Goal: Information Seeking & Learning: Learn about a topic

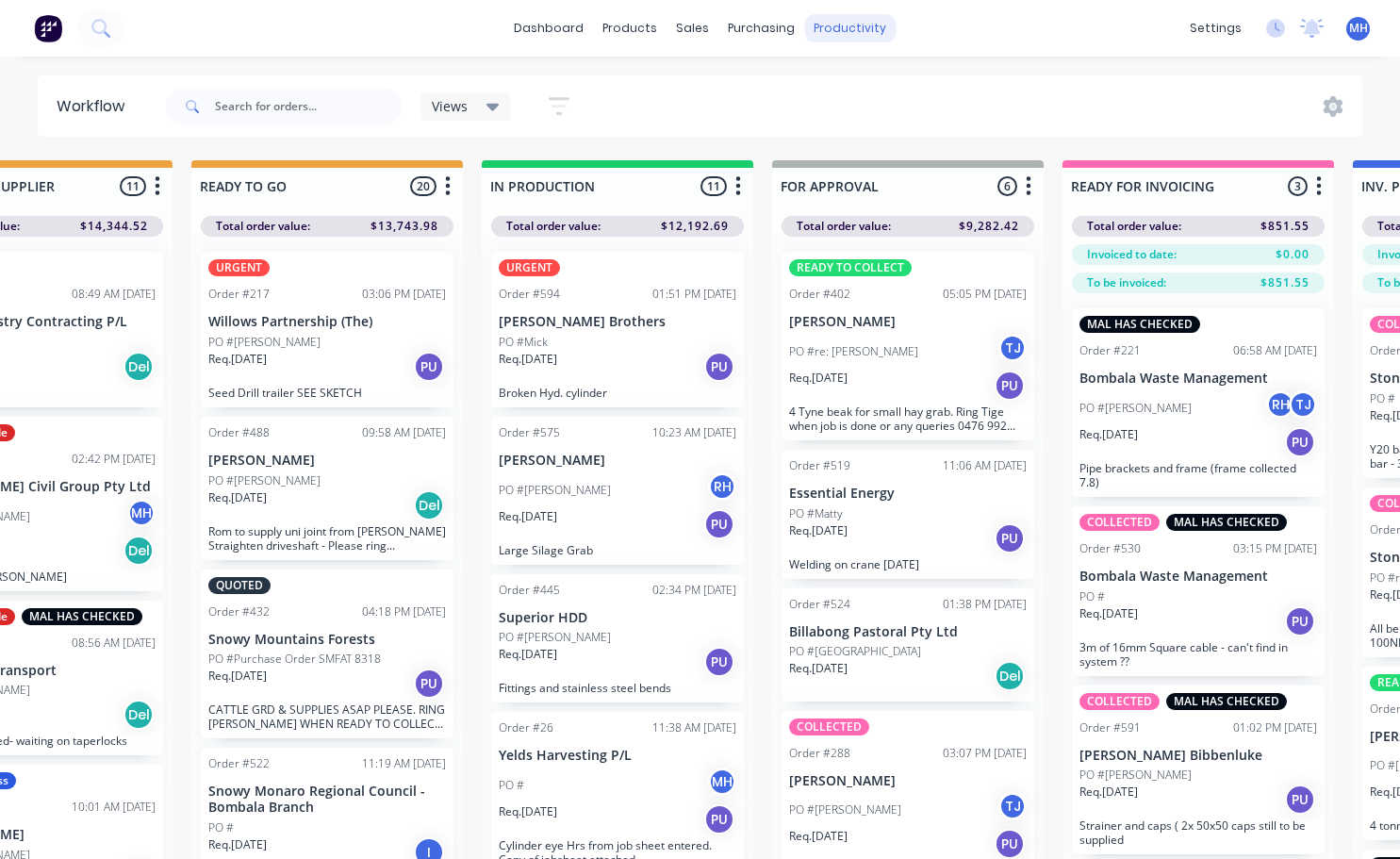
scroll to position [0, 720]
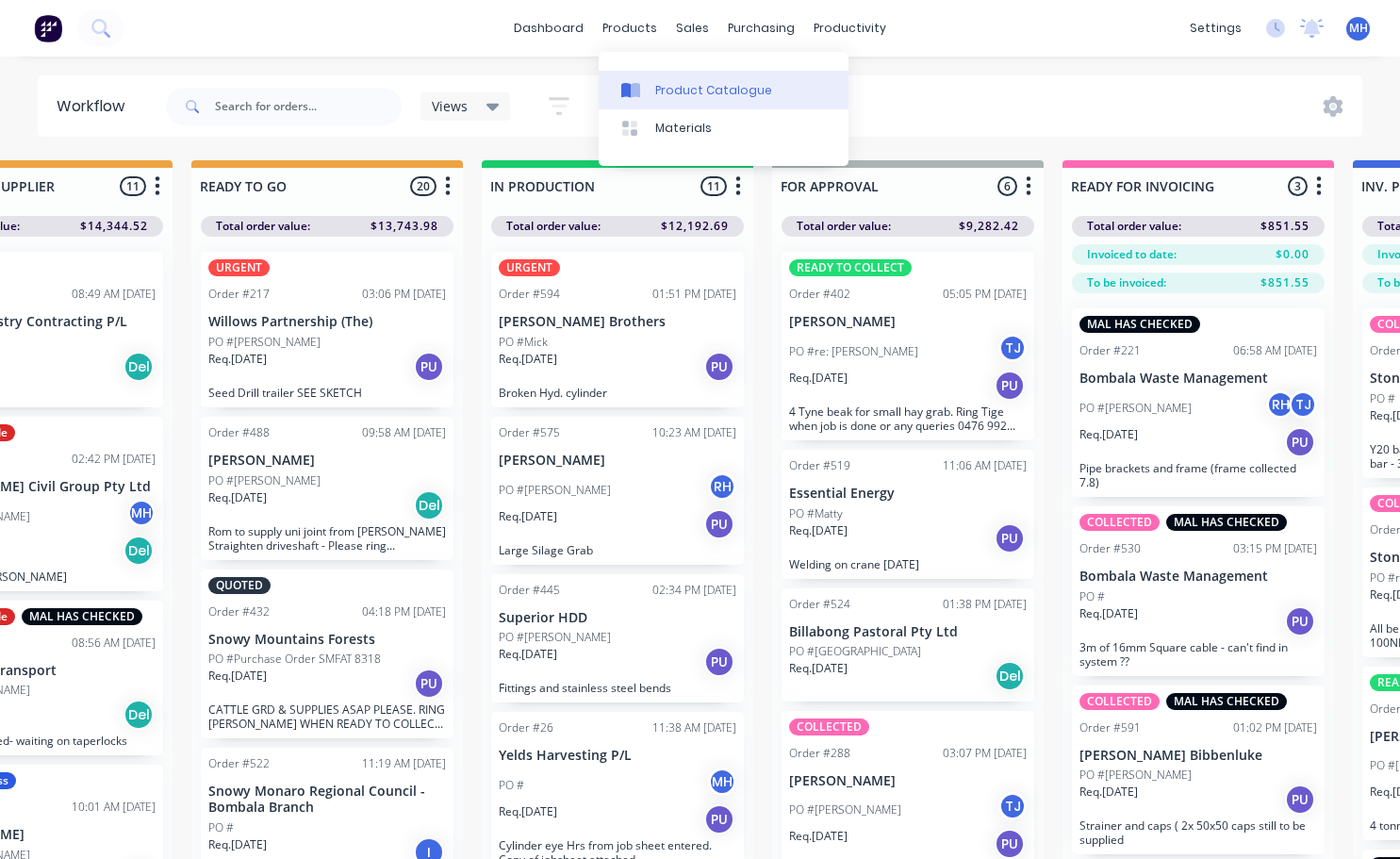
click at [699, 93] on div "Product Catalogue" at bounding box center [713, 91] width 117 height 17
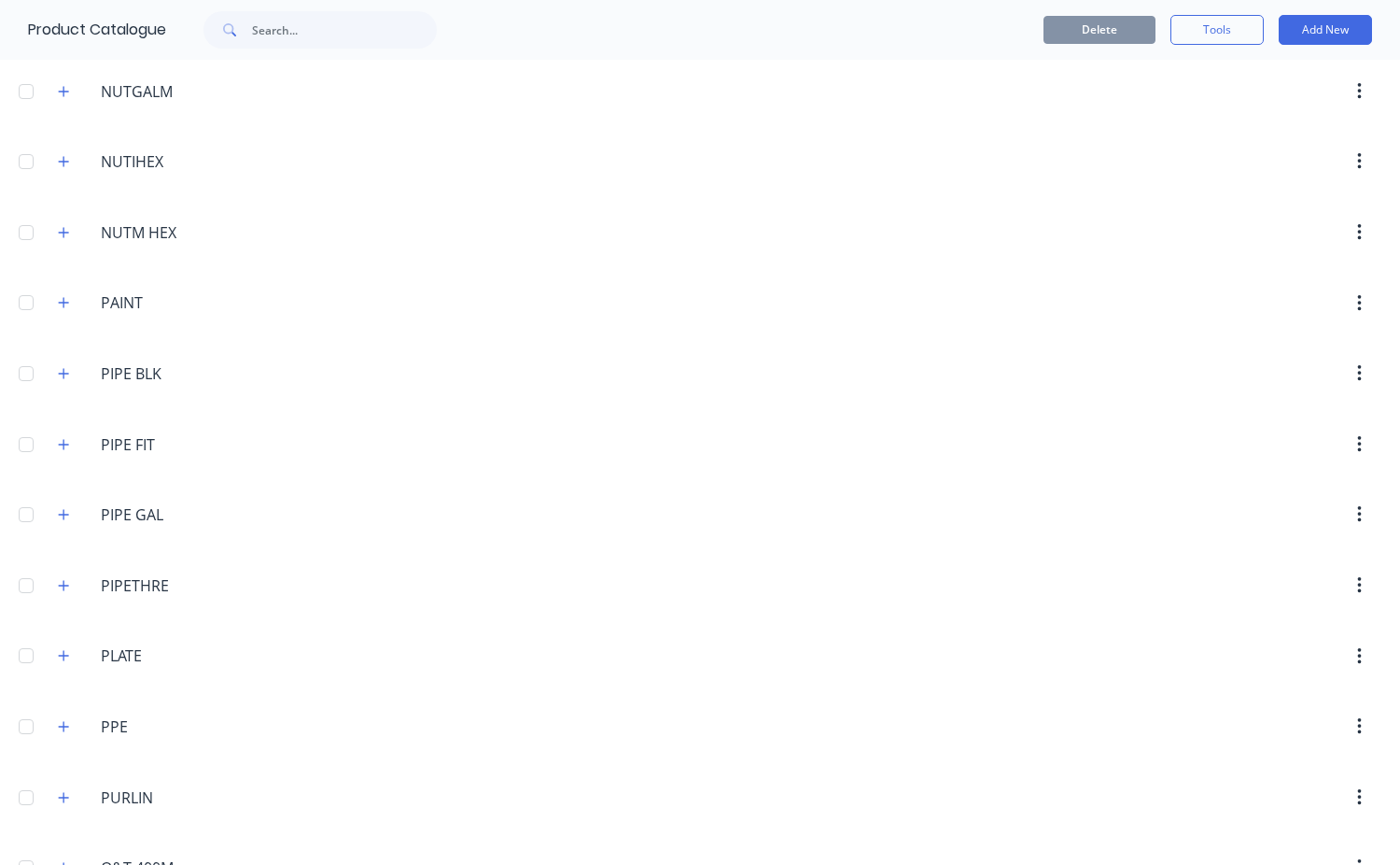
scroll to position [4950, 0]
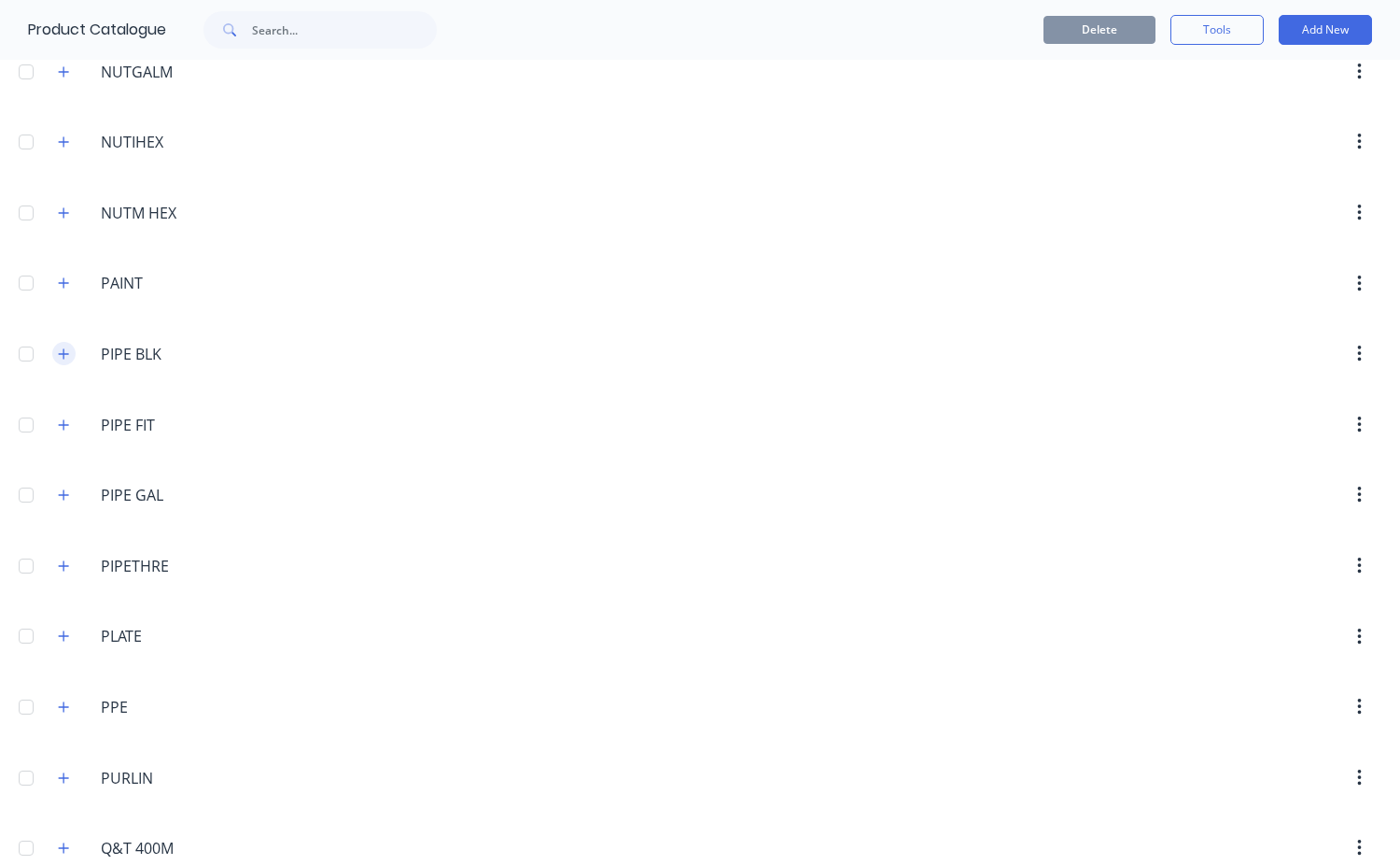
click at [62, 350] on icon "button" at bounding box center [63, 354] width 11 height 13
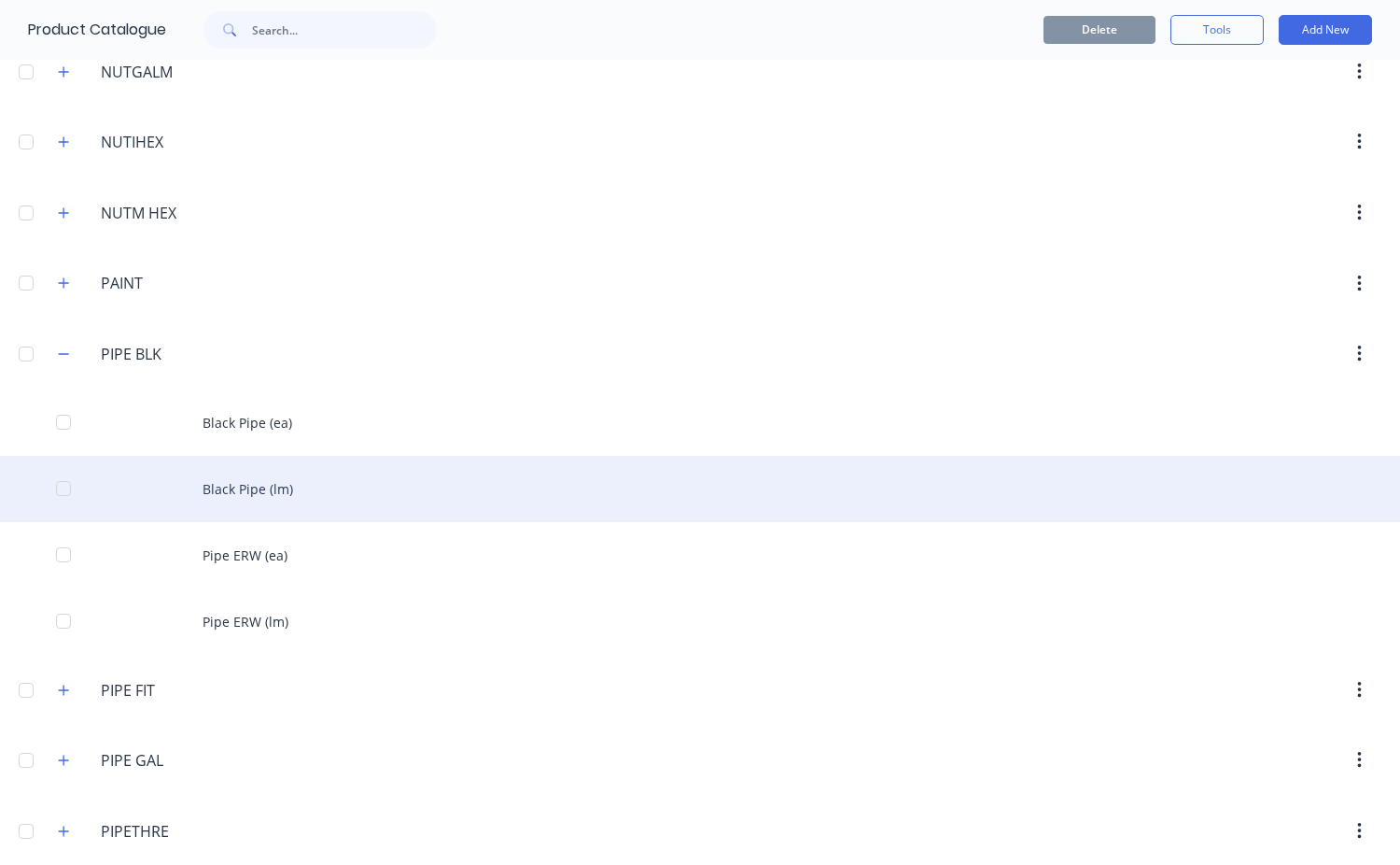
click at [271, 499] on div "Black Pipe (lm)" at bounding box center [700, 489] width 1400 height 66
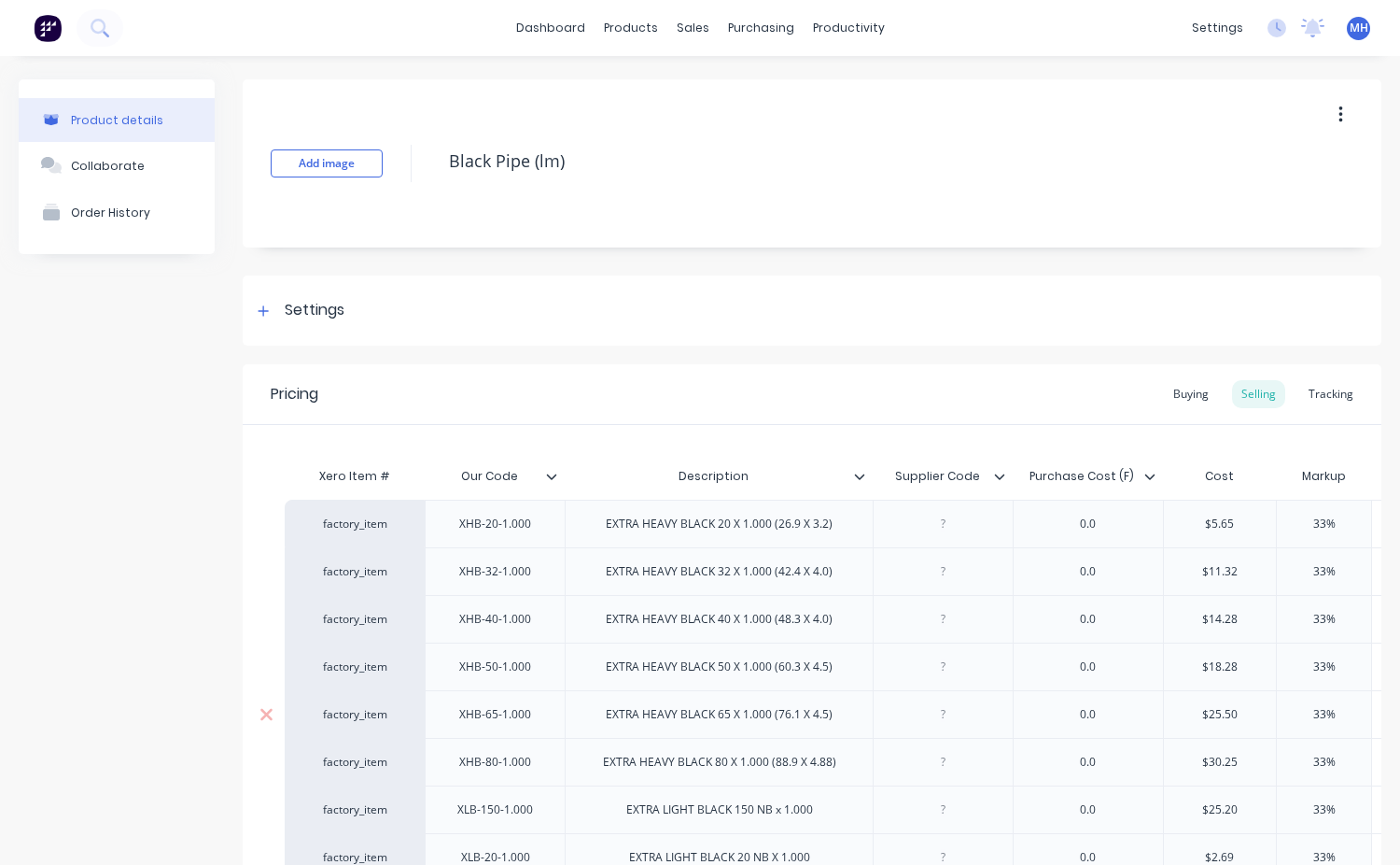
type textarea "x"
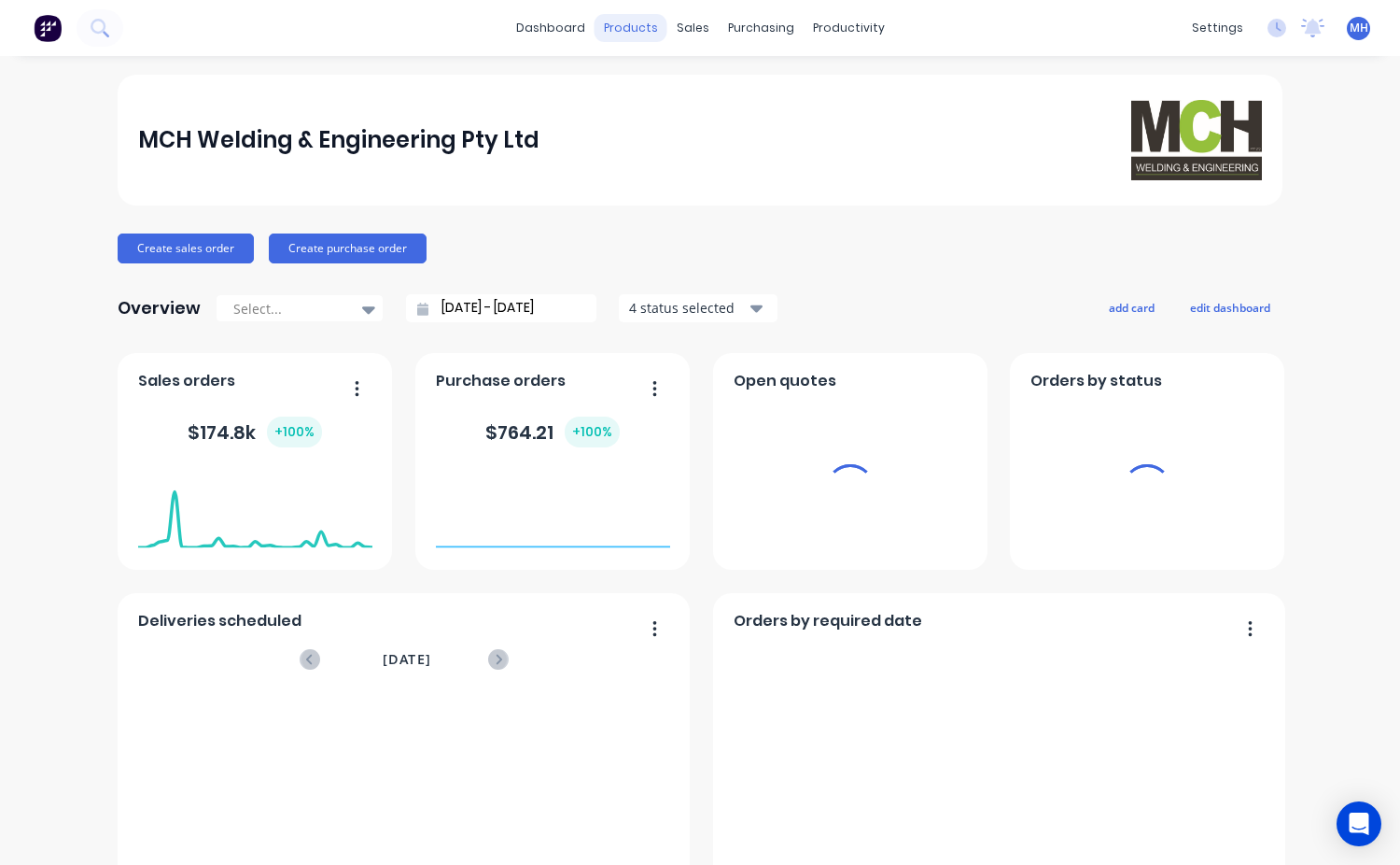
click at [619, 27] on div "products" at bounding box center [631, 28] width 73 height 28
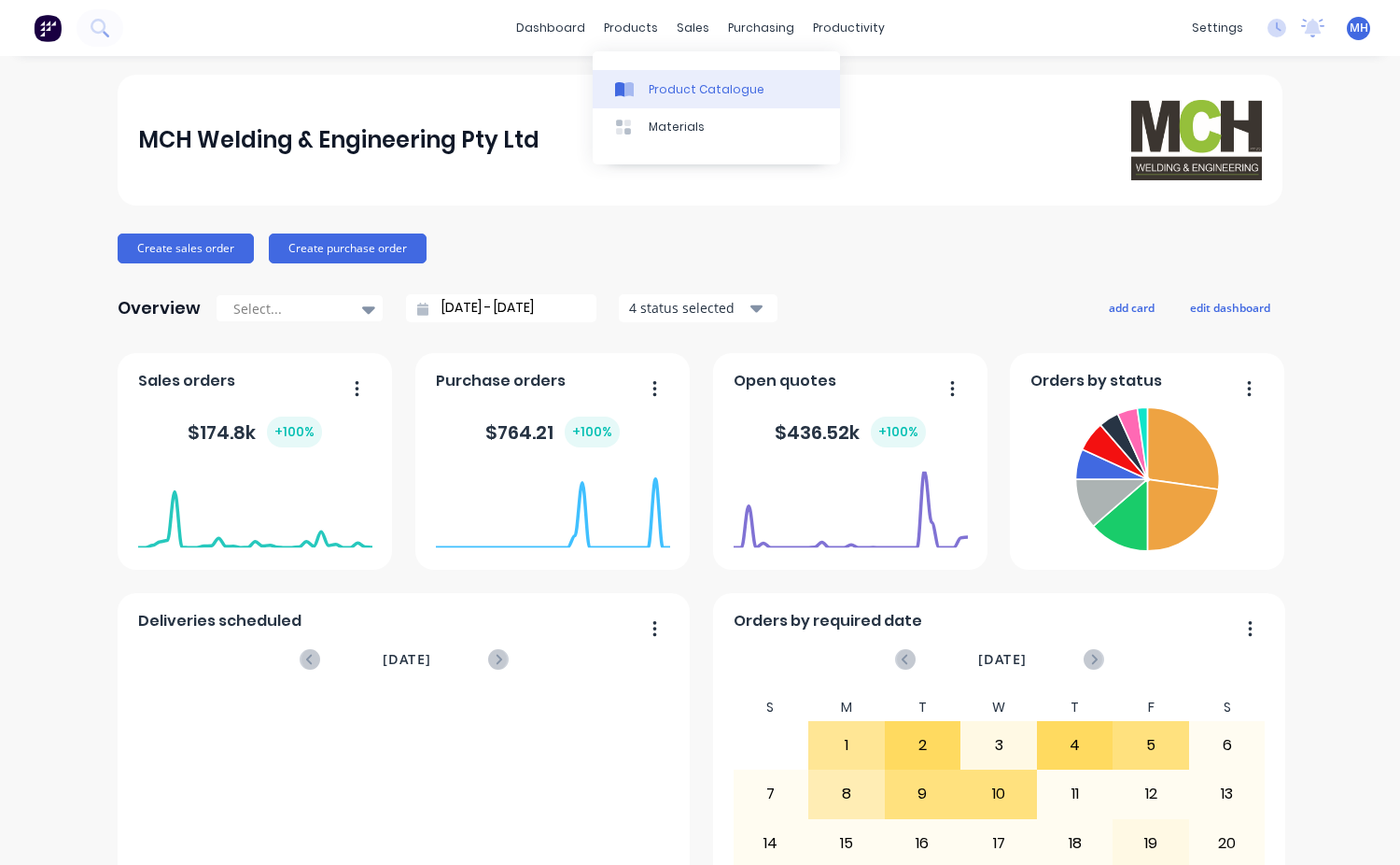
click at [688, 88] on div "Product Catalogue" at bounding box center [707, 90] width 115 height 17
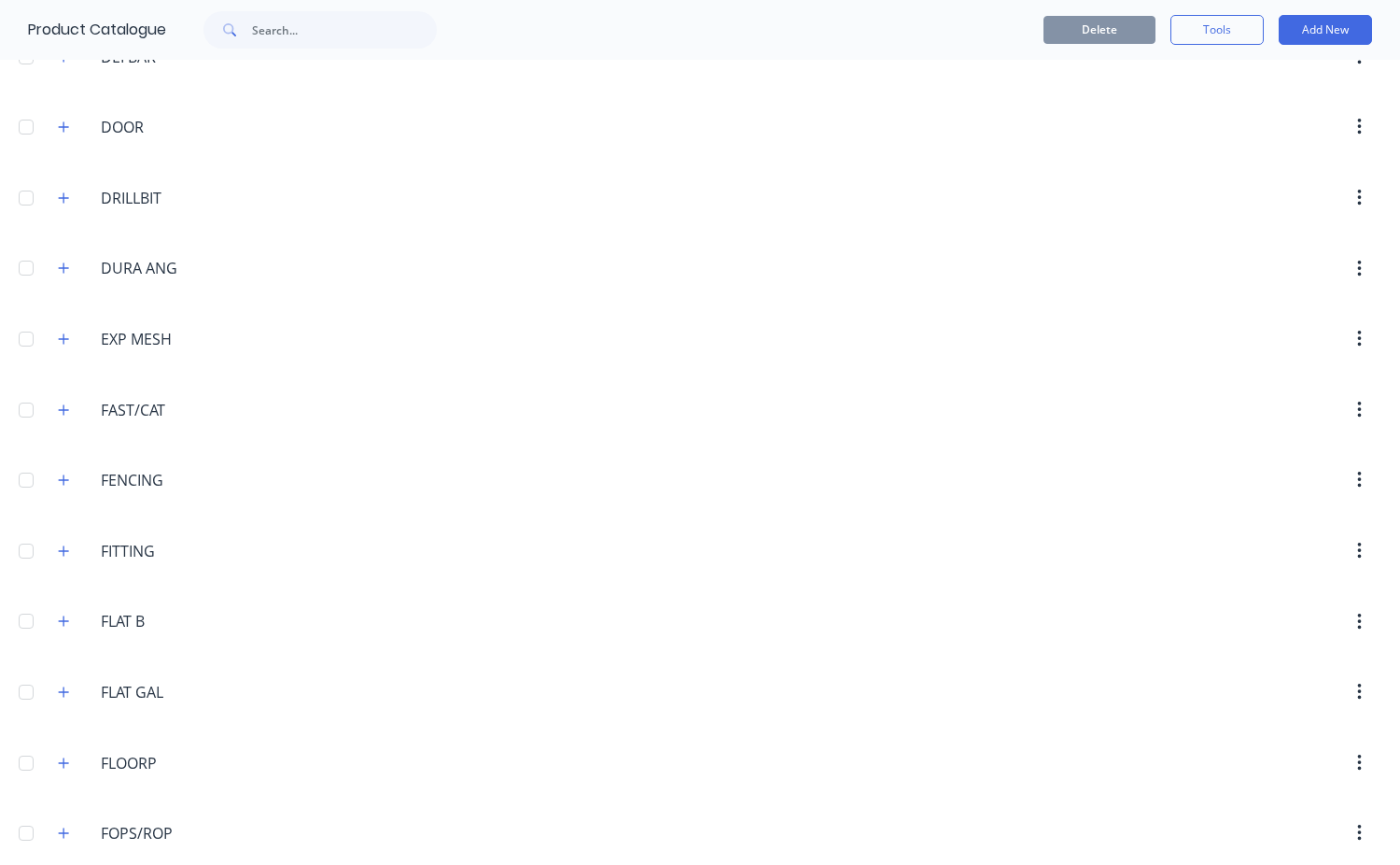
scroll to position [2709, 0]
click at [67, 619] on icon "button" at bounding box center [63, 618] width 11 height 13
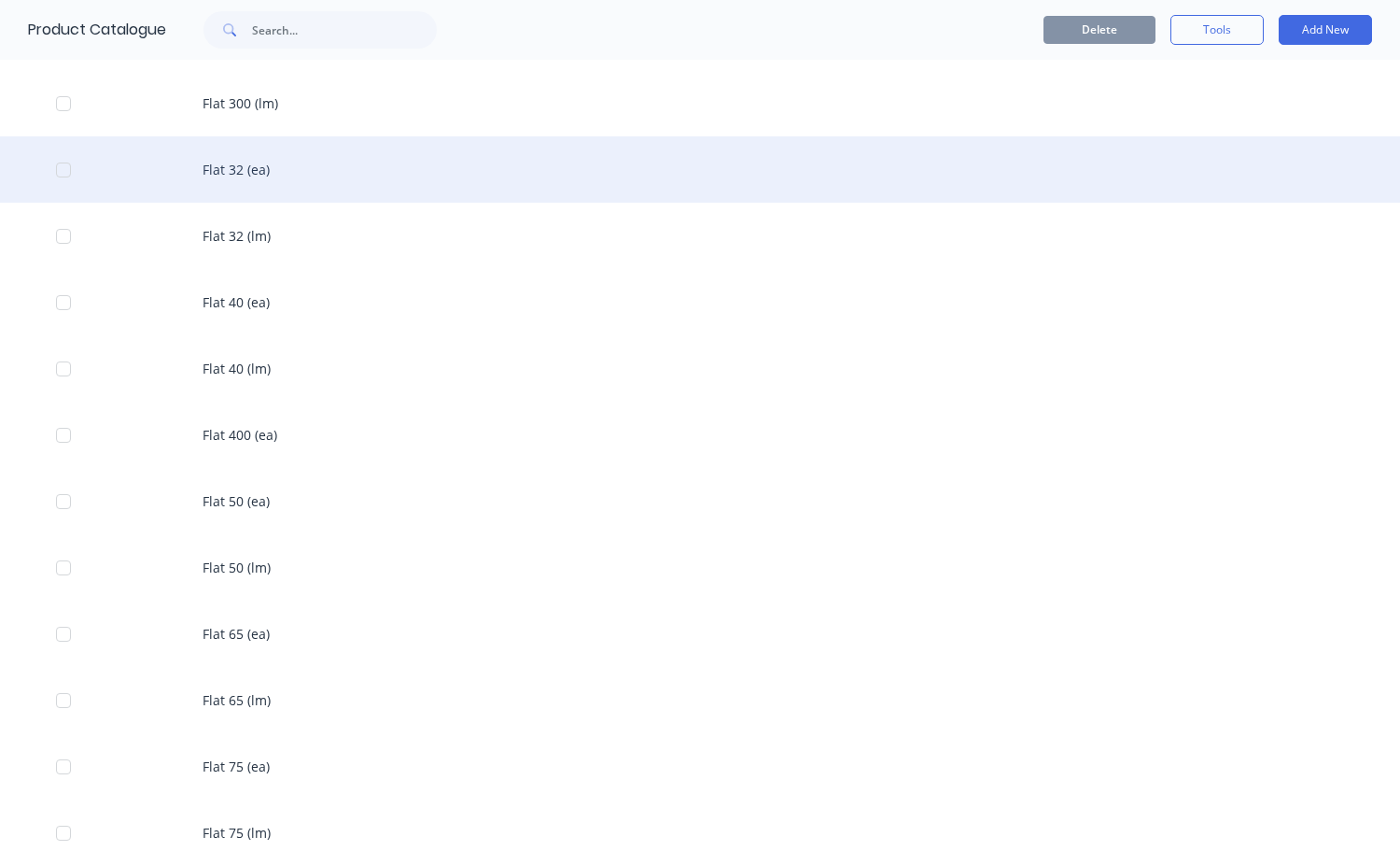
scroll to position [5417, 0]
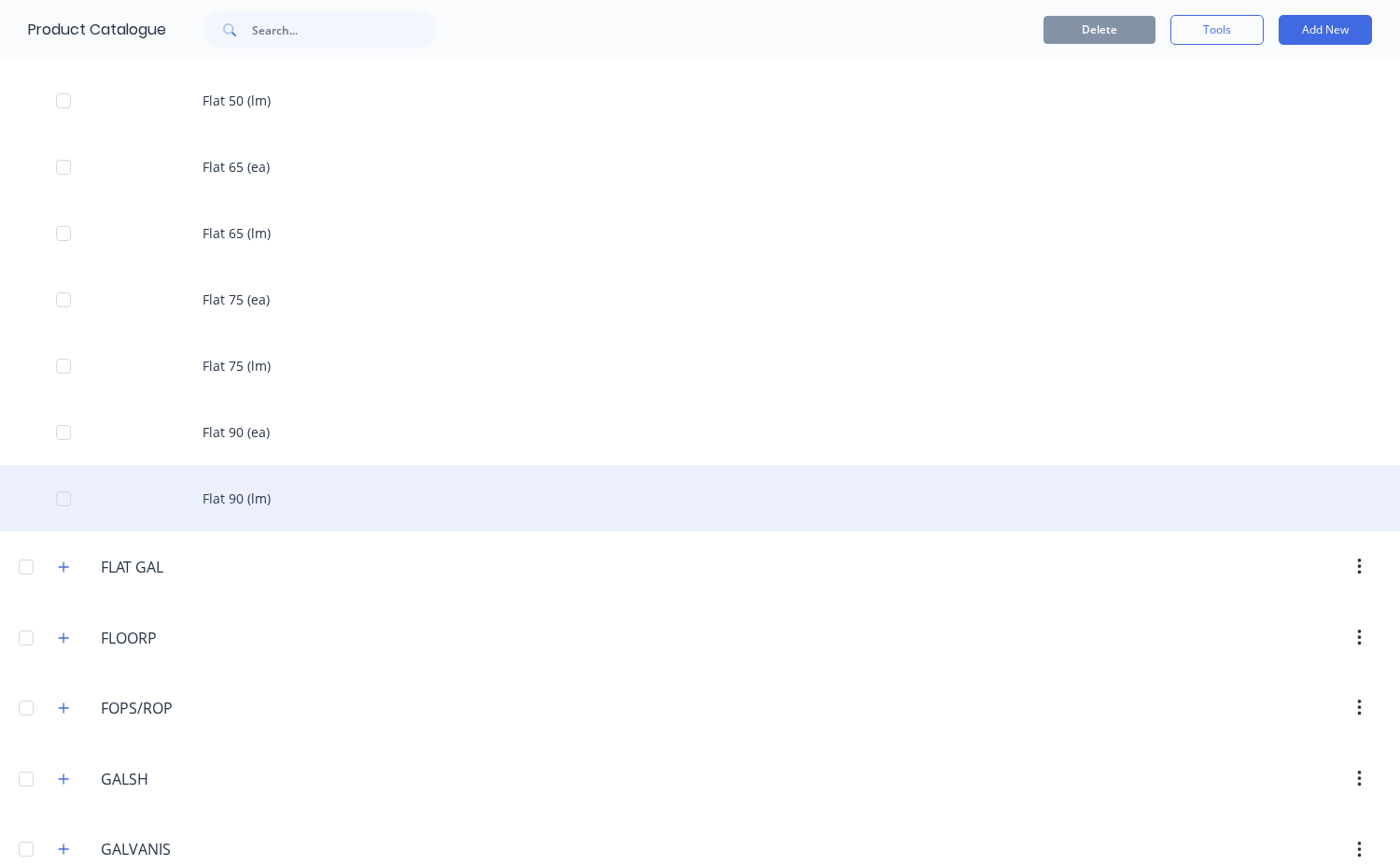
click at [239, 500] on div "Flat 90 (lm)" at bounding box center [700, 498] width 1400 height 66
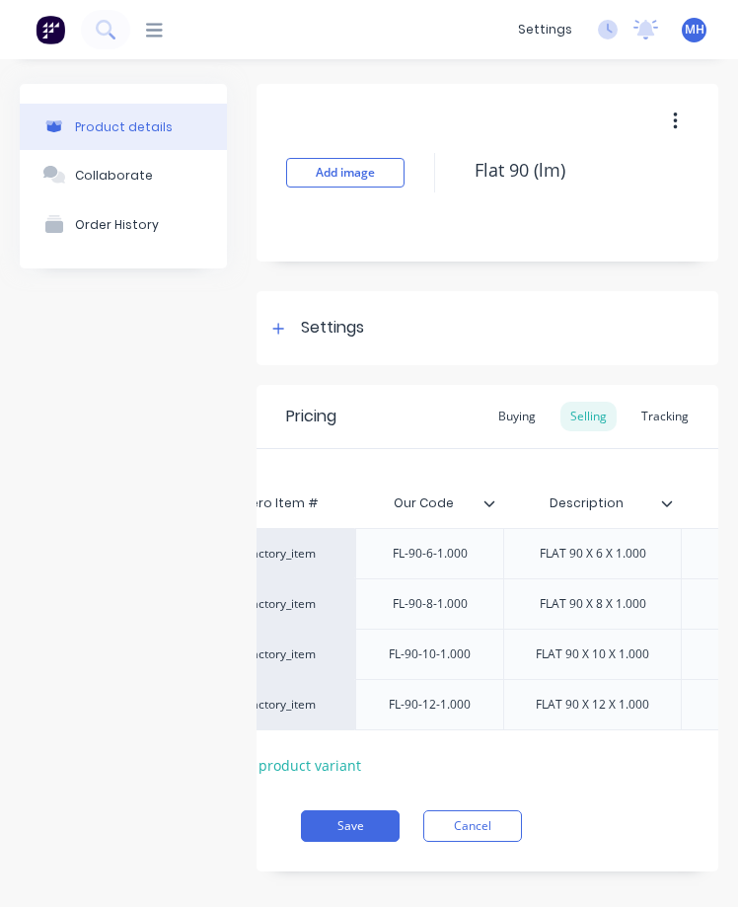
scroll to position [0, 85]
click at [164, 31] on div "dashboard products Product Catalogue Materials sales Sales Orders Customers Pri…" at bounding box center [319, 30] width 378 height 20
click at [155, 32] on icon at bounding box center [154, 30] width 17 height 19
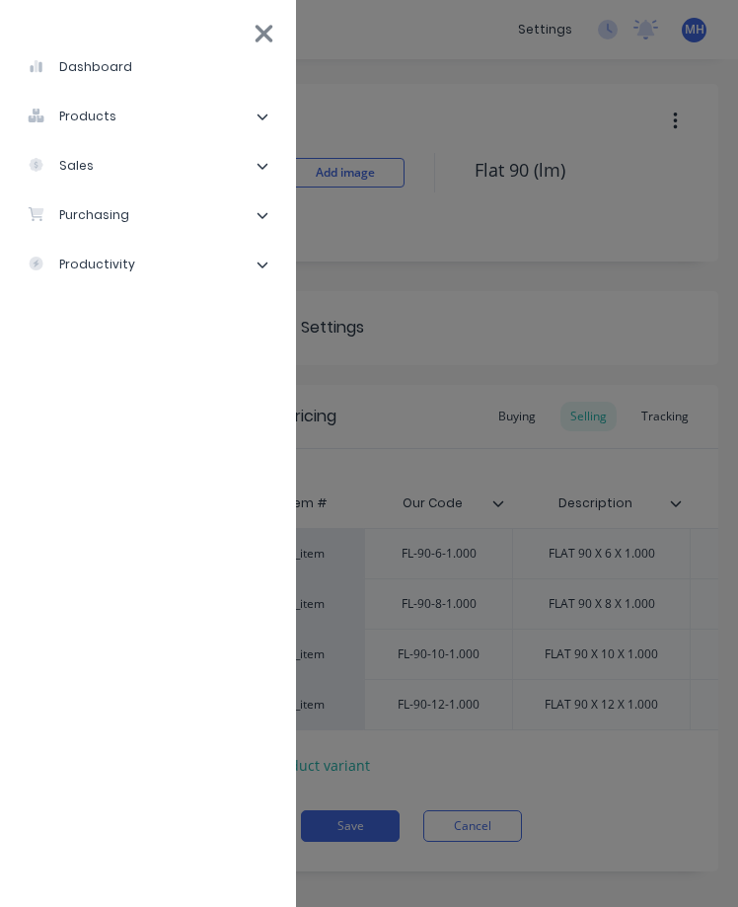
click at [271, 35] on icon at bounding box center [264, 34] width 21 height 28
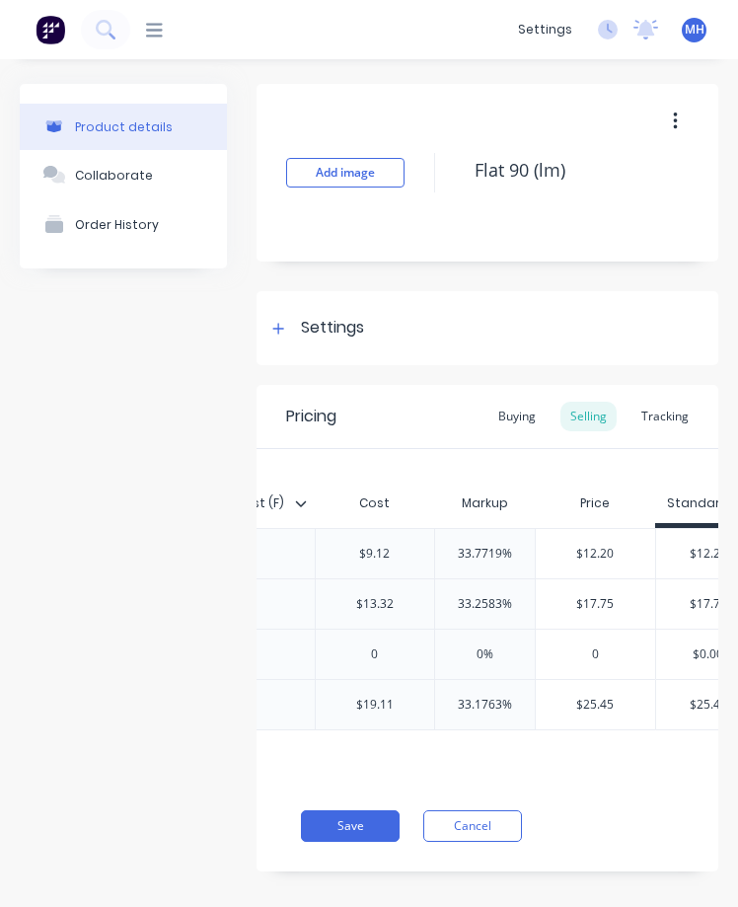
scroll to position [0, 973]
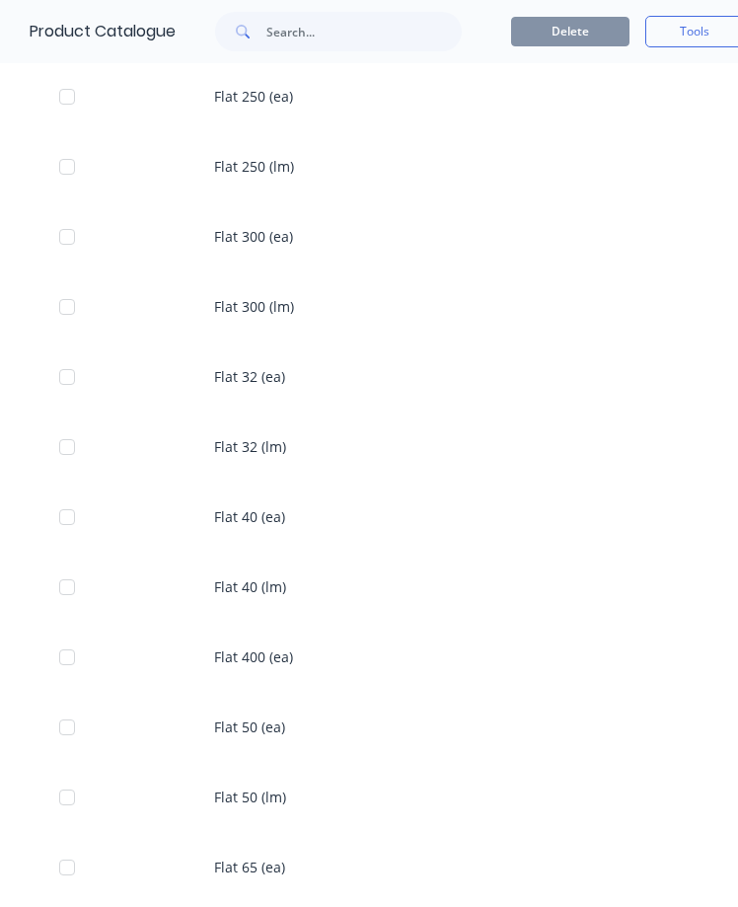
scroll to position [5428, 0]
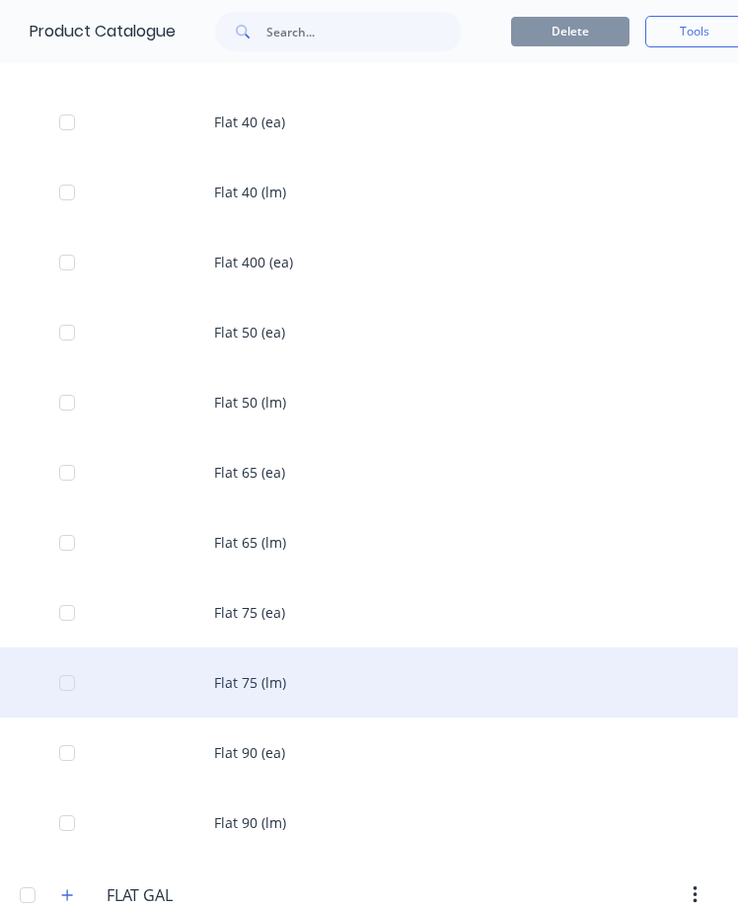
click at [246, 676] on div "Flat 75 (lm)" at bounding box center [369, 682] width 738 height 70
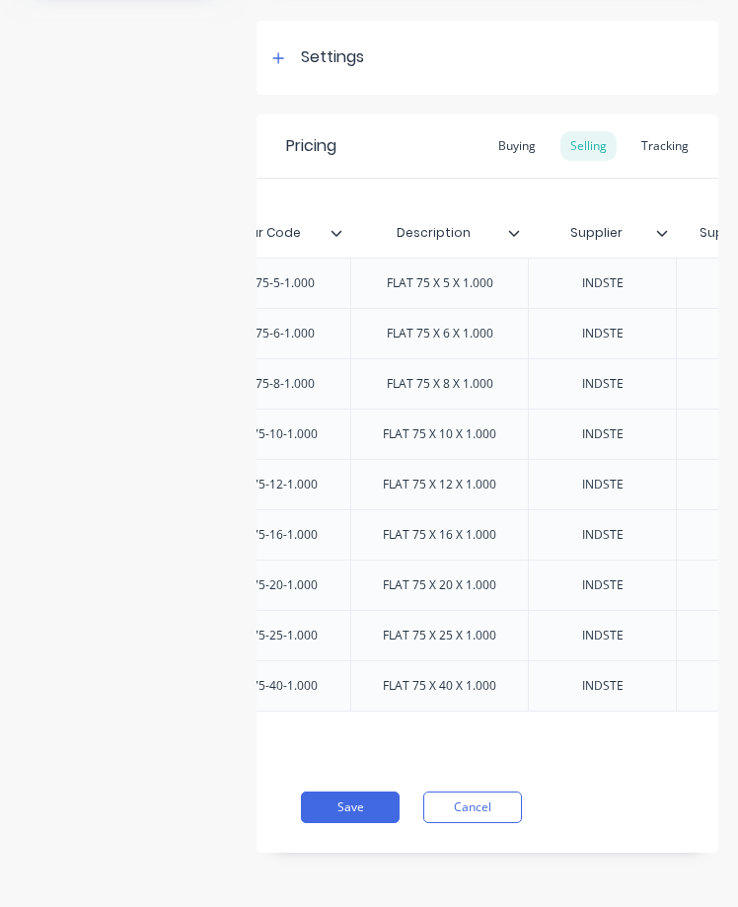
scroll to position [0, 240]
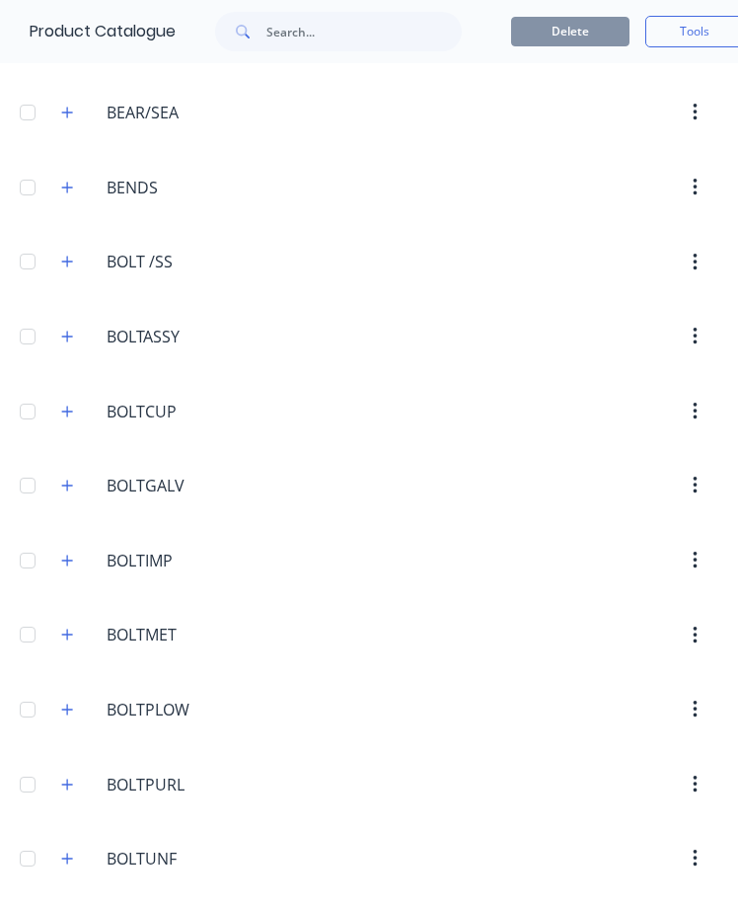
scroll to position [395, 0]
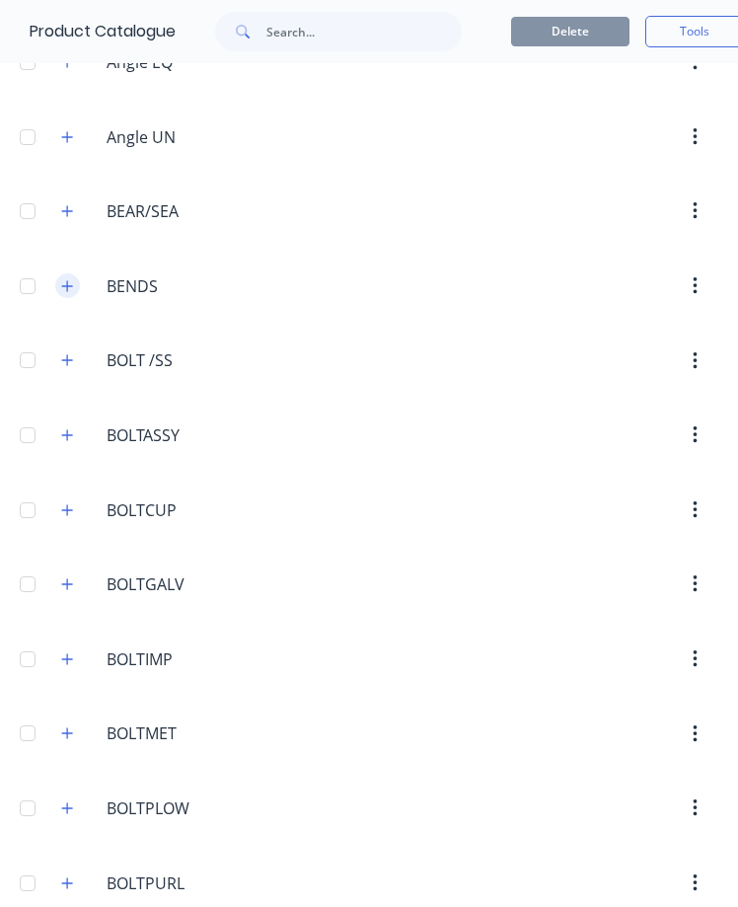
click at [67, 289] on icon "button" at bounding box center [67, 285] width 11 height 11
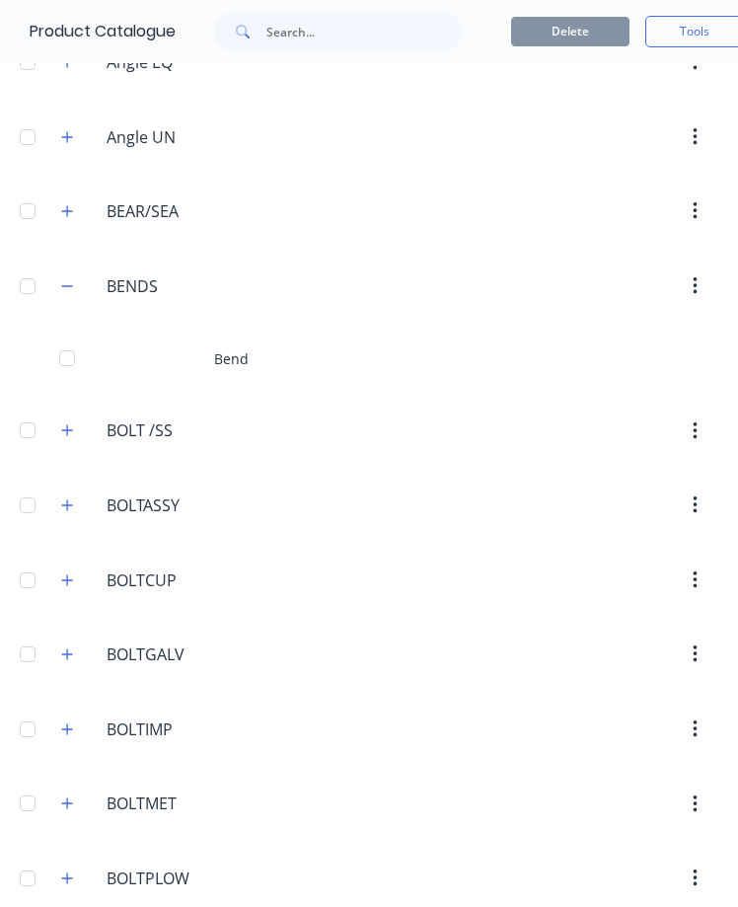
scroll to position [493, 0]
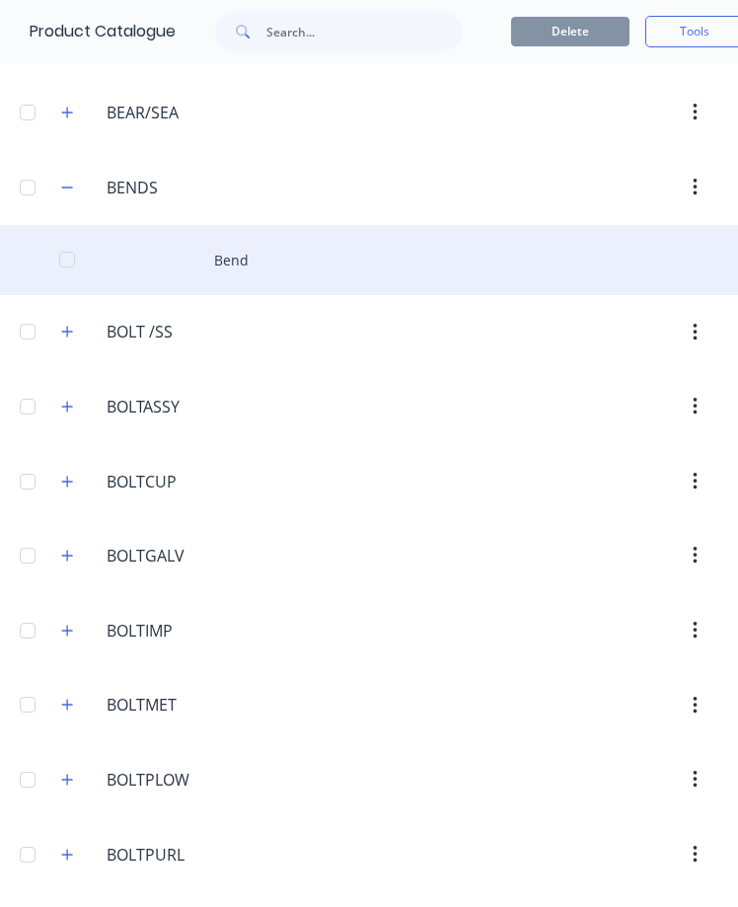
click at [240, 272] on div "Bend" at bounding box center [369, 260] width 738 height 70
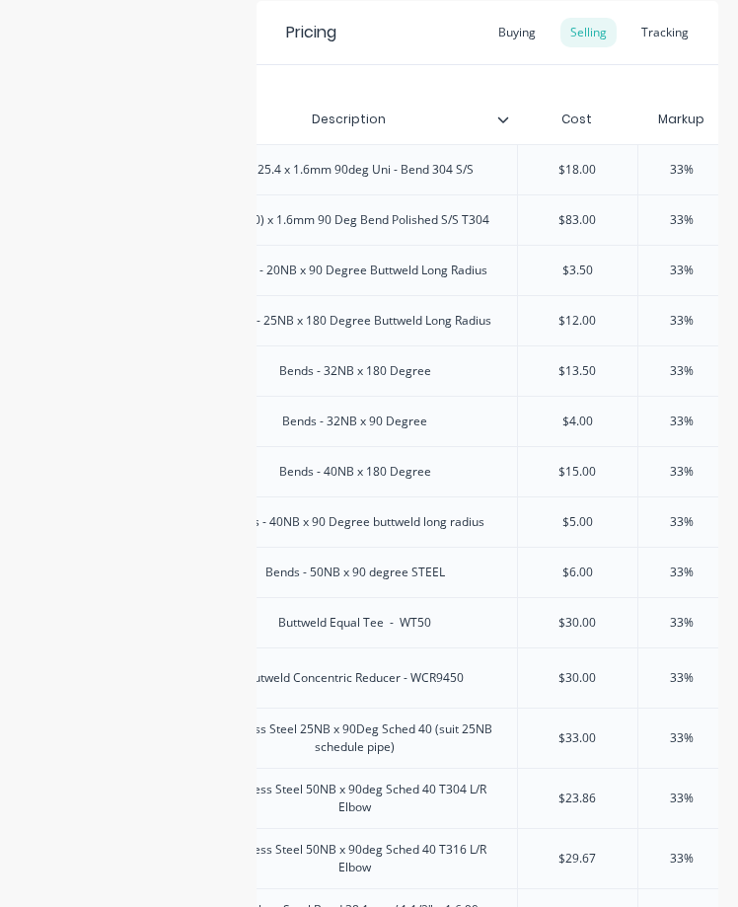
scroll to position [374, 0]
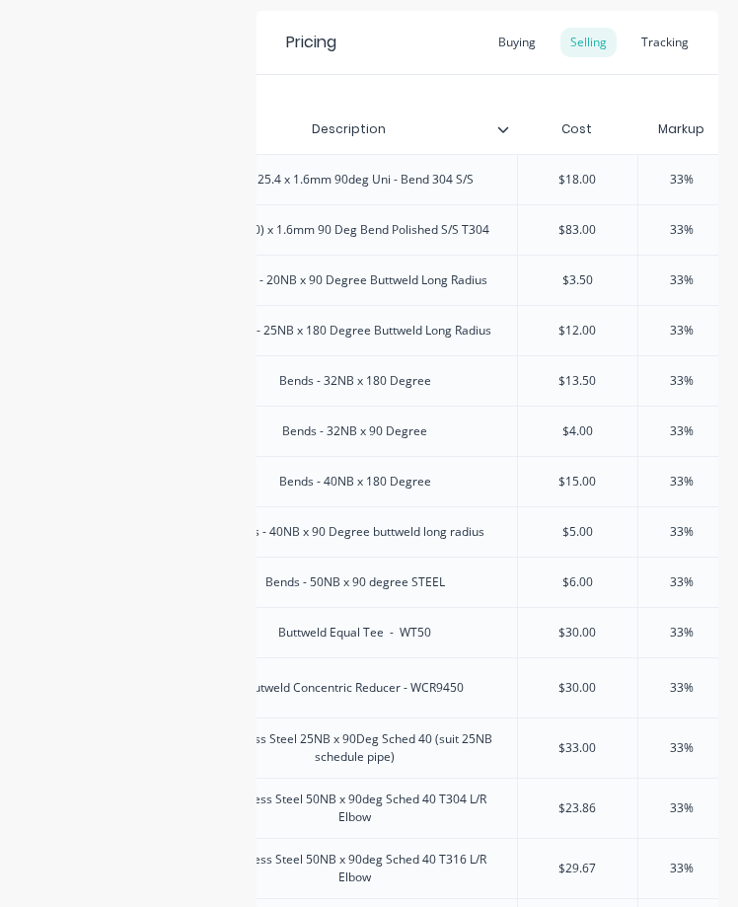
click at [38, 589] on div "Product details Collaborate Order History" at bounding box center [123, 535] width 207 height 1651
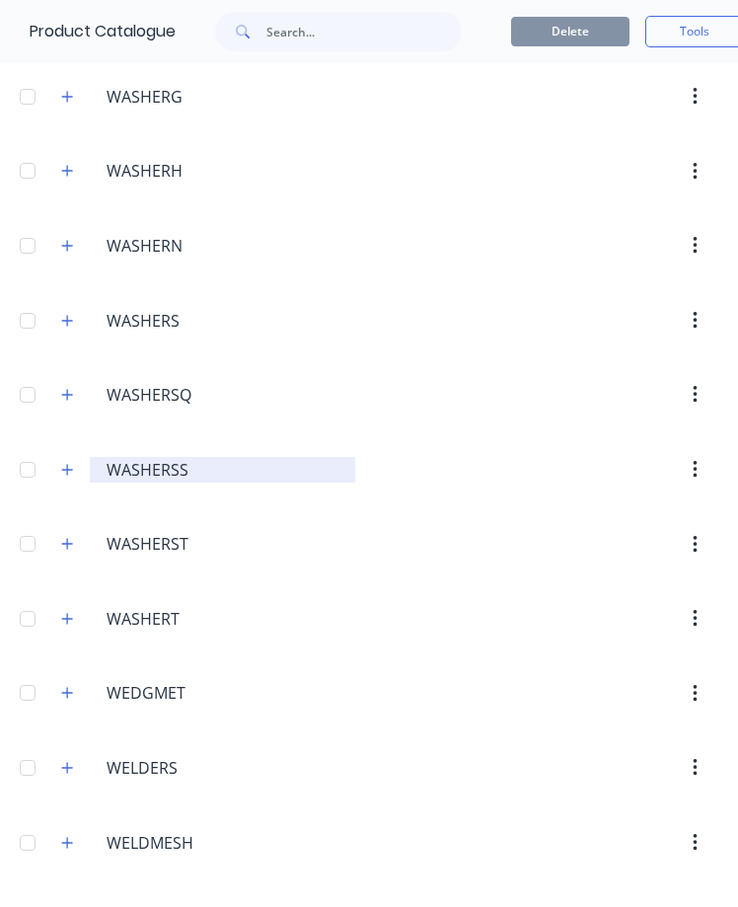
scroll to position [11152, 0]
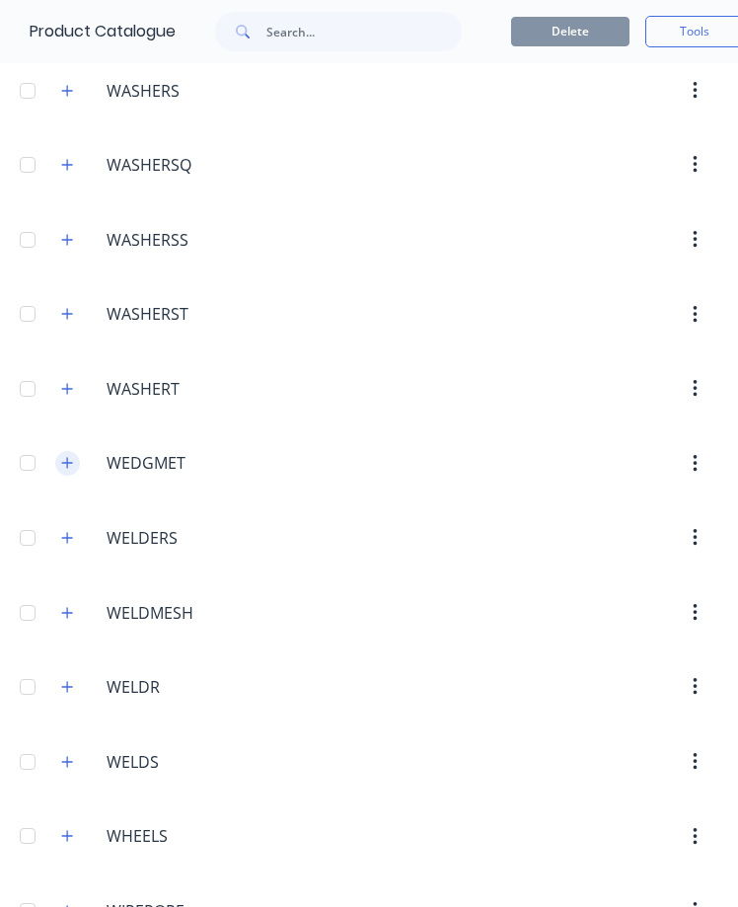
click at [68, 467] on icon "button" at bounding box center [67, 463] width 12 height 14
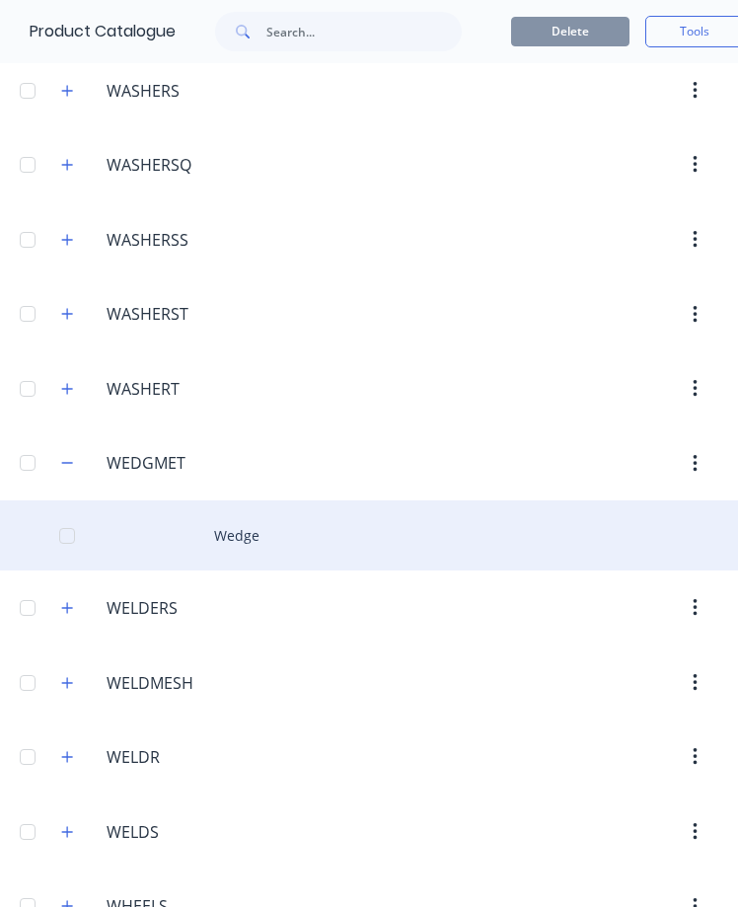
click at [244, 554] on div "Wedge" at bounding box center [369, 535] width 738 height 70
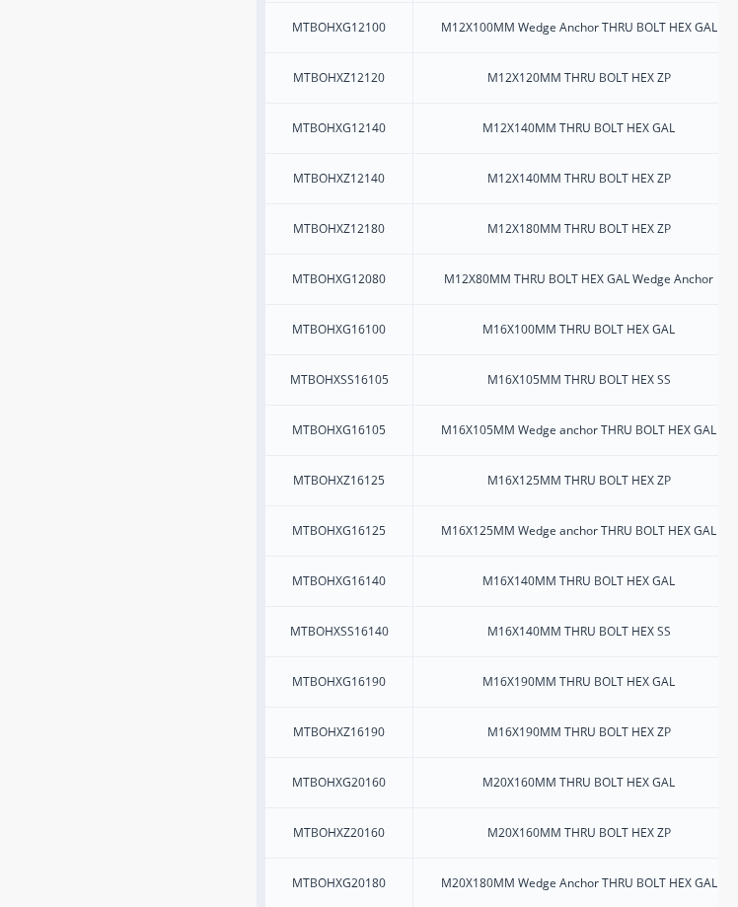
scroll to position [790, 0]
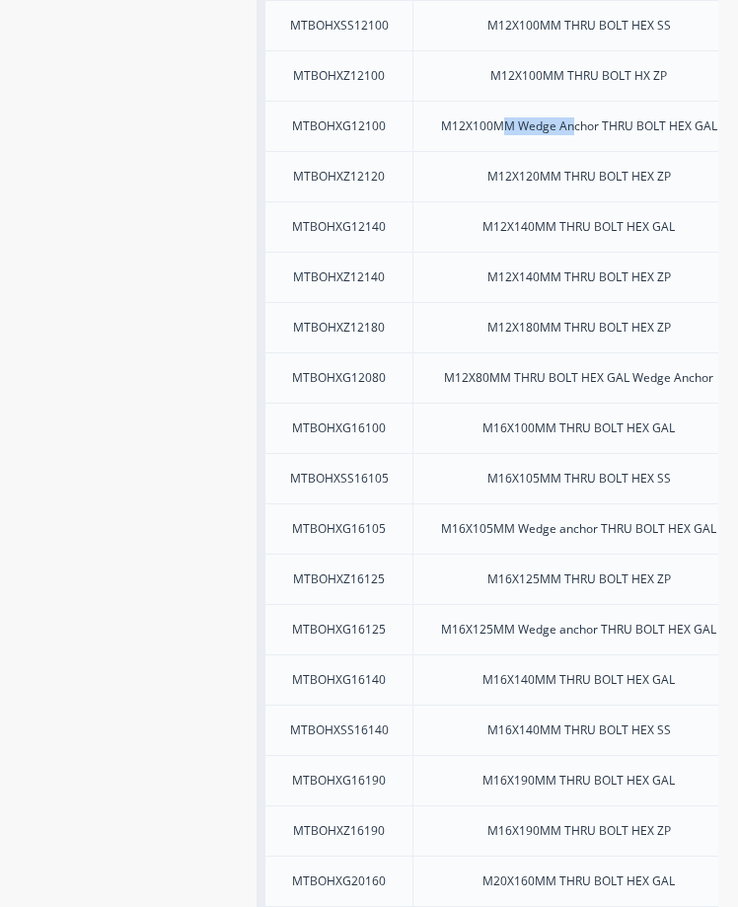
drag, startPoint x: 573, startPoint y: 124, endPoint x: 503, endPoint y: 132, distance: 70.5
click at [503, 132] on div "M12X100MM Wedge Anchor THRU BOLT HEX GAL" at bounding box center [579, 126] width 308 height 26
drag, startPoint x: 439, startPoint y: 135, endPoint x: 402, endPoint y: 138, distance: 37.6
drag, startPoint x: 402, startPoint y: 138, endPoint x: 228, endPoint y: 275, distance: 221.3
click at [210, 264] on div "Product details Collaborate Order History" at bounding box center [123, 538] width 207 height 2488
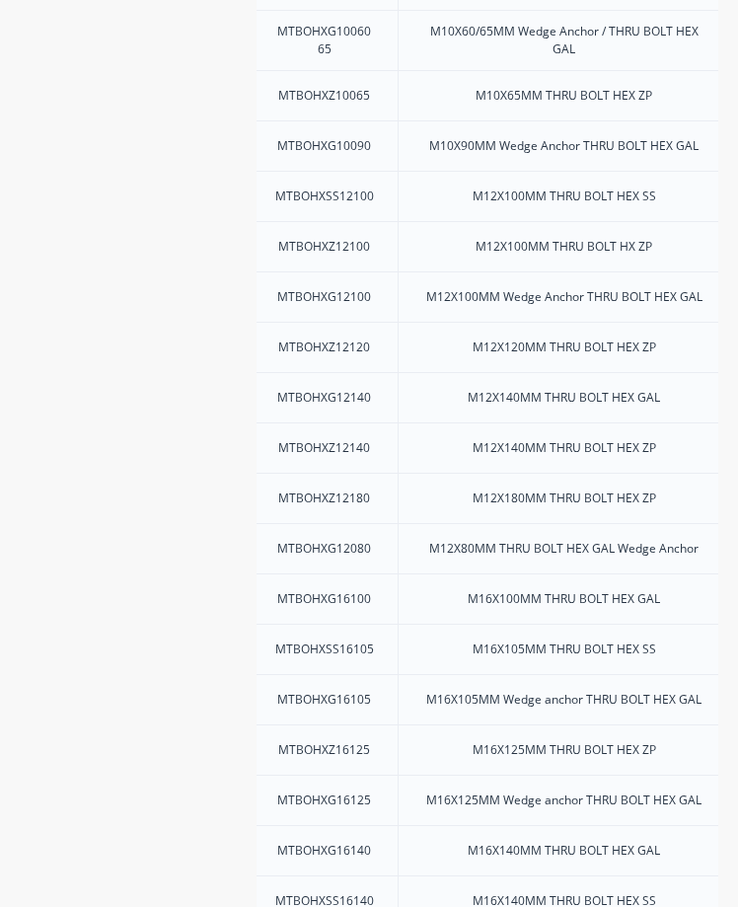
scroll to position [0, 0]
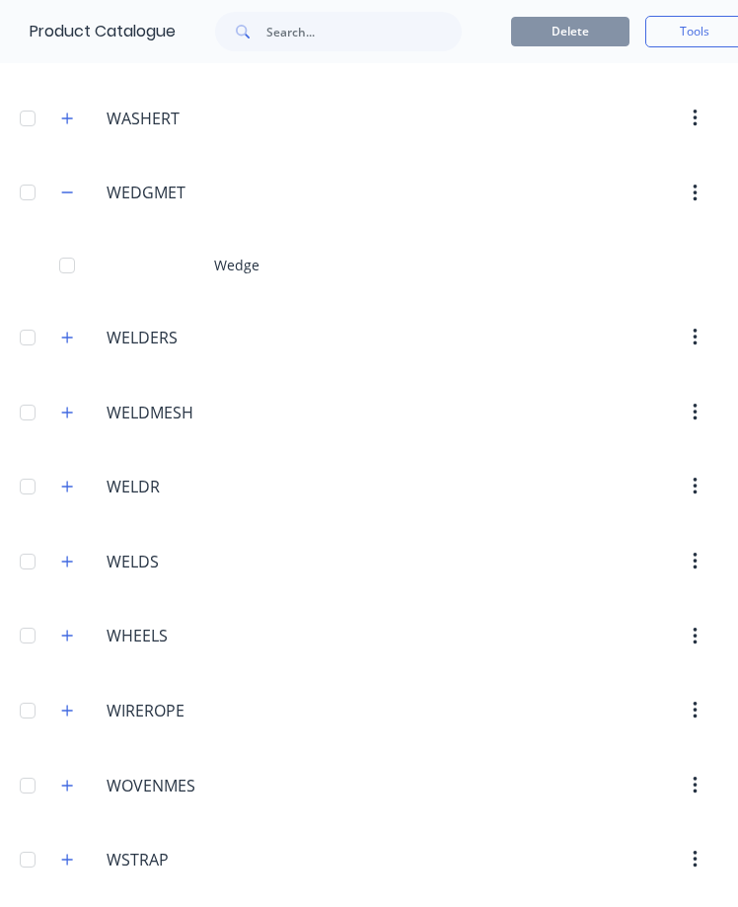
scroll to position [11323, 0]
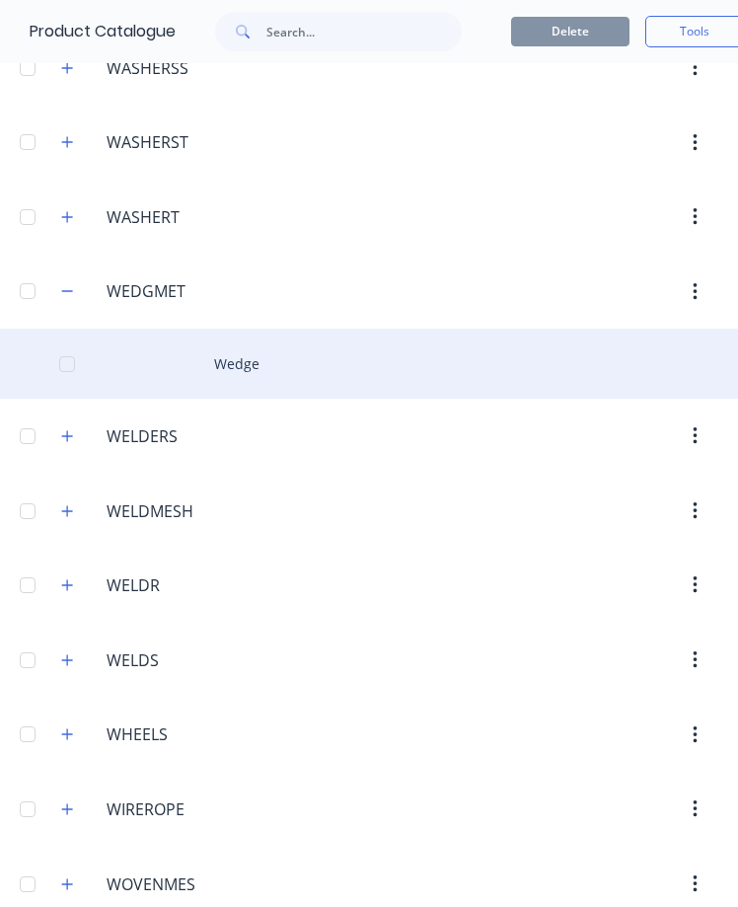
click at [243, 367] on div "Wedge" at bounding box center [369, 364] width 738 height 70
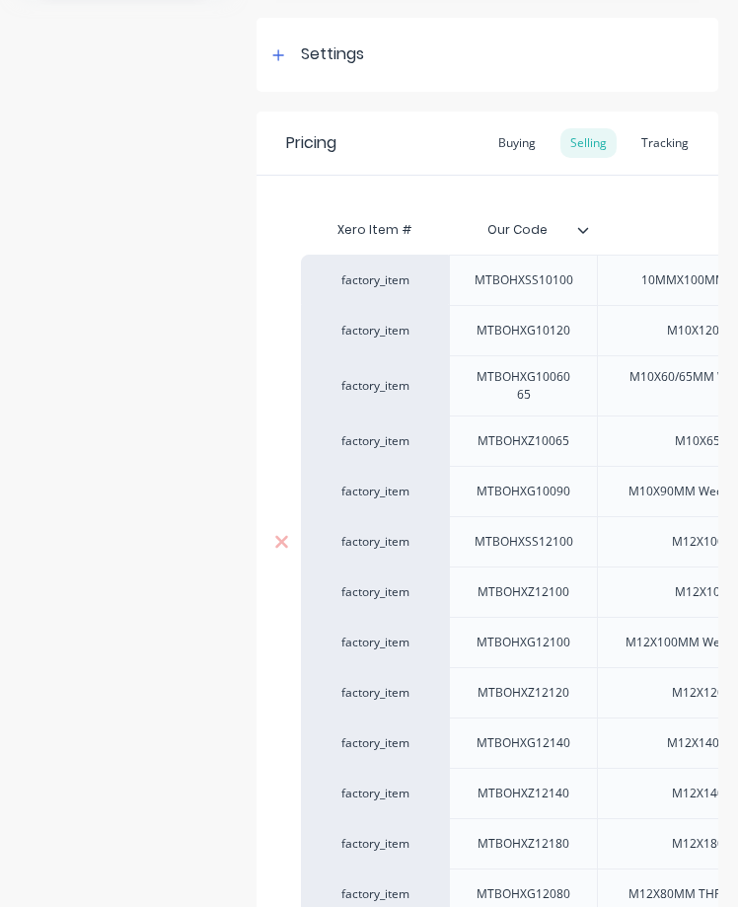
scroll to position [296, 0]
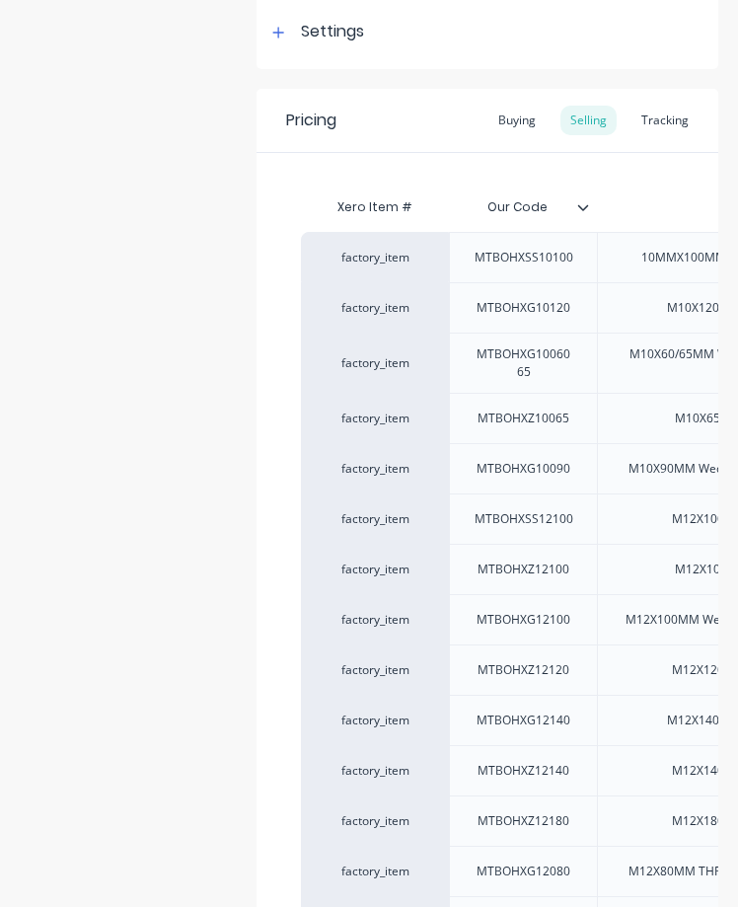
drag, startPoint x: 207, startPoint y: 406, endPoint x: 188, endPoint y: 378, distance: 33.4
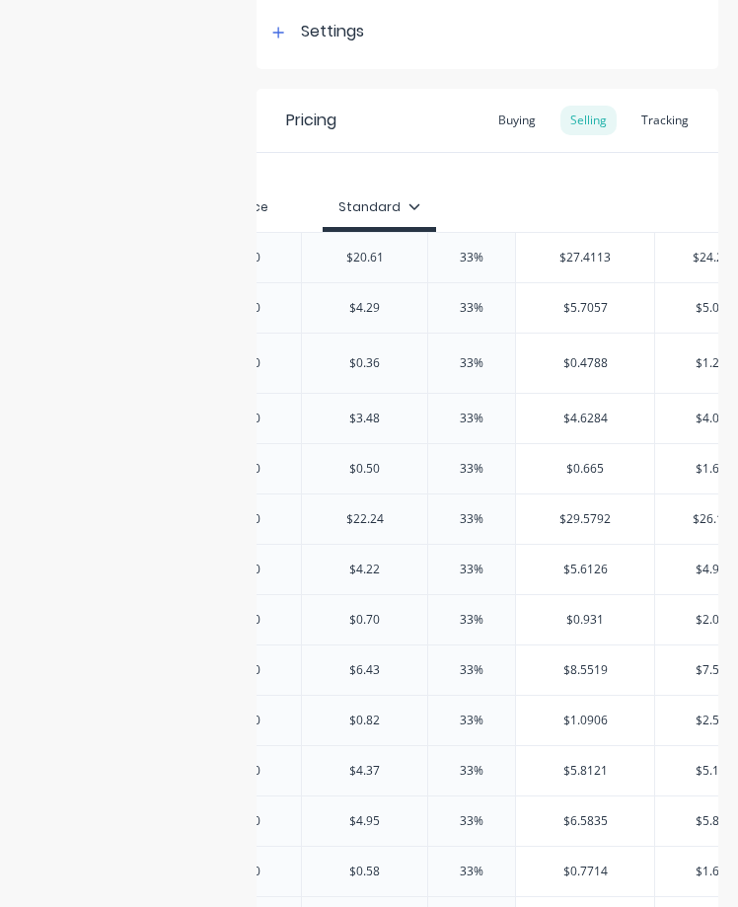
scroll to position [0, 840]
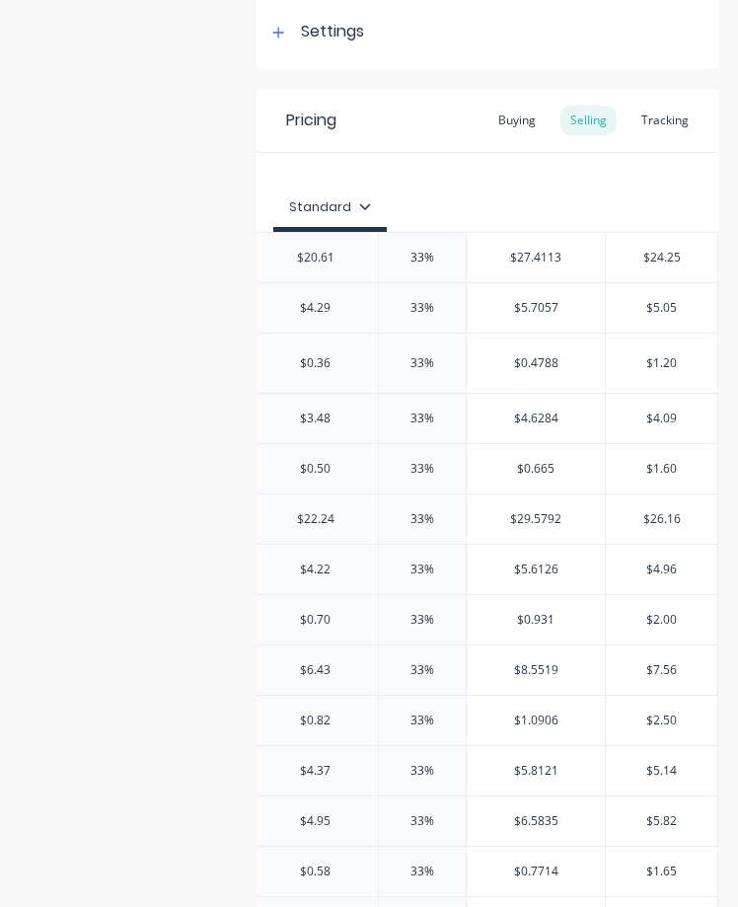
drag, startPoint x: 672, startPoint y: 193, endPoint x: 738, endPoint y: 213, distance: 69.0
click at [738, 213] on html "dashboard products sales purchasing productivity dashboard products Product Cat…" at bounding box center [369, 453] width 738 height 907
drag, startPoint x: 449, startPoint y: 175, endPoint x: 659, endPoint y: 184, distance: 210.4
click at [485, 146] on div "Pricing Buying Selling Tracking" at bounding box center [488, 121] width 462 height 64
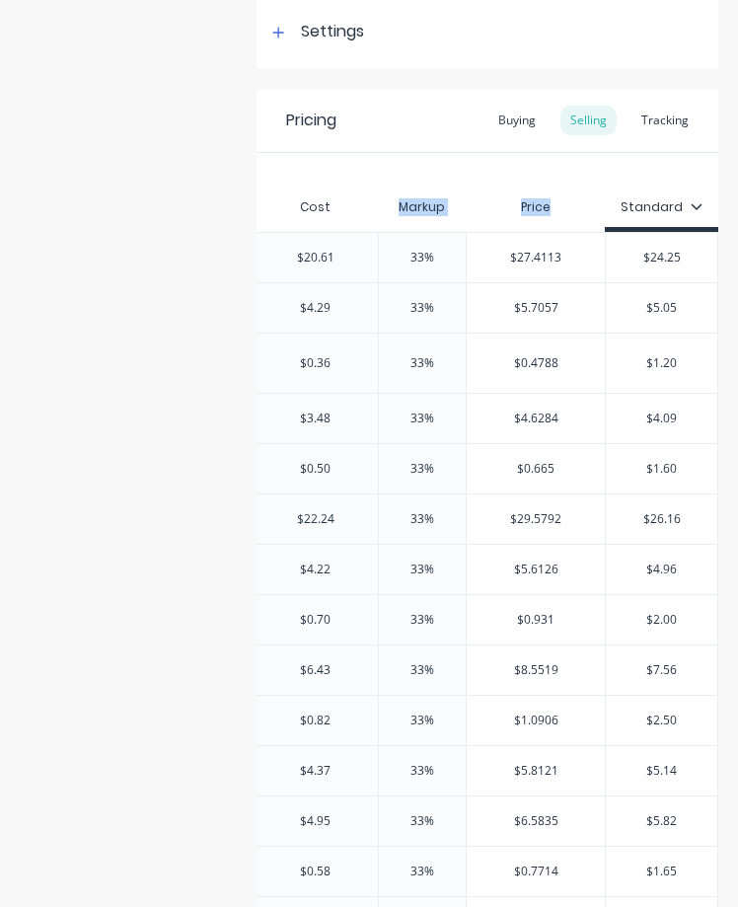
drag, startPoint x: 550, startPoint y: 175, endPoint x: 332, endPoint y: 172, distance: 218.1
click at [530, 148] on div "Pricing Buying Selling Tracking" at bounding box center [488, 121] width 462 height 64
drag, startPoint x: 530, startPoint y: 148, endPoint x: 675, endPoint y: 174, distance: 147.3
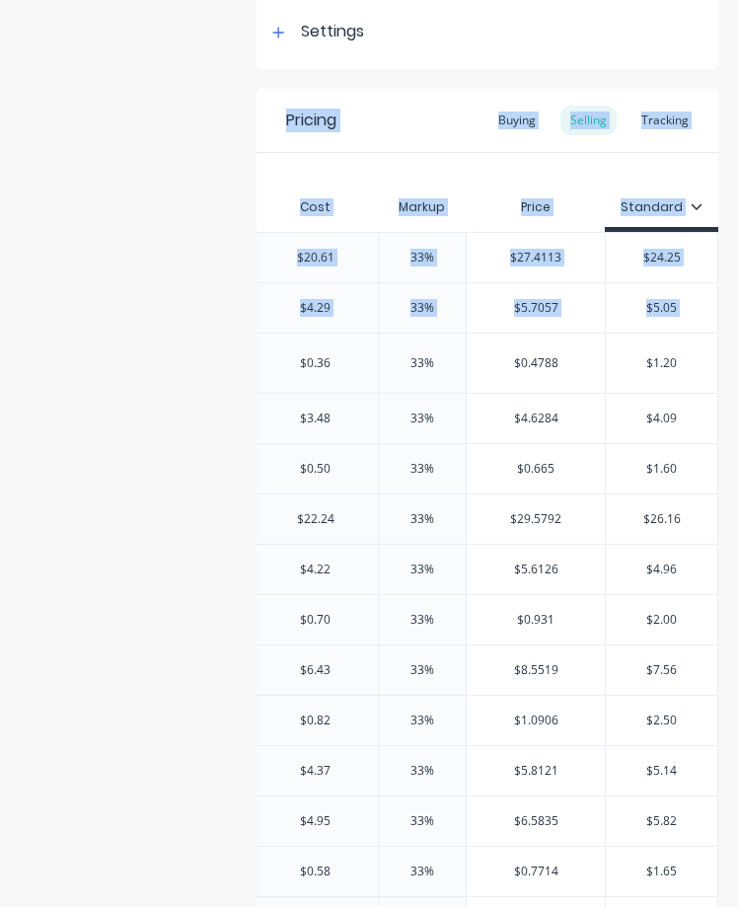
drag, startPoint x: 209, startPoint y: 406, endPoint x: 197, endPoint y: 399, distance: 13.7
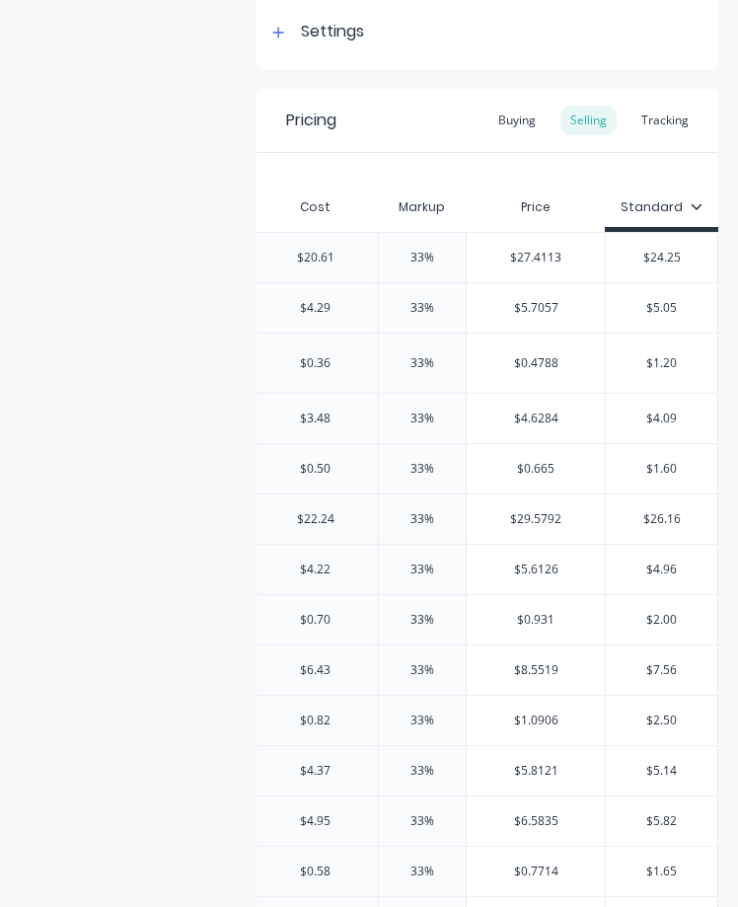
drag, startPoint x: 176, startPoint y: 375, endPoint x: -57, endPoint y: 357, distance: 233.6
click at [0, 357] on html "dashboard products sales purchasing productivity dashboard products Product Cat…" at bounding box center [369, 453] width 738 height 907
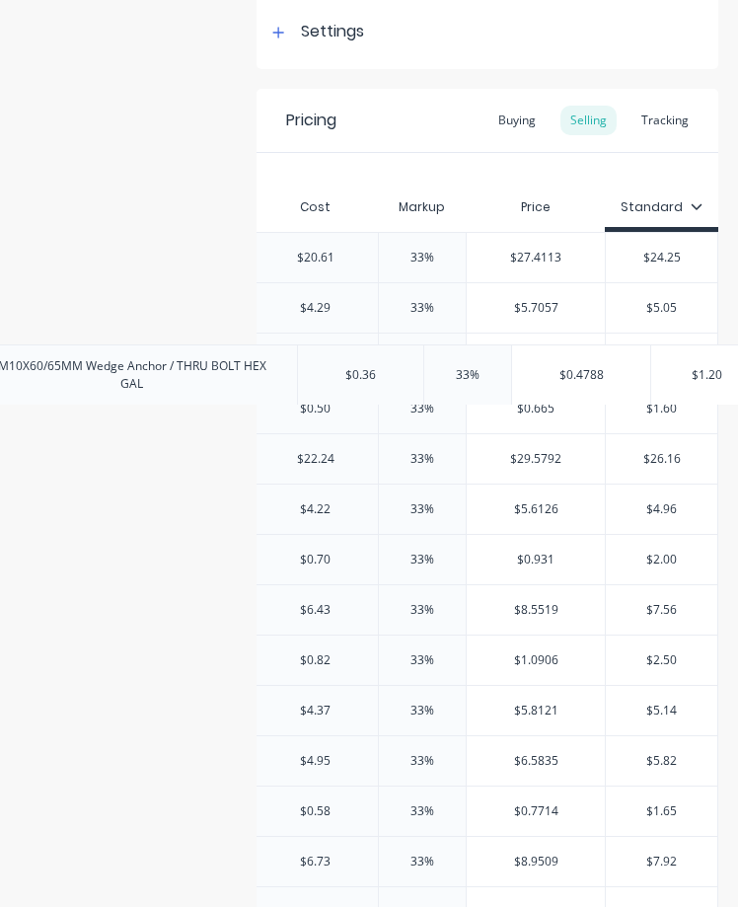
drag, startPoint x: 551, startPoint y: 380, endPoint x: 614, endPoint y: 390, distance: 63.9
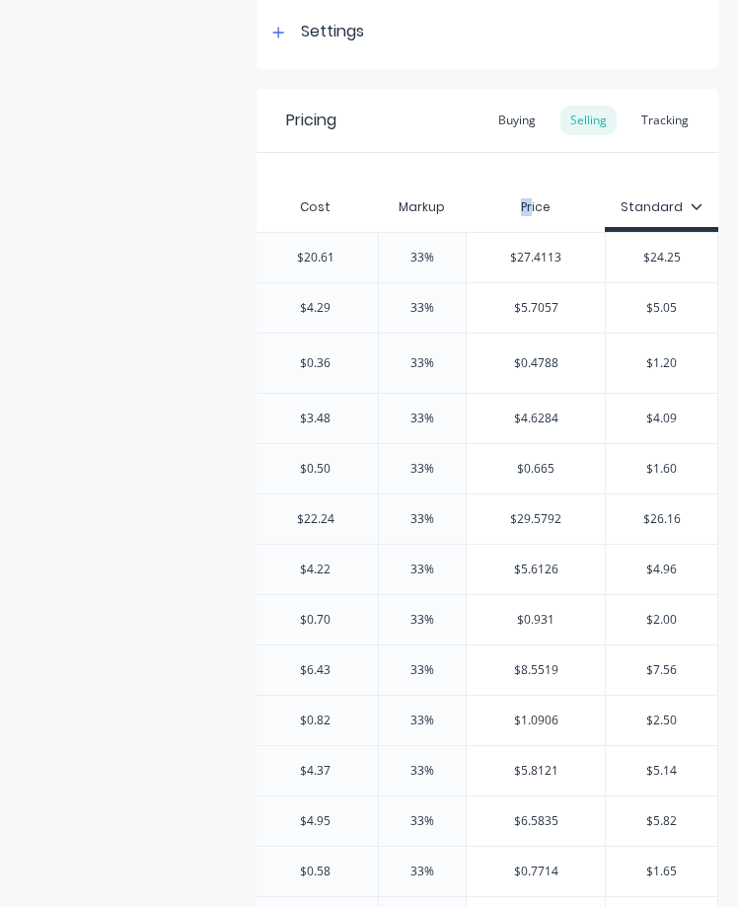
drag, startPoint x: 495, startPoint y: 162, endPoint x: 517, endPoint y: 192, distance: 37.5
drag, startPoint x: 618, startPoint y: 175, endPoint x: 374, endPoint y: 181, distance: 243.8
drag, startPoint x: 374, startPoint y: 181, endPoint x: 363, endPoint y: 162, distance: 21.7
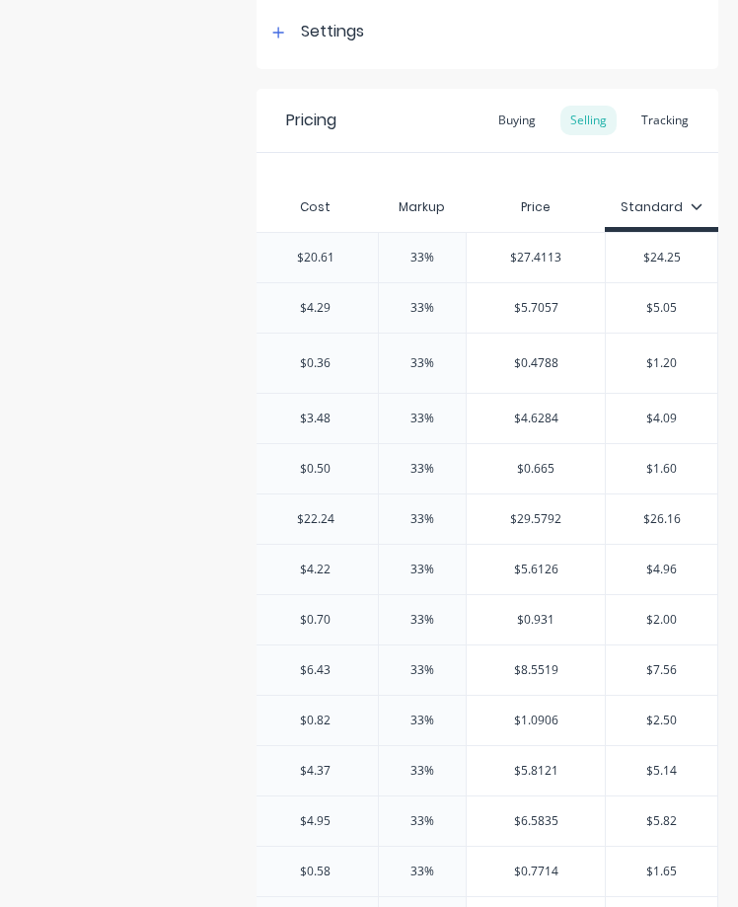
drag, startPoint x: 641, startPoint y: 543, endPoint x: 331, endPoint y: 470, distance: 319.3
drag, startPoint x: 188, startPoint y: 375, endPoint x: 239, endPoint y: 414, distance: 64.1
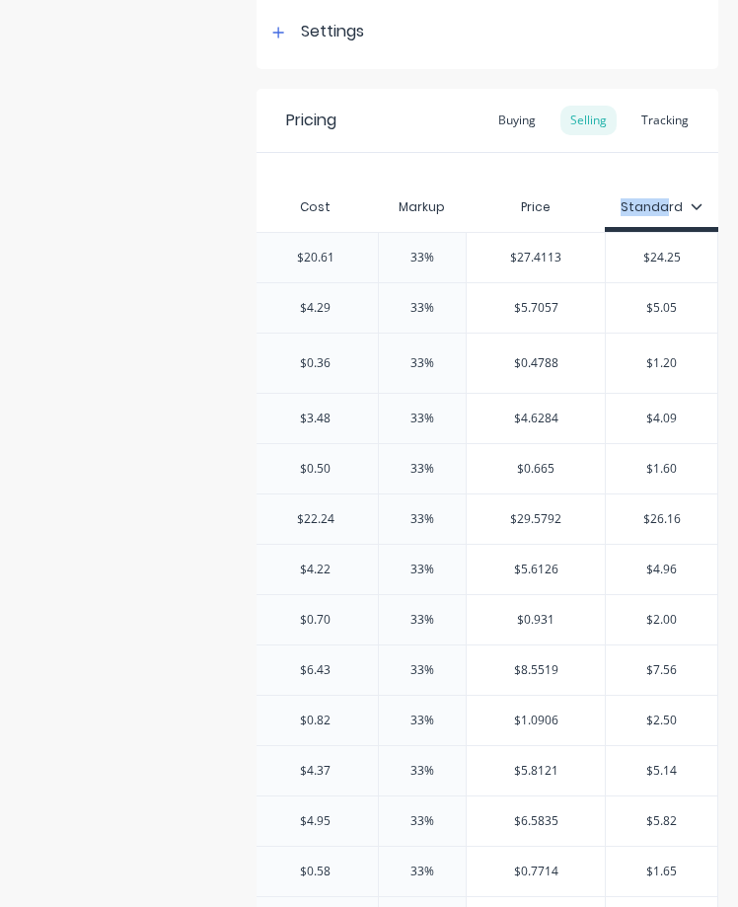
drag, startPoint x: 653, startPoint y: 174, endPoint x: 608, endPoint y: 180, distance: 45.8
click at [545, 140] on div "Pricing Buying Selling Tracking" at bounding box center [488, 121] width 462 height 64
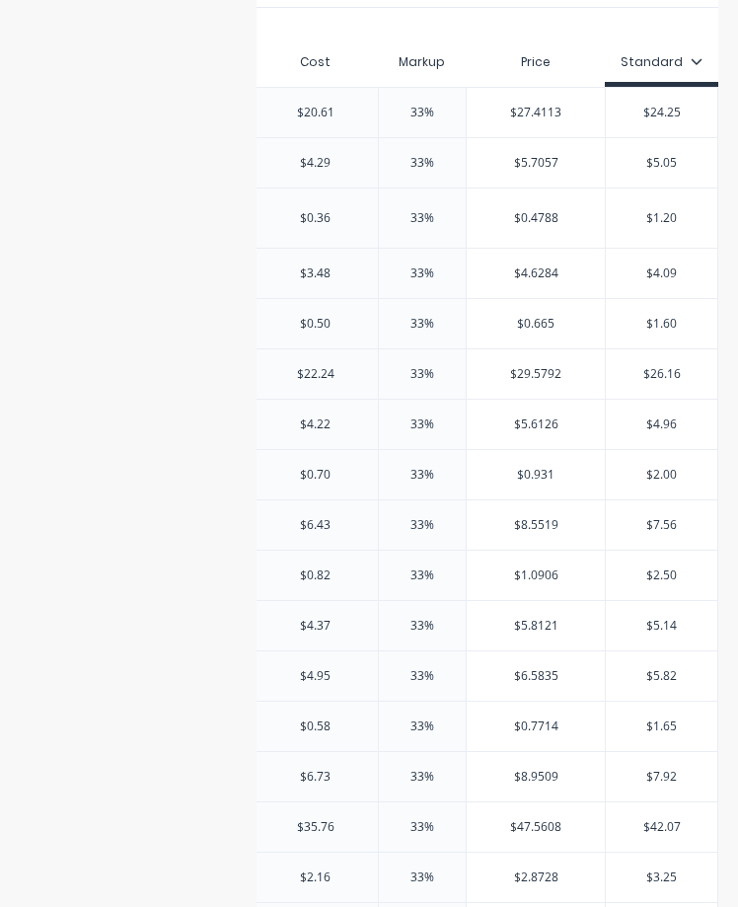
scroll to position [493, 0]
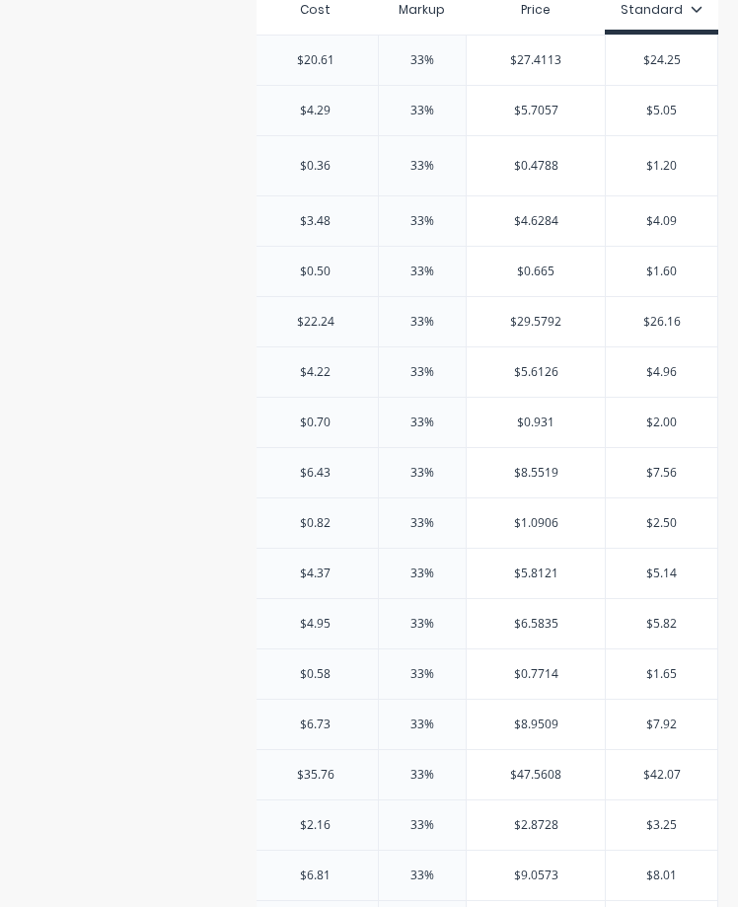
drag, startPoint x: 527, startPoint y: 325, endPoint x: 226, endPoint y: 275, distance: 305.0
click at [226, 275] on div "Product details Collaborate Order History" at bounding box center [123, 834] width 207 height 2488
drag, startPoint x: 523, startPoint y: 255, endPoint x: 489, endPoint y: 259, distance: 34.8
drag, startPoint x: 489, startPoint y: 259, endPoint x: 158, endPoint y: 190, distance: 337.5
click at [158, 190] on div "Product details Collaborate Order History" at bounding box center [123, 834] width 207 height 2488
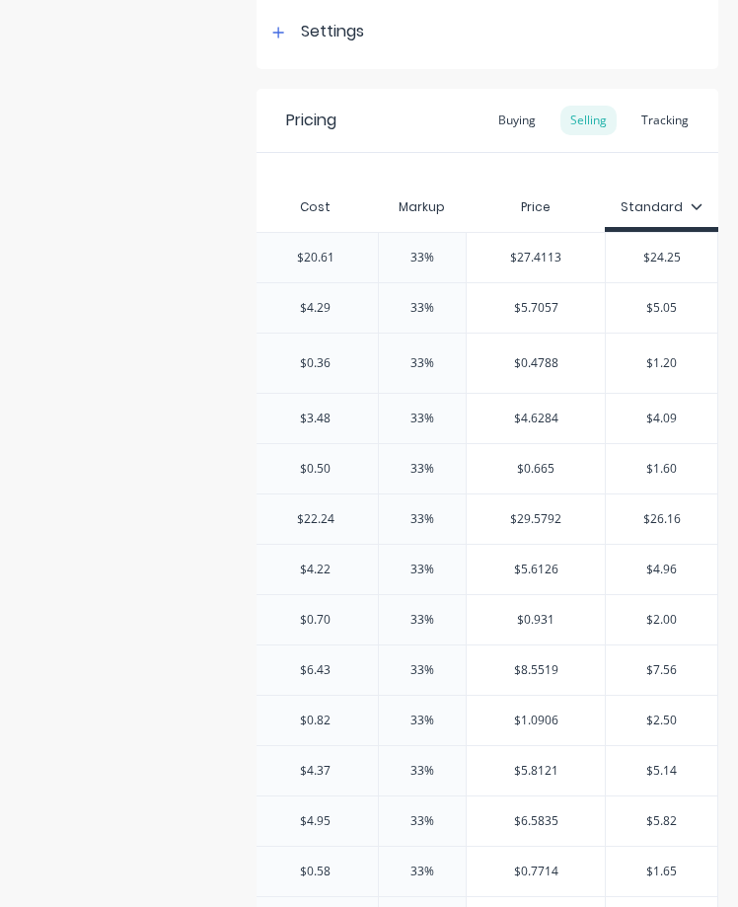
type input "$0.4788"
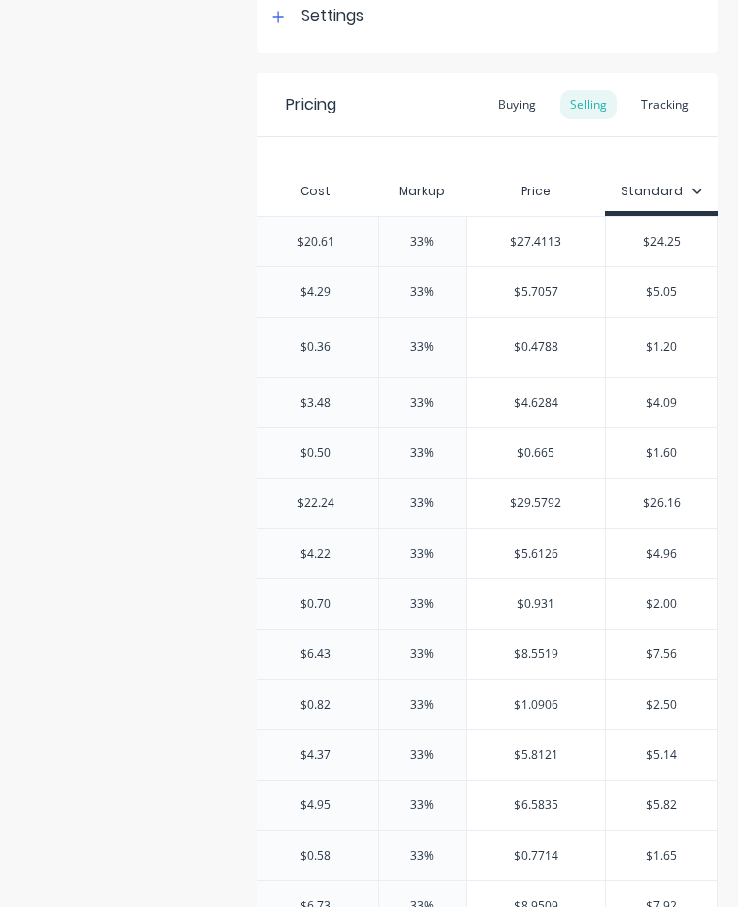
click at [510, 366] on div "$0.4788 $0.4788" at bounding box center [536, 347] width 138 height 49
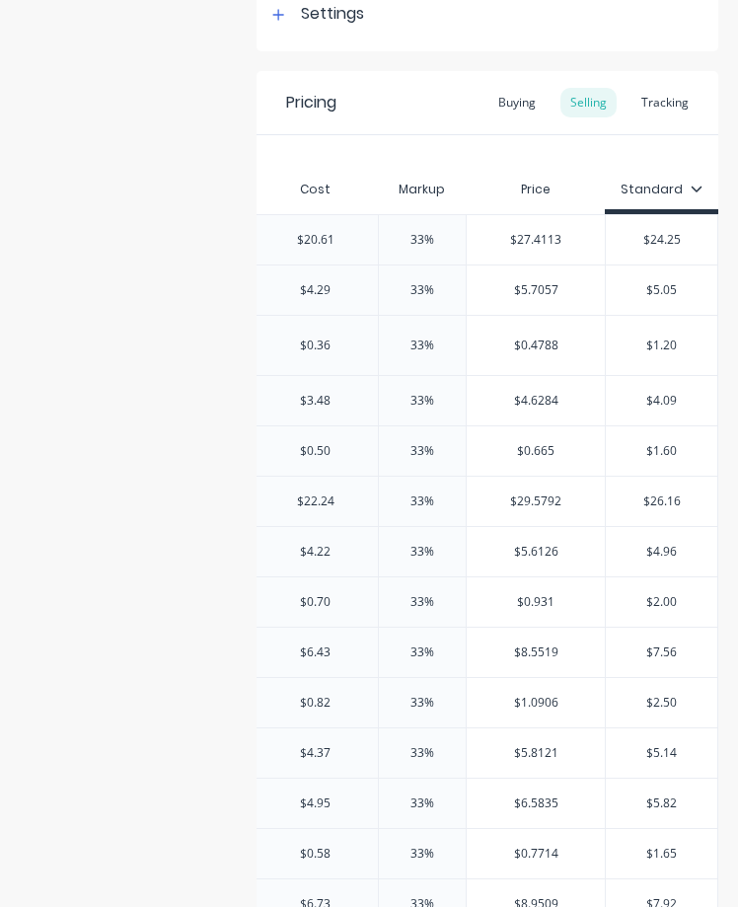
scroll to position [0, 840]
click at [502, 366] on div "$0.4788" at bounding box center [536, 345] width 138 height 49
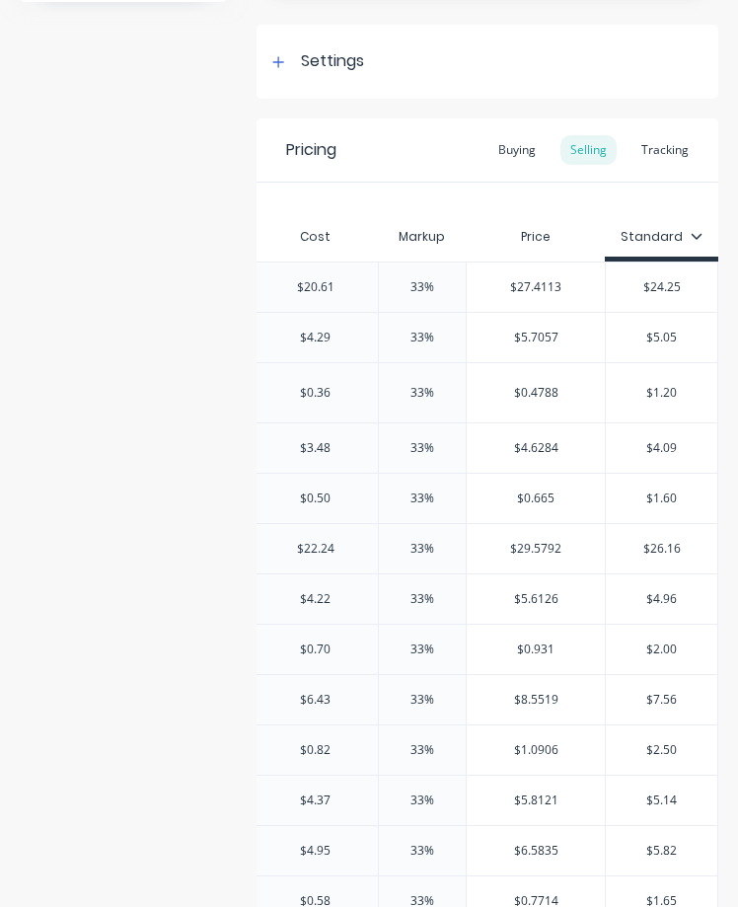
scroll to position [215, 0]
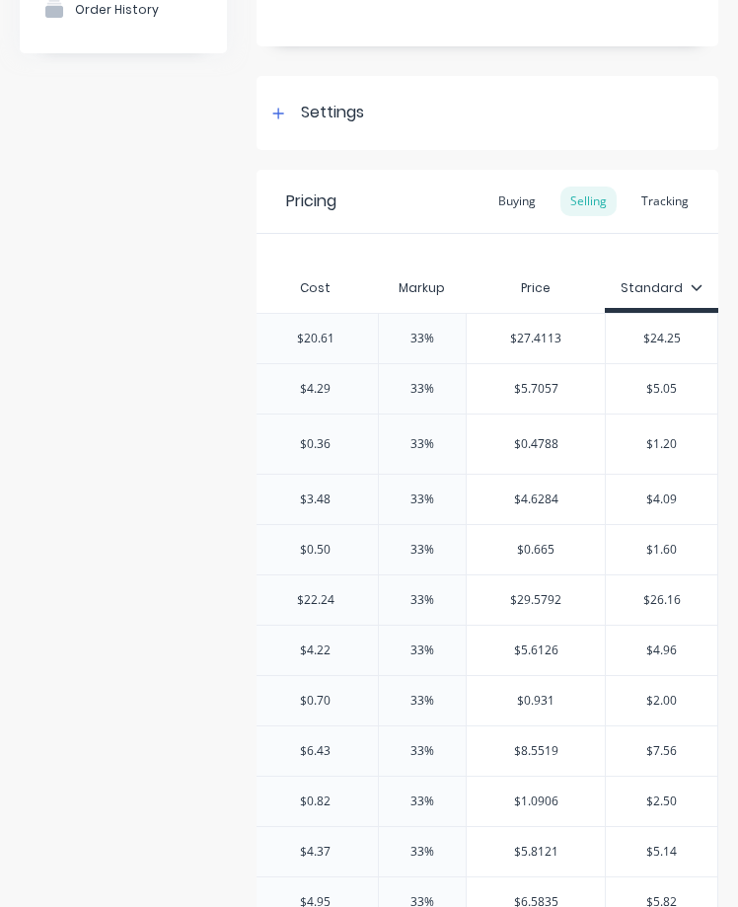
type input "$5.7057"
drag, startPoint x: 478, startPoint y: 384, endPoint x: 434, endPoint y: 398, distance: 45.6
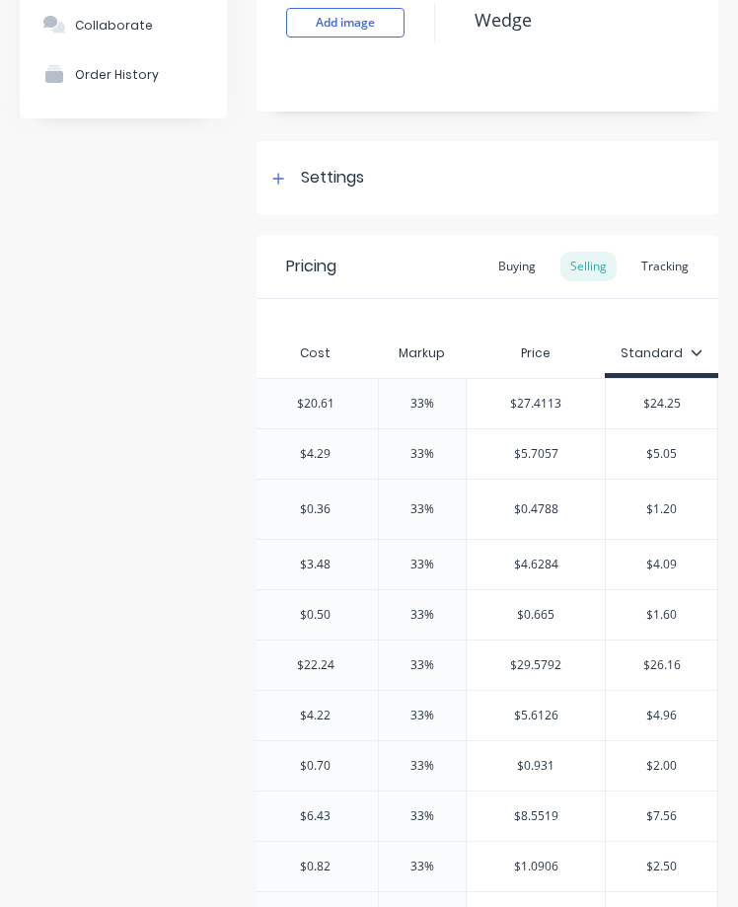
scroll to position [116, 0]
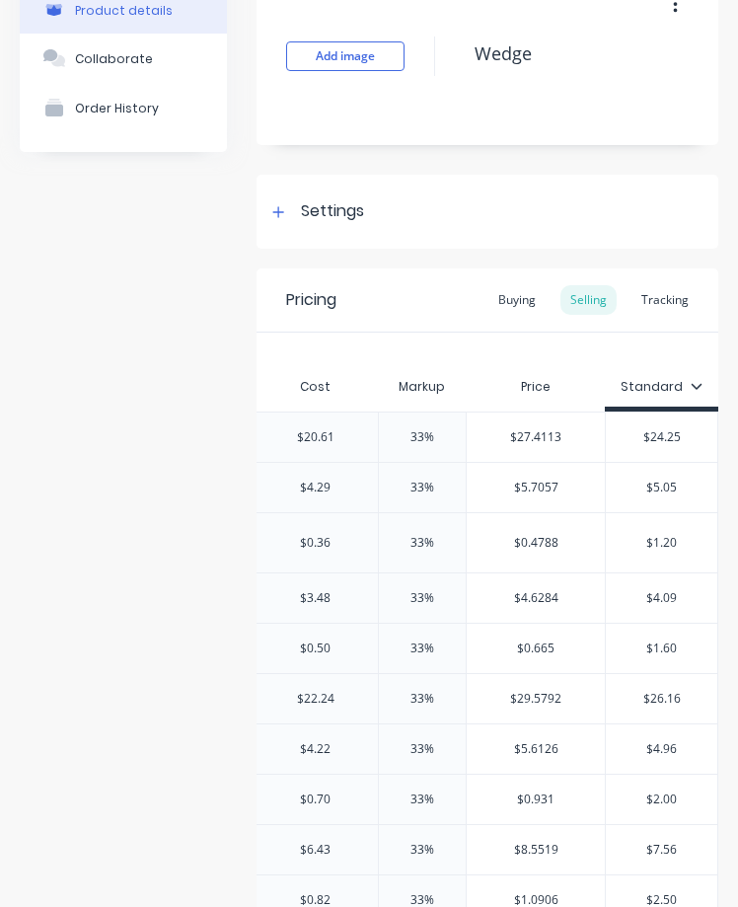
drag, startPoint x: 449, startPoint y: 461, endPoint x: 421, endPoint y: 473, distance: 30.1
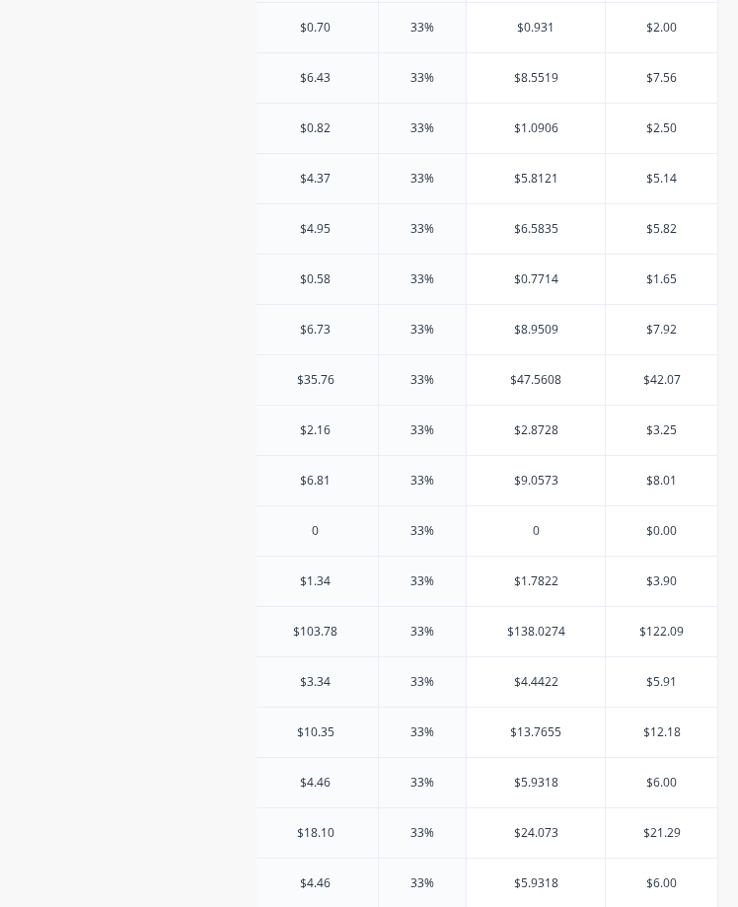
scroll to position [0, 840]
drag, startPoint x: 497, startPoint y: 416, endPoint x: 481, endPoint y: 455, distance: 42.0
drag, startPoint x: 479, startPoint y: 448, endPoint x: 490, endPoint y: 402, distance: 47.9
drag, startPoint x: 490, startPoint y: 402, endPoint x: 489, endPoint y: 430, distance: 28.7
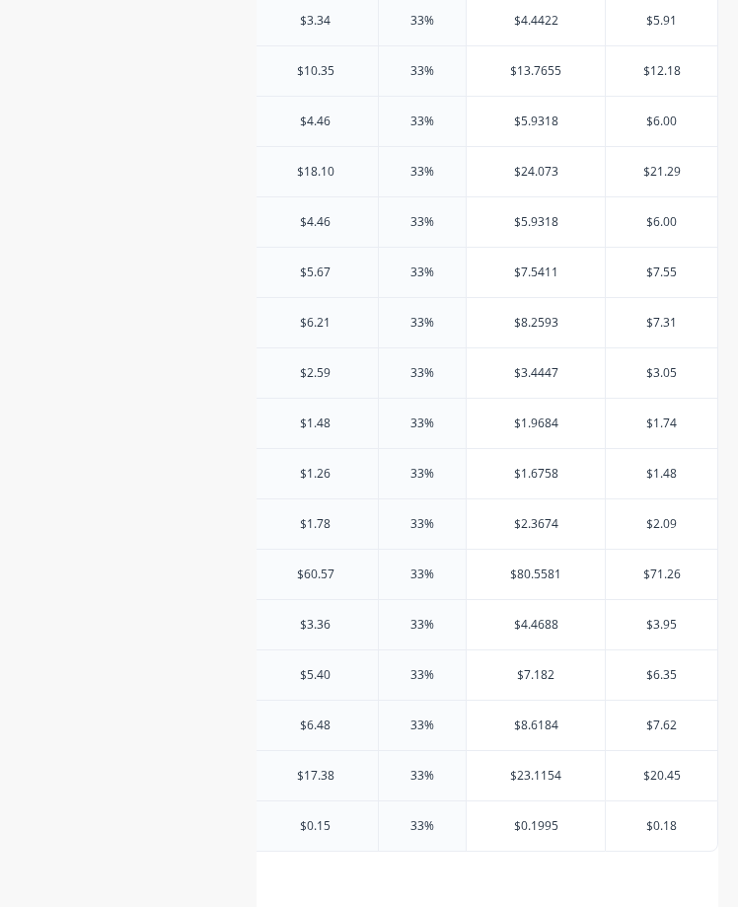
scroll to position [1551, 0]
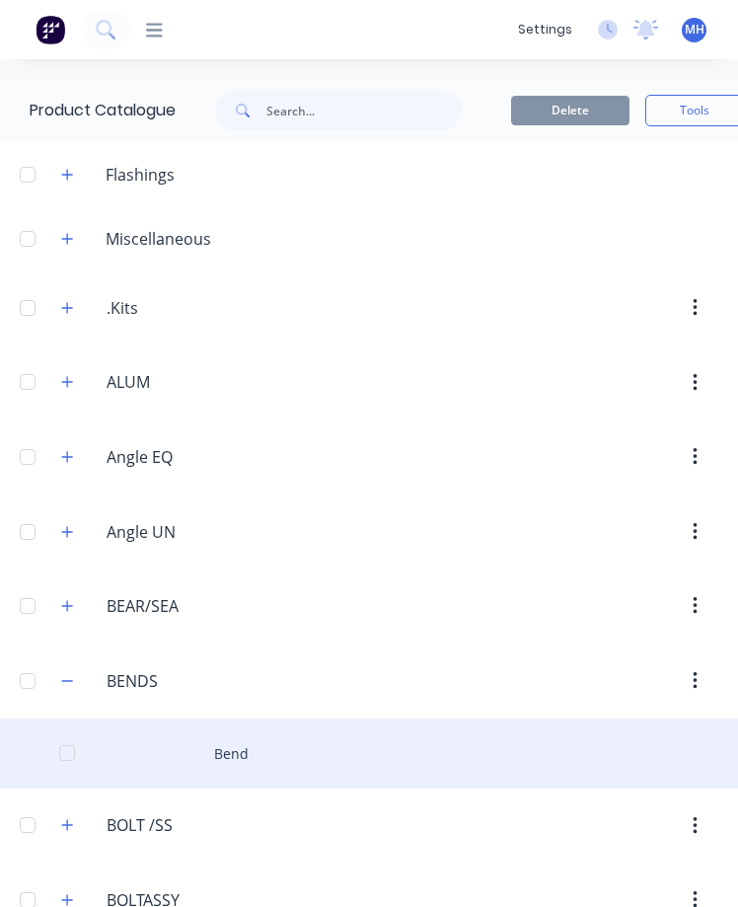
click at [254, 753] on div "Bend" at bounding box center [369, 753] width 738 height 70
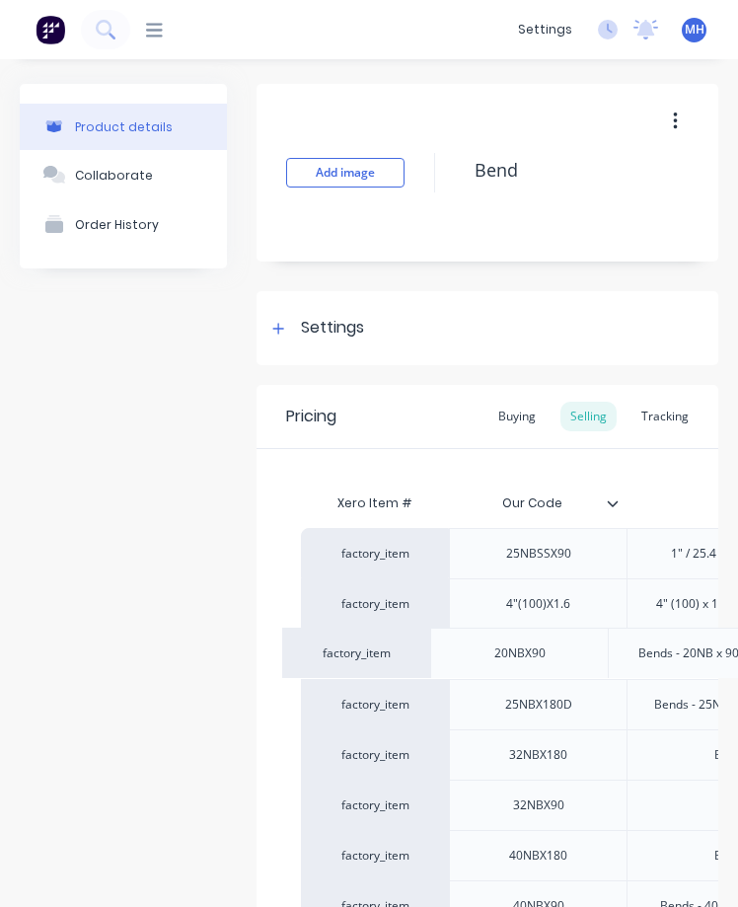
drag, startPoint x: 573, startPoint y: 669, endPoint x: 579, endPoint y: 654, distance: 15.9
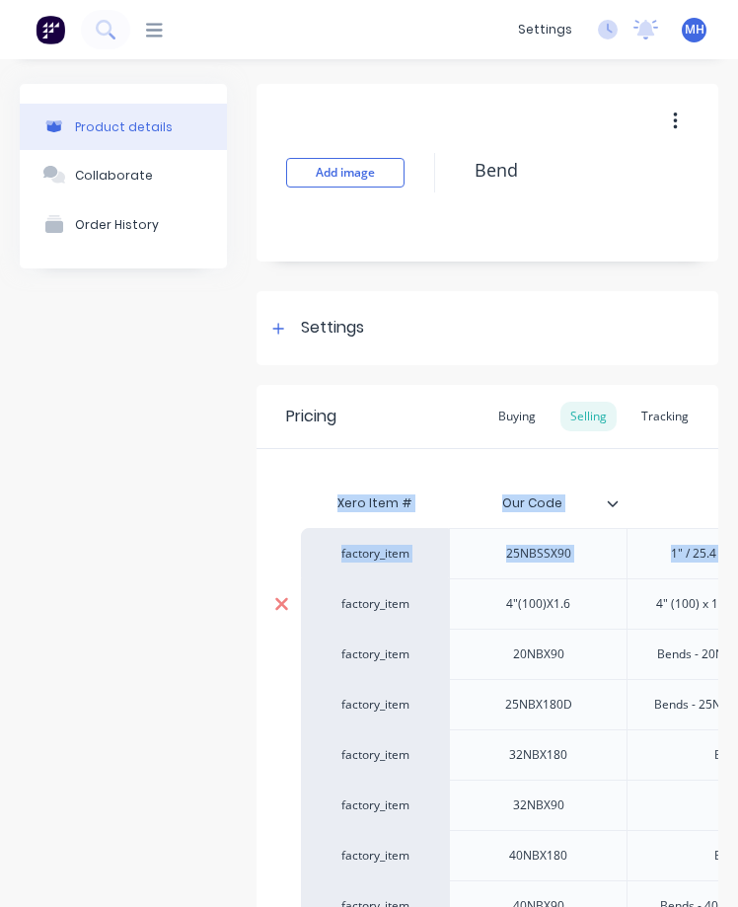
drag, startPoint x: 292, startPoint y: 525, endPoint x: 282, endPoint y: 617, distance: 92.3
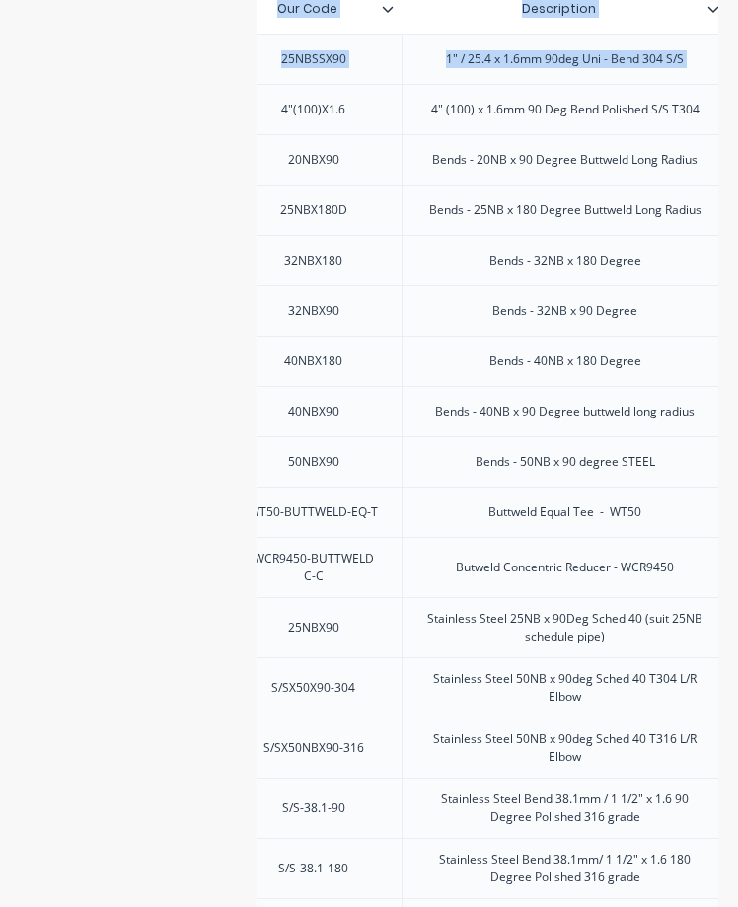
scroll to position [495, 0]
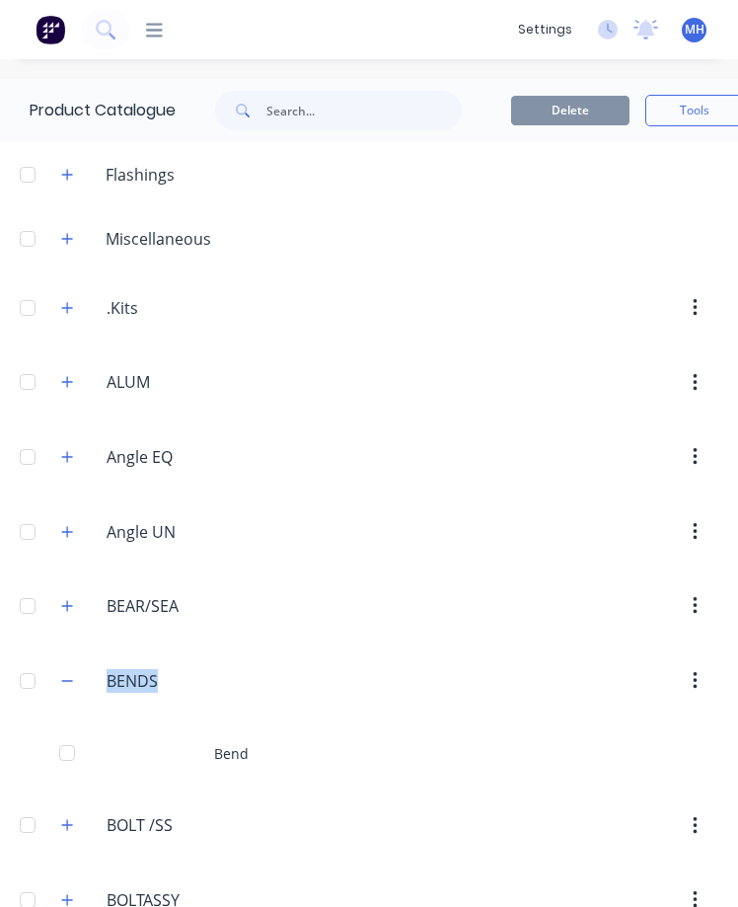
drag, startPoint x: 416, startPoint y: 594, endPoint x: 396, endPoint y: 654, distance: 63.7
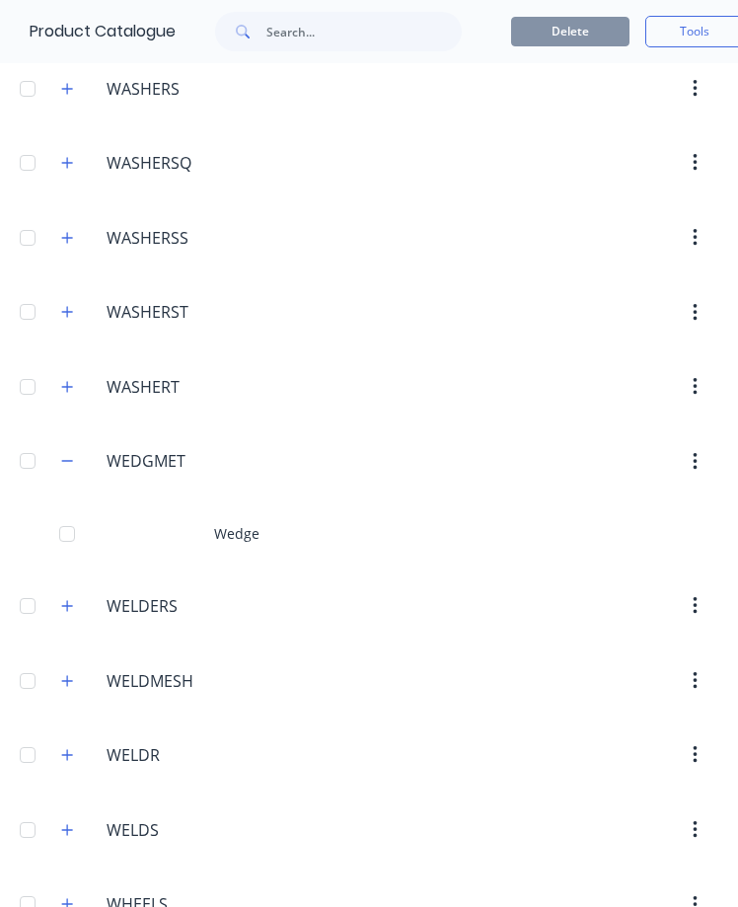
scroll to position [11153, 0]
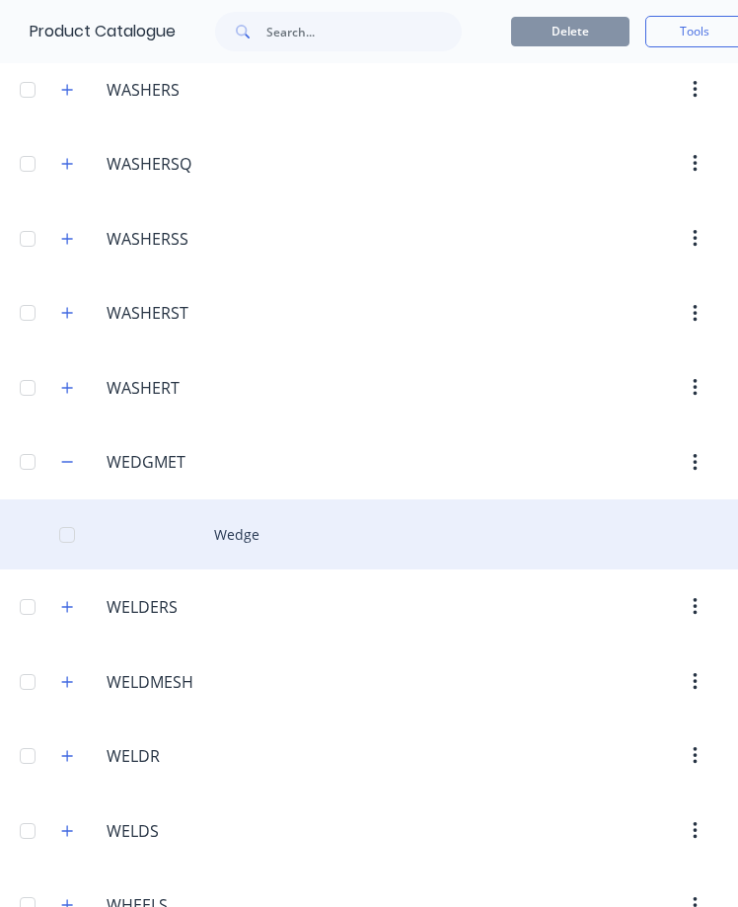
click at [247, 546] on div "Wedge" at bounding box center [369, 534] width 738 height 70
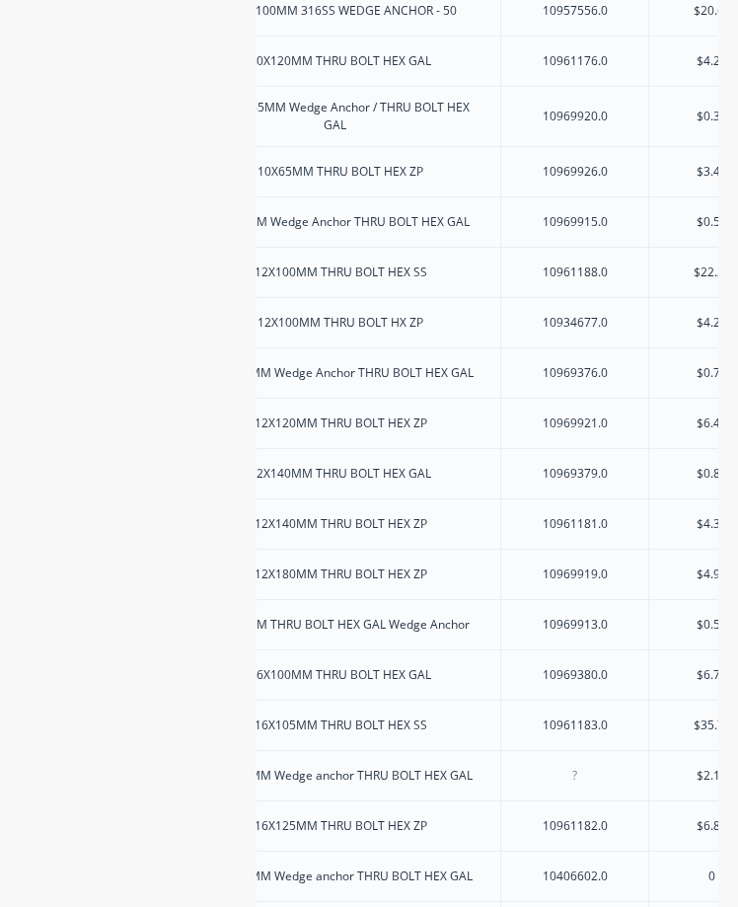
scroll to position [0, 425]
click at [524, 385] on div "10969376.0" at bounding box center [577, 372] width 148 height 50
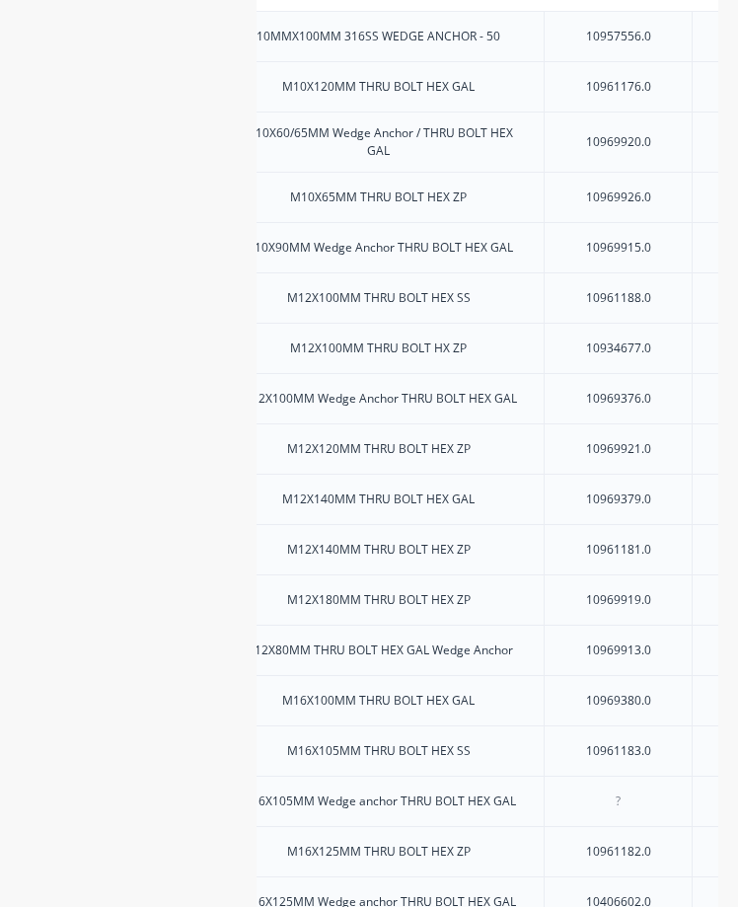
scroll to position [0, 384]
click at [524, 385] on div "M12X100MM Wedge Anchor THRU BOLT HEX GAL" at bounding box center [379, 398] width 332 height 50
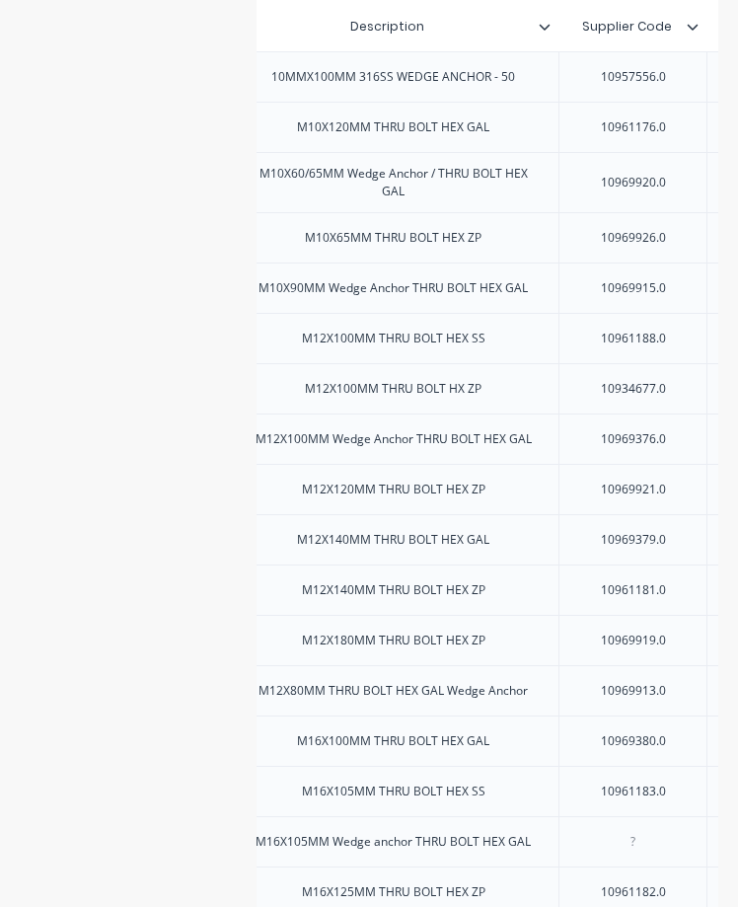
scroll to position [435, 0]
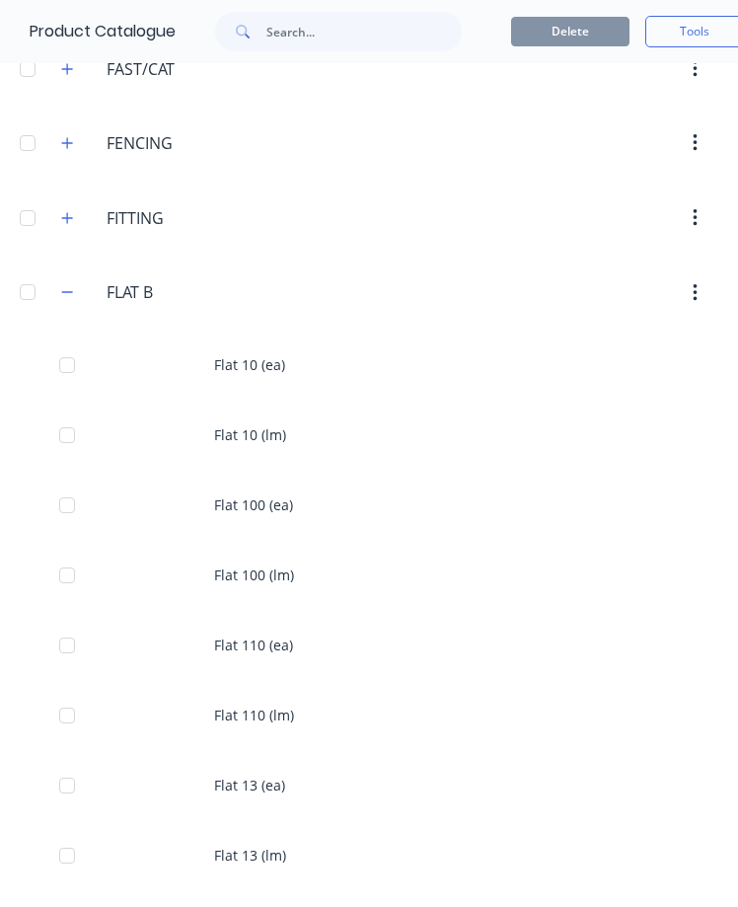
scroll to position [3292, 0]
click at [69, 297] on icon "button" at bounding box center [67, 293] width 12 height 14
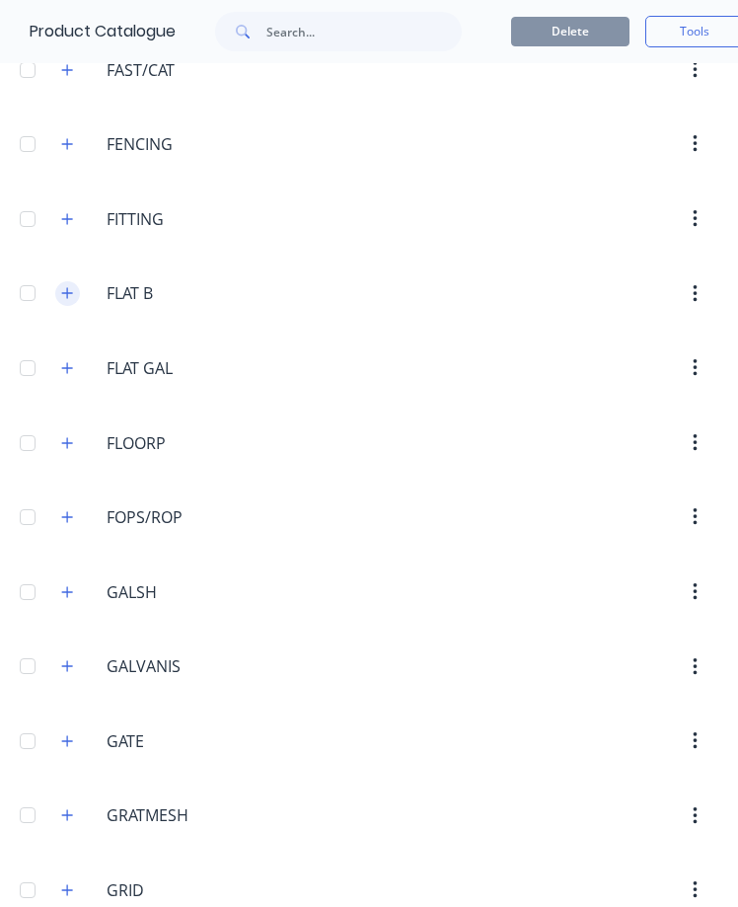
click at [69, 297] on icon "button" at bounding box center [67, 293] width 12 height 14
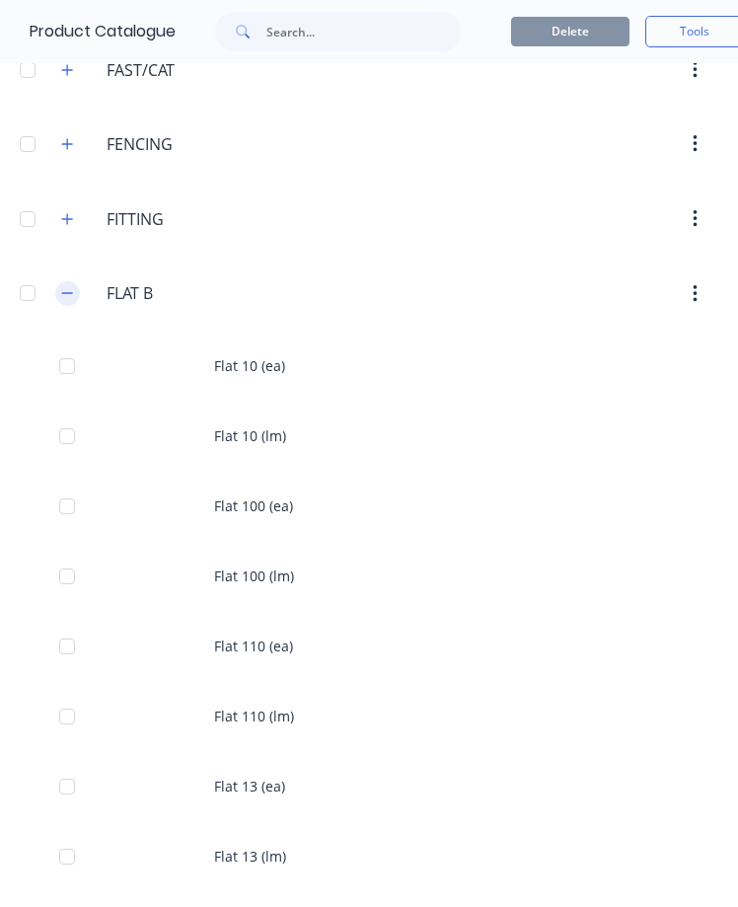
click at [69, 297] on icon "button" at bounding box center [67, 293] width 12 height 14
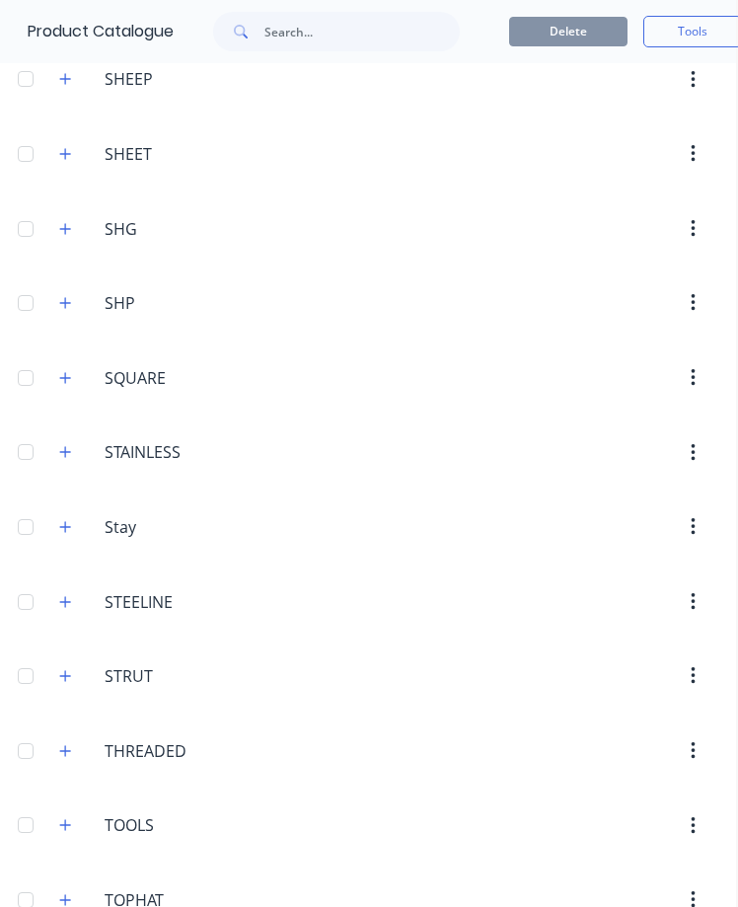
scroll to position [6792, 2]
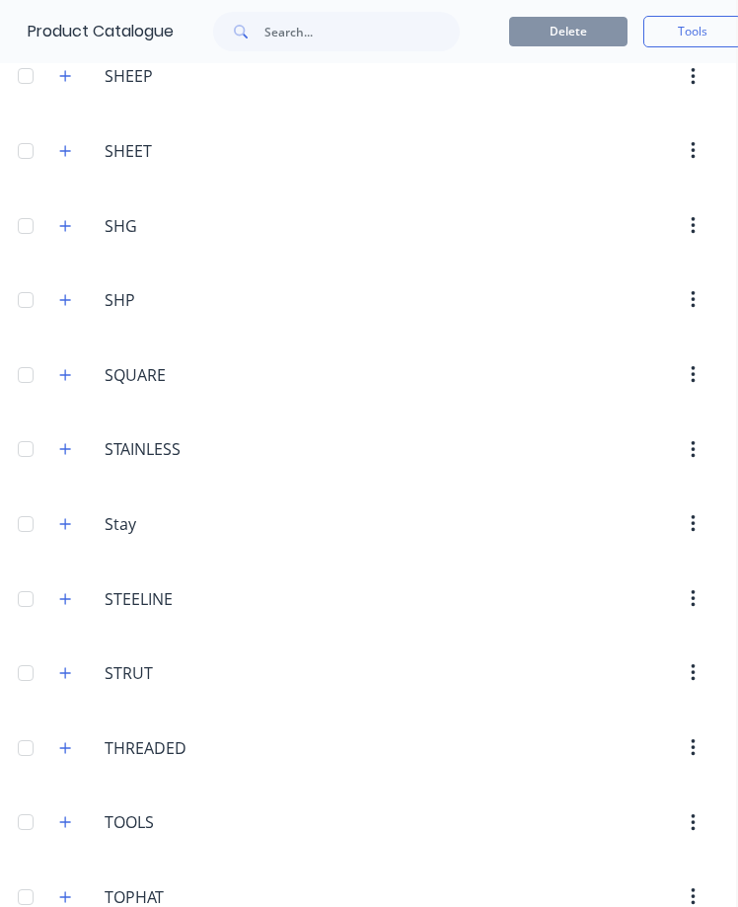
click at [69, 297] on icon "button" at bounding box center [65, 300] width 12 height 14
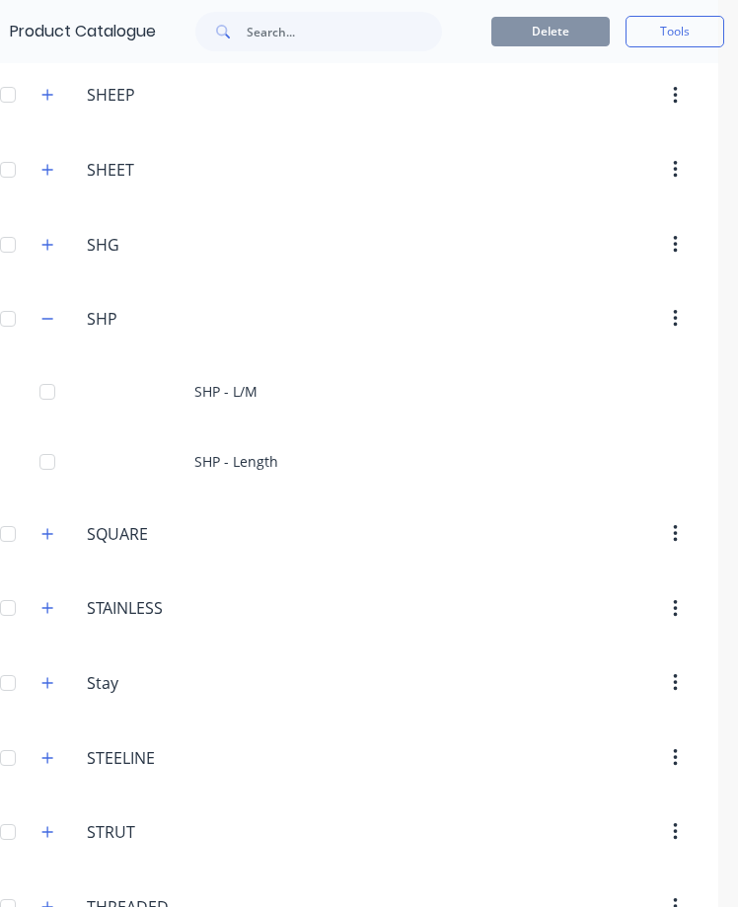
scroll to position [6784, 38]
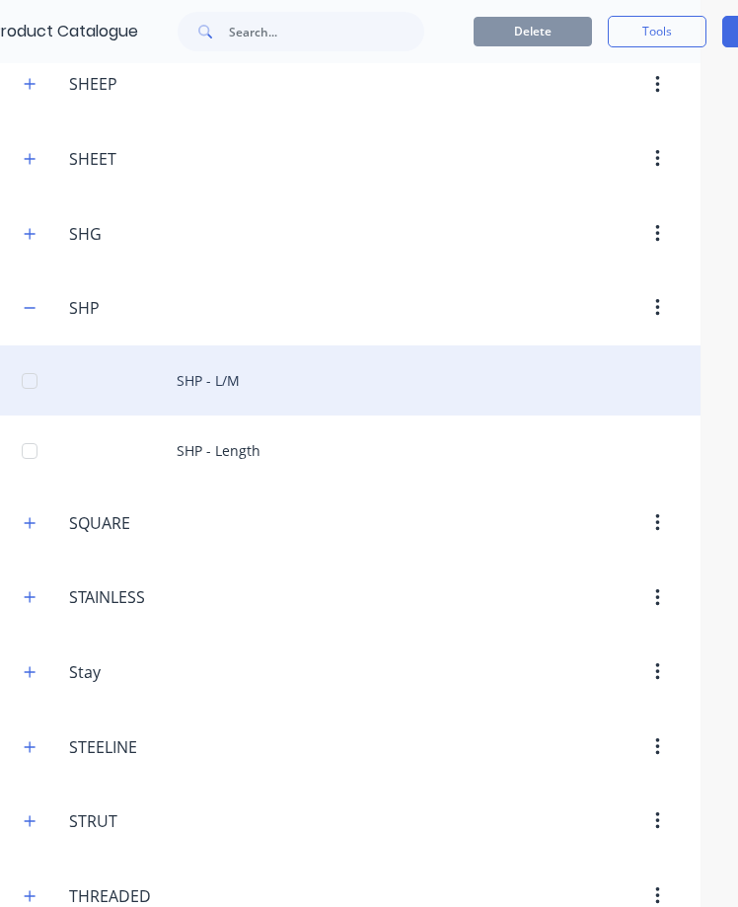
drag, startPoint x: 212, startPoint y: 392, endPoint x: 193, endPoint y: 372, distance: 27.2
click at [193, 372] on div "SHP - L/M" at bounding box center [331, 380] width 738 height 70
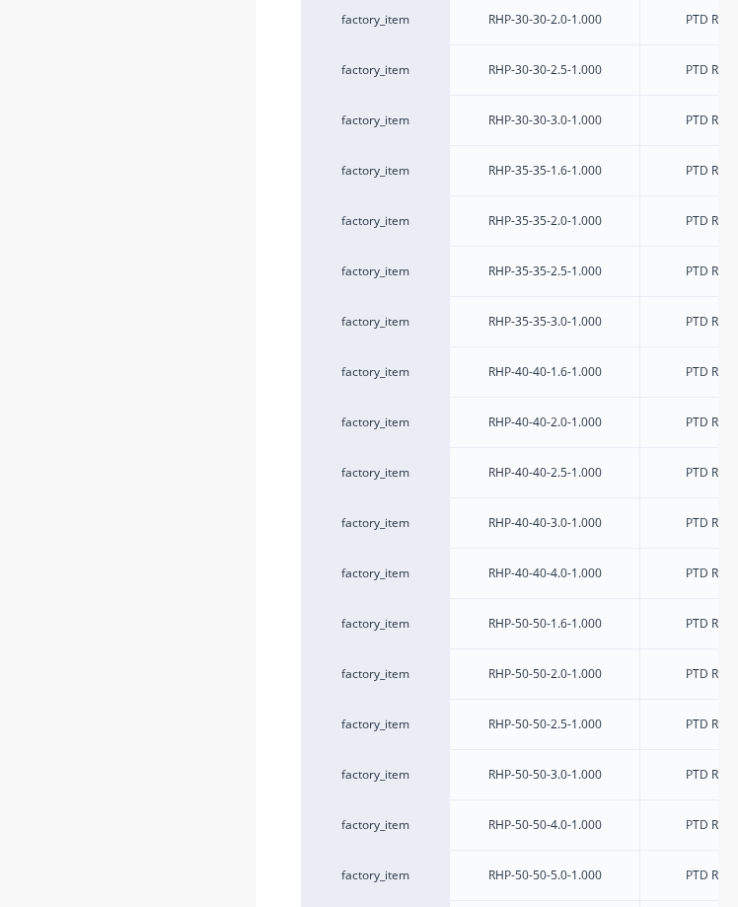
scroll to position [992, 0]
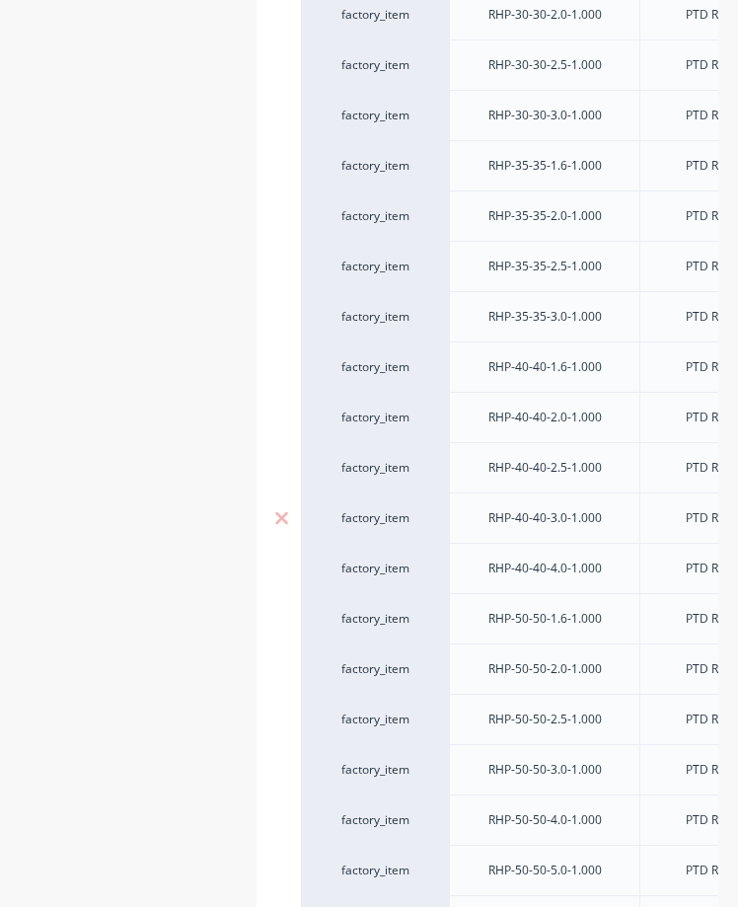
drag, startPoint x: 535, startPoint y: 517, endPoint x: 478, endPoint y: 512, distance: 57.5
click at [478, 512] on div "RHP-40-40-3.0-1.000" at bounding box center [545, 518] width 145 height 26
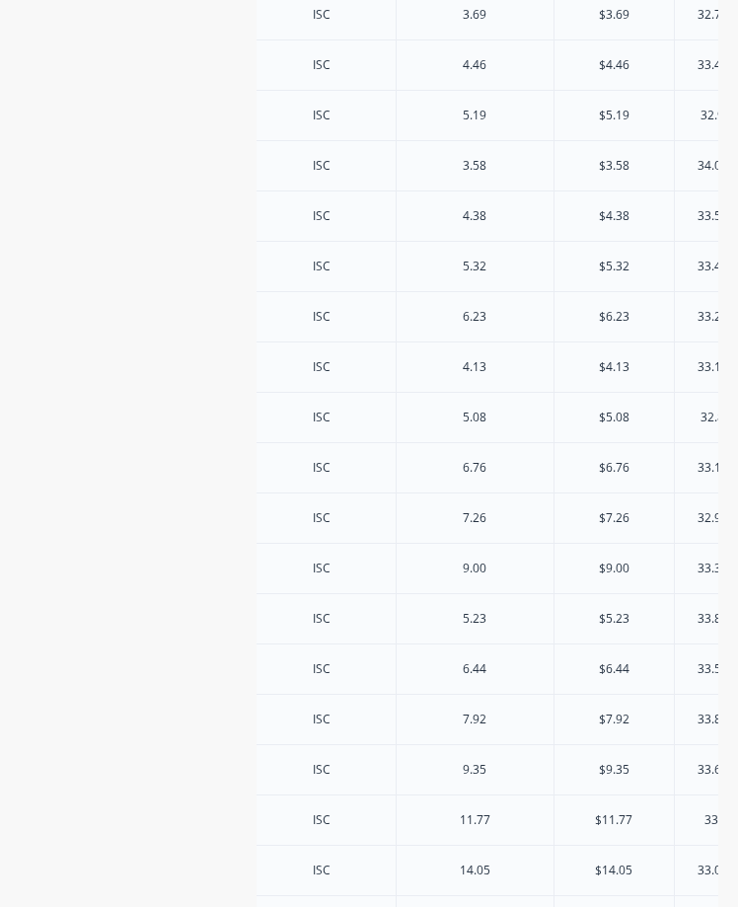
scroll to position [0, 656]
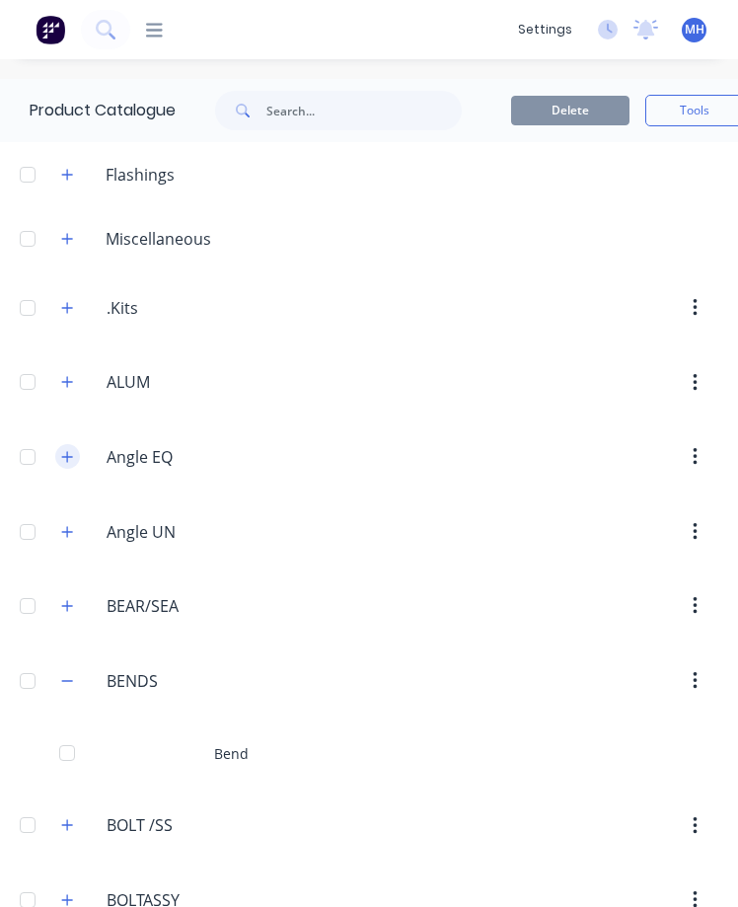
click at [67, 458] on icon "button" at bounding box center [67, 456] width 11 height 11
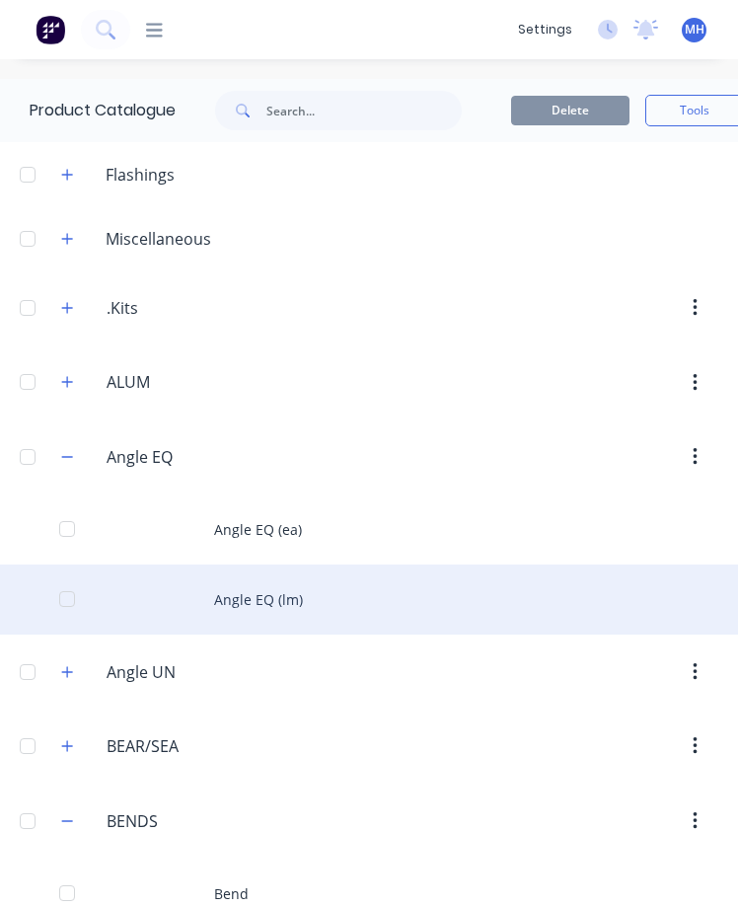
click at [270, 602] on div "Angle EQ (lm)" at bounding box center [369, 599] width 738 height 70
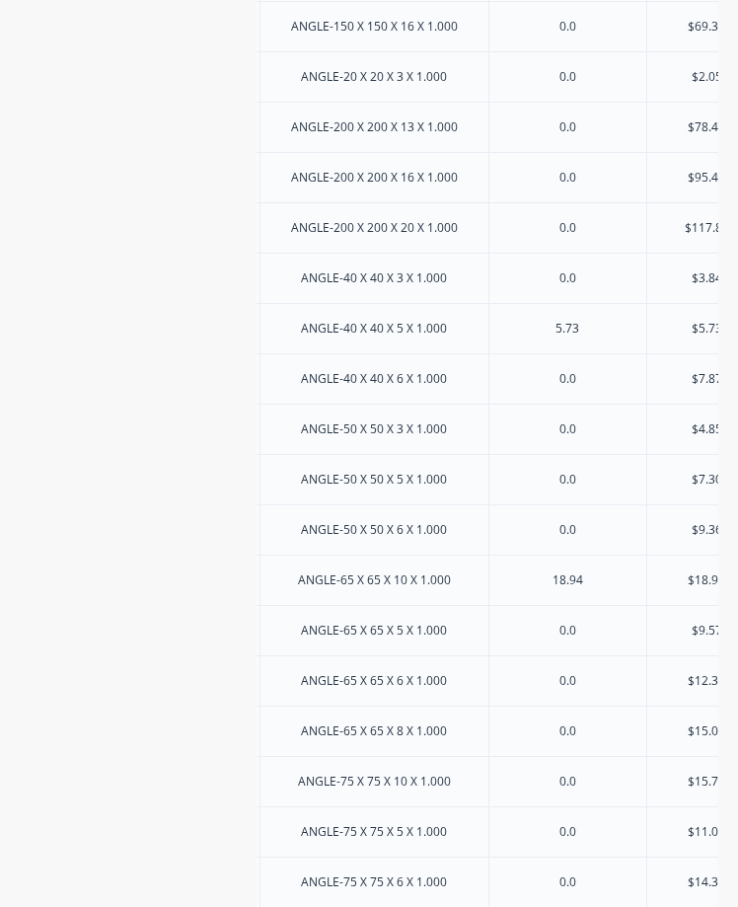
scroll to position [0, 362]
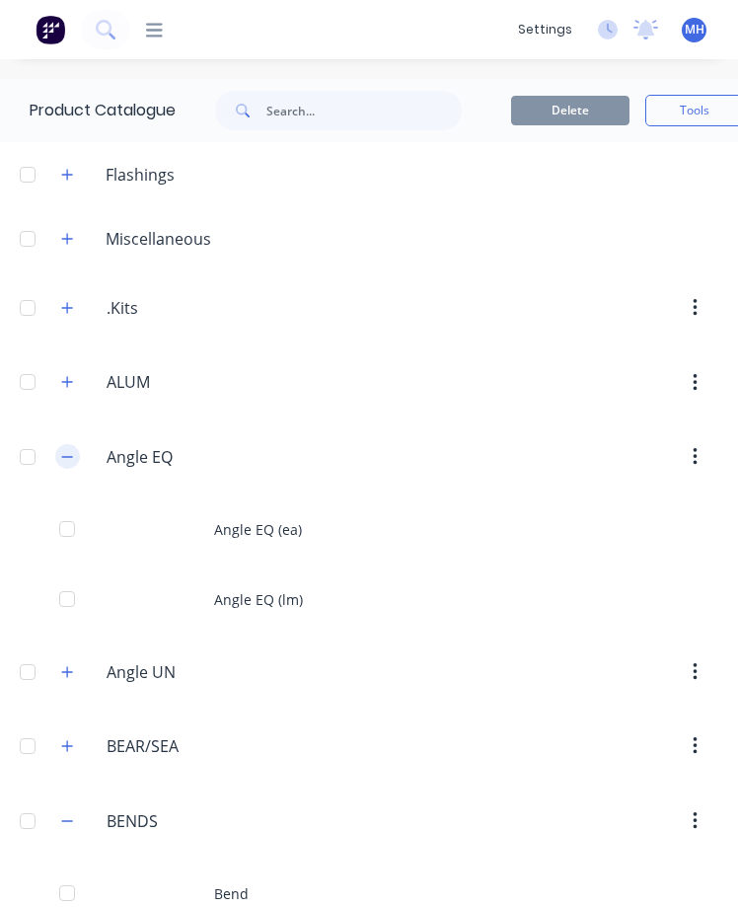
drag, startPoint x: 71, startPoint y: 459, endPoint x: 59, endPoint y: 455, distance: 12.5
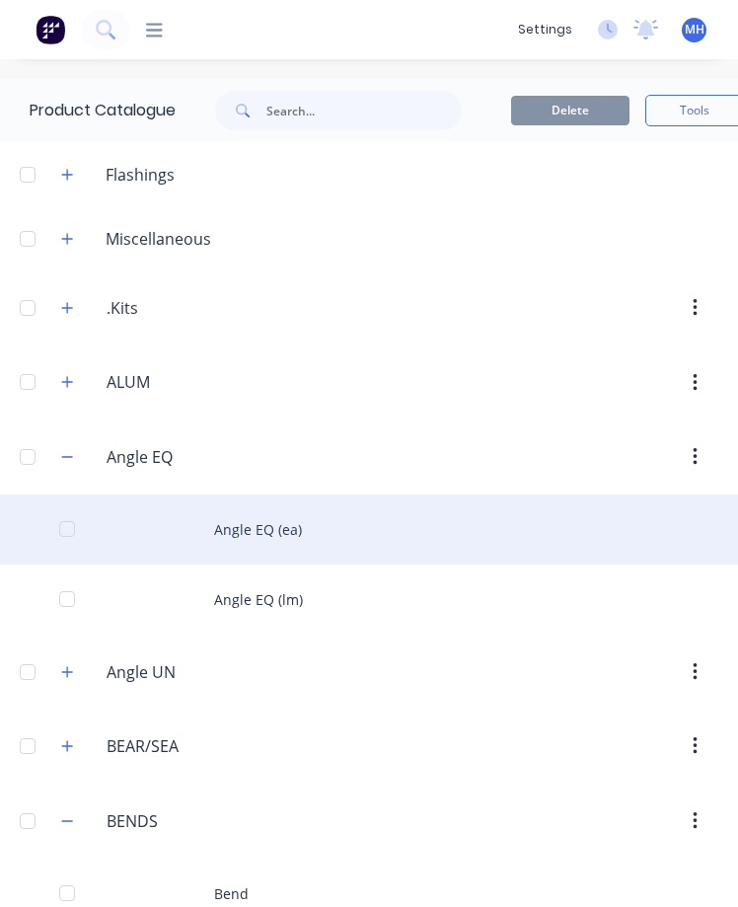
drag, startPoint x: 59, startPoint y: 455, endPoint x: 188, endPoint y: 517, distance: 142.6
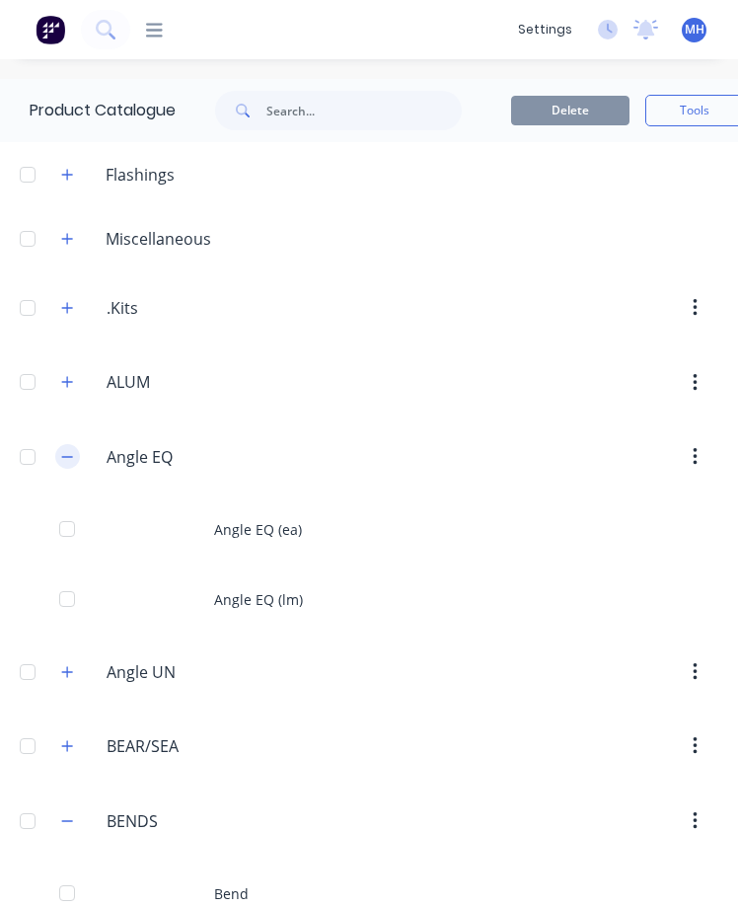
drag, startPoint x: 188, startPoint y: 517, endPoint x: 75, endPoint y: 458, distance: 127.1
drag, startPoint x: 75, startPoint y: 458, endPoint x: 63, endPoint y: 460, distance: 12.0
click at [63, 460] on icon "button" at bounding box center [67, 457] width 12 height 14
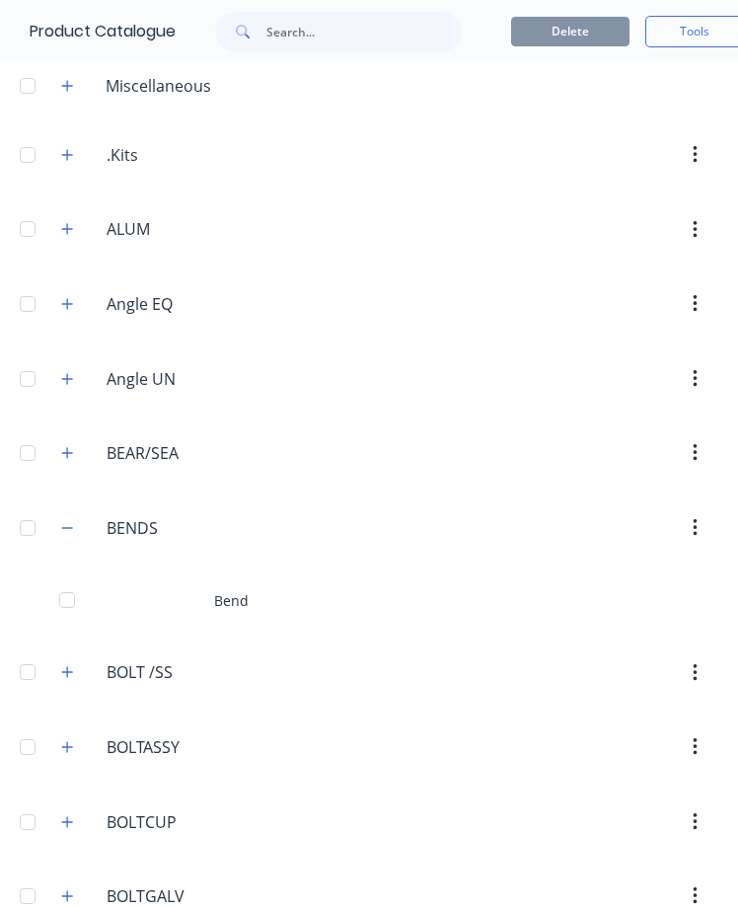
scroll to position [115, 0]
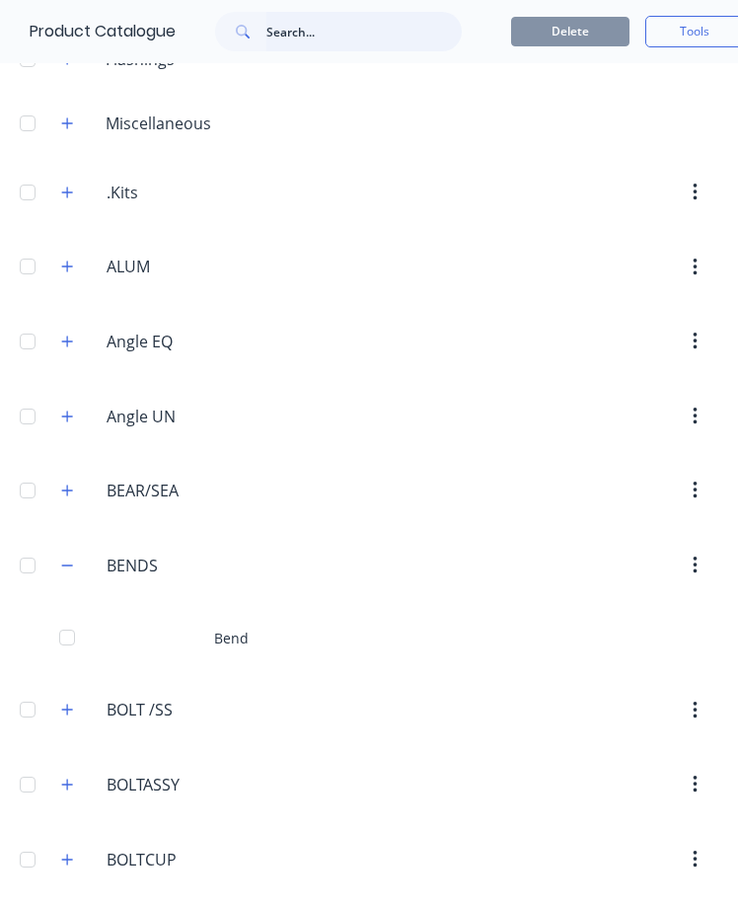
click at [274, 37] on input "text" at bounding box center [363, 31] width 195 height 39
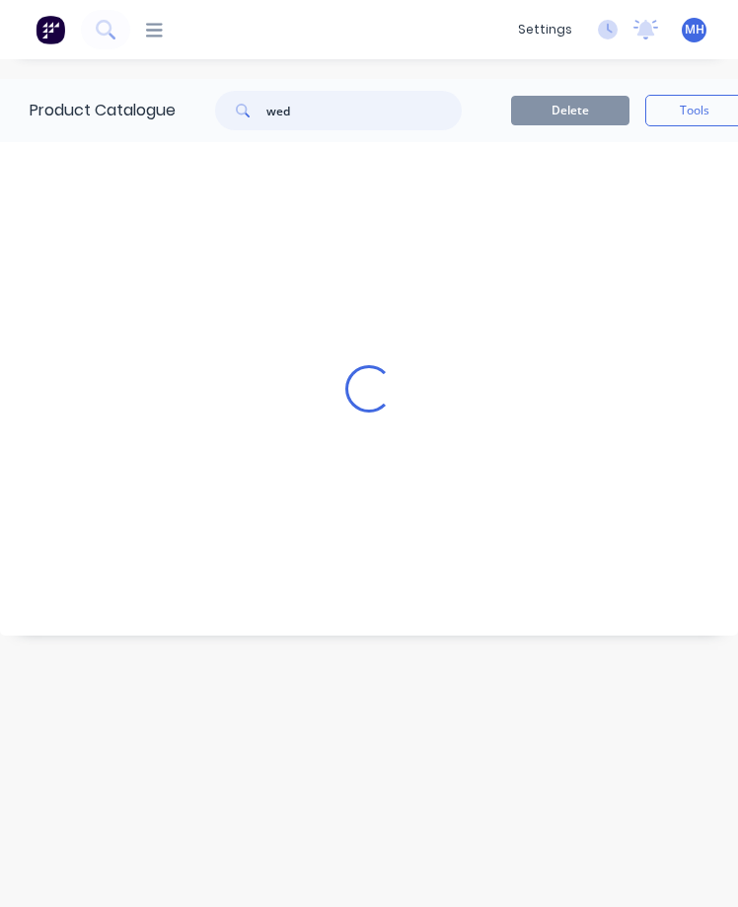
scroll to position [15, 0]
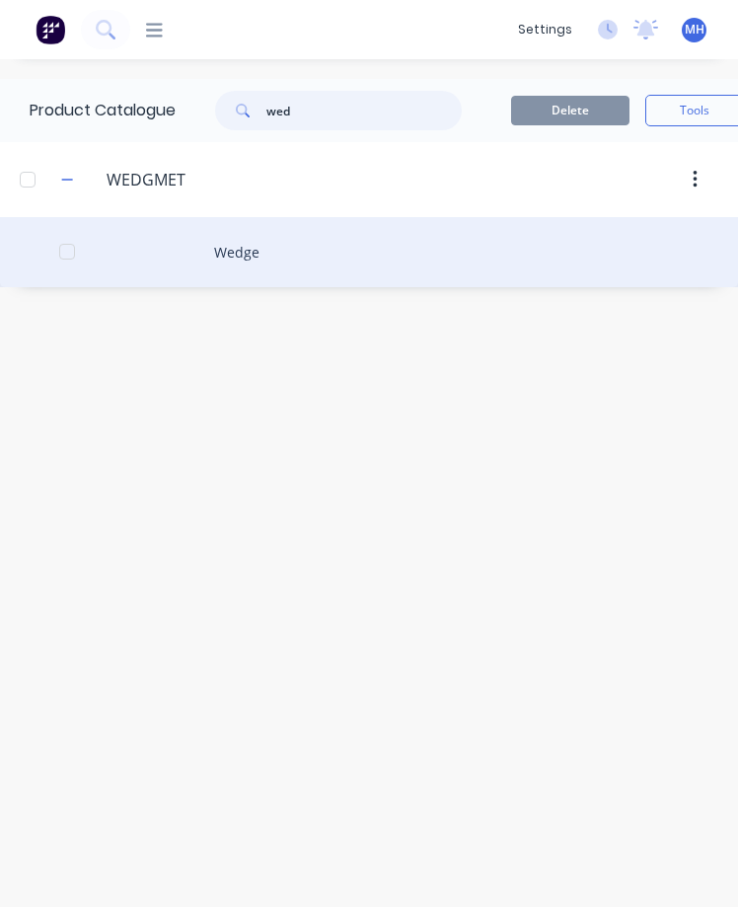
type input "wed"
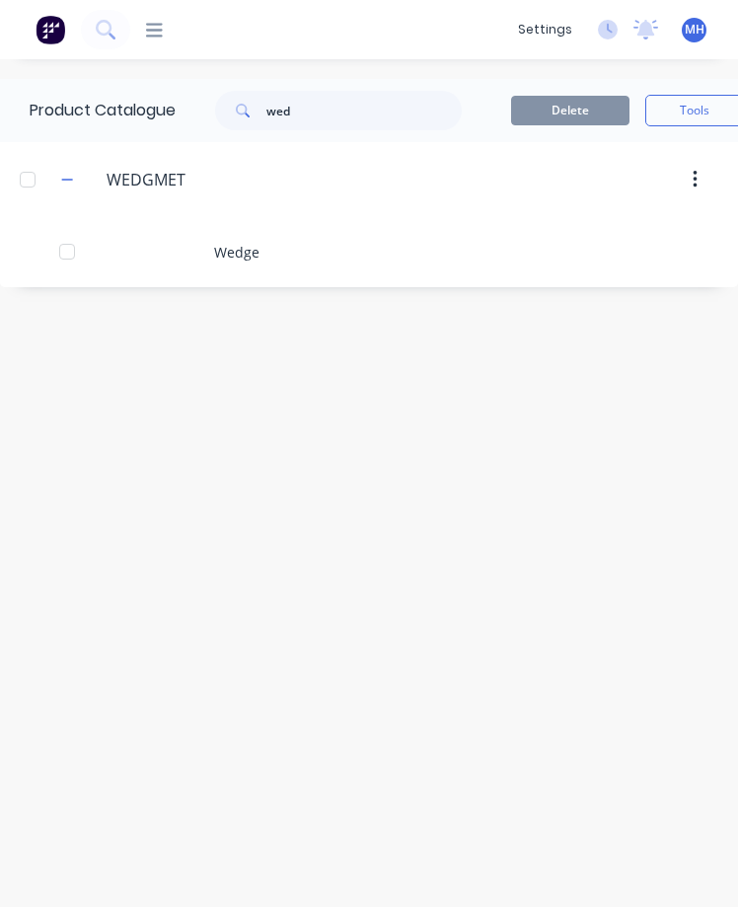
drag, startPoint x: 236, startPoint y: 237, endPoint x: 196, endPoint y: 278, distance: 57.2
click at [196, 278] on div "Product Catalogue wed Delete Tools Add New WEDGMET WEDGMET Wedge" at bounding box center [369, 483] width 738 height 808
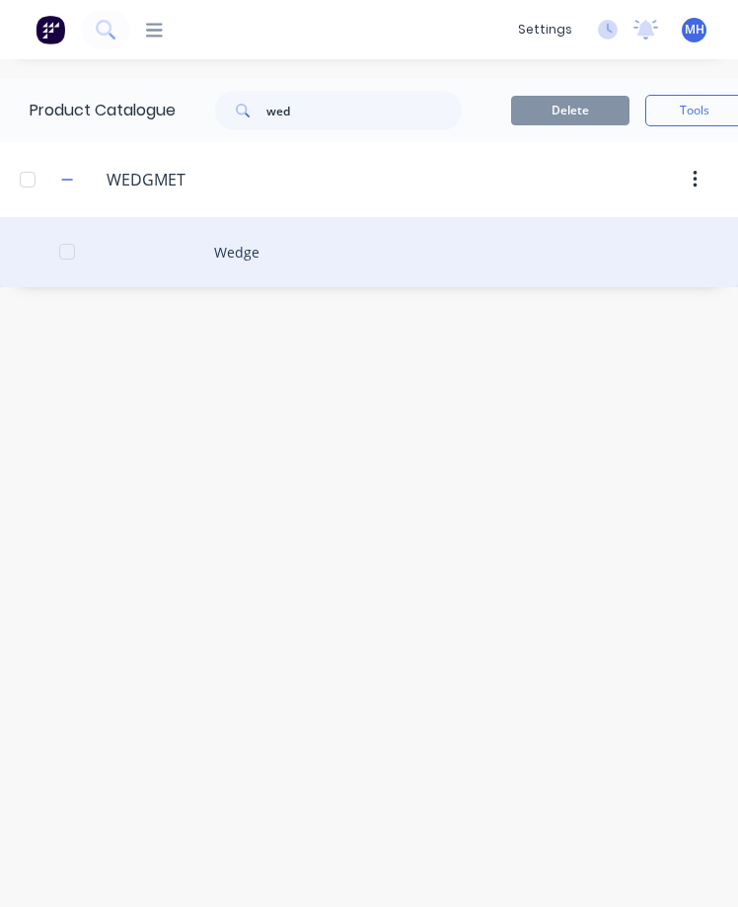
click at [223, 230] on div "Wedge" at bounding box center [369, 252] width 738 height 70
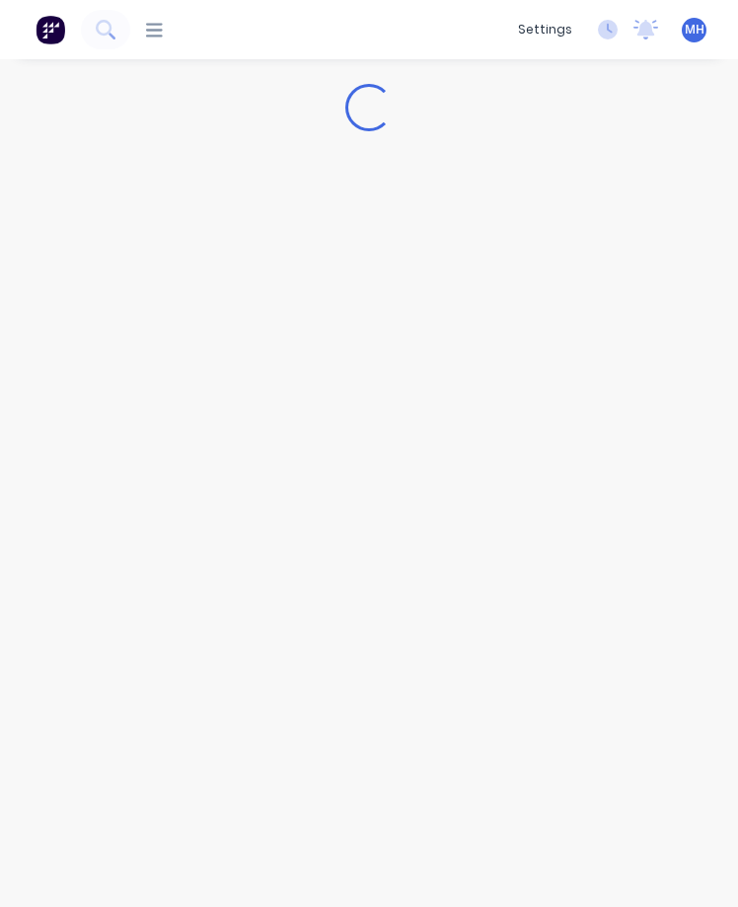
click at [223, 230] on div "Loading..." at bounding box center [369, 463] width 738 height 808
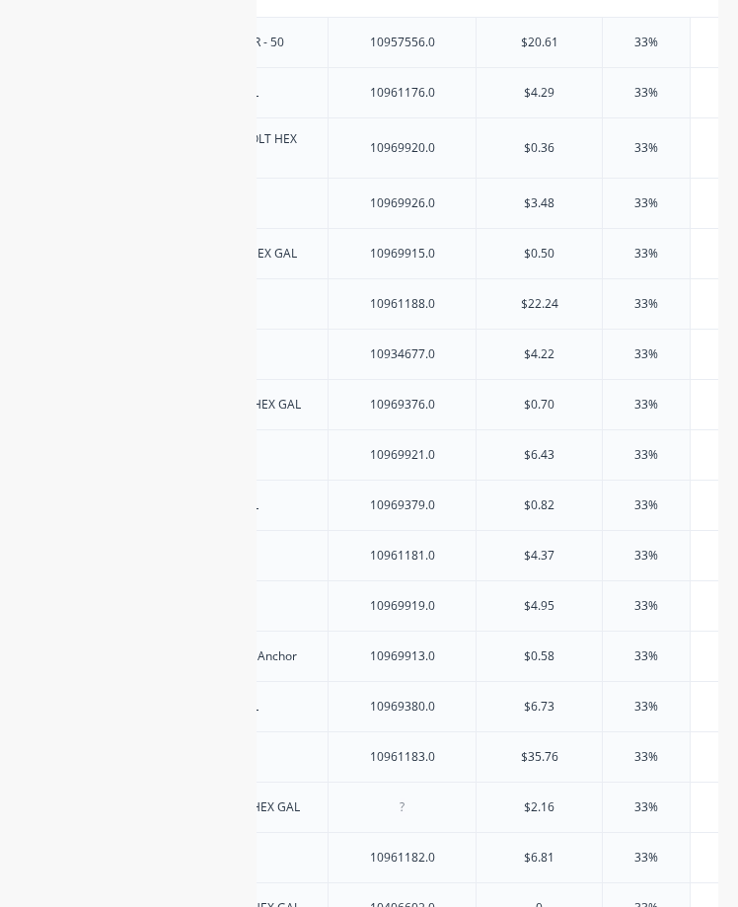
scroll to position [0, 607]
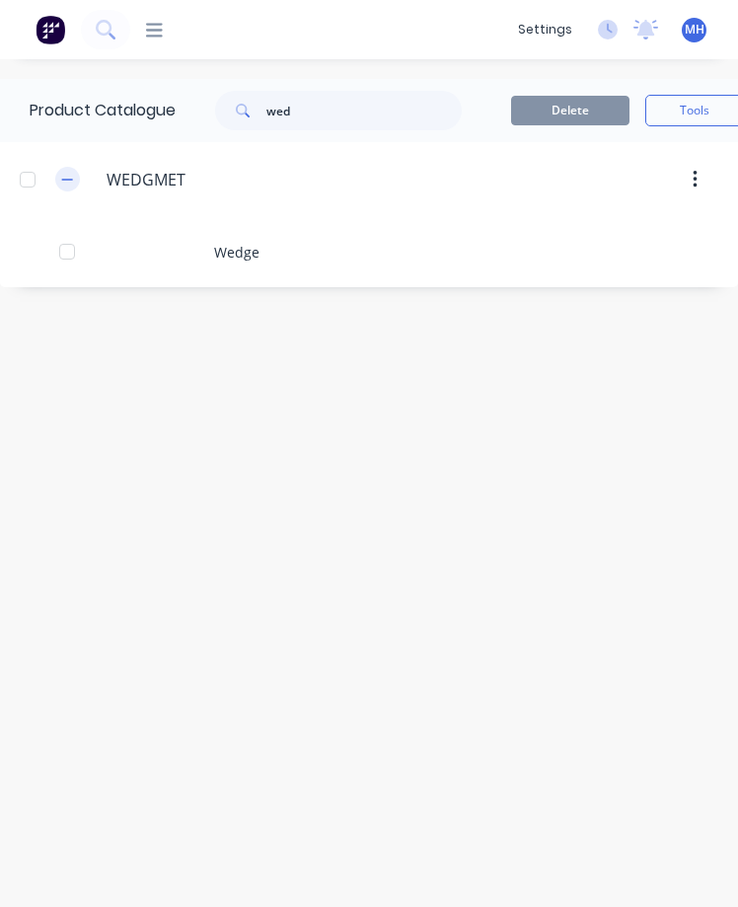
click at [69, 176] on icon "button" at bounding box center [67, 180] width 12 height 14
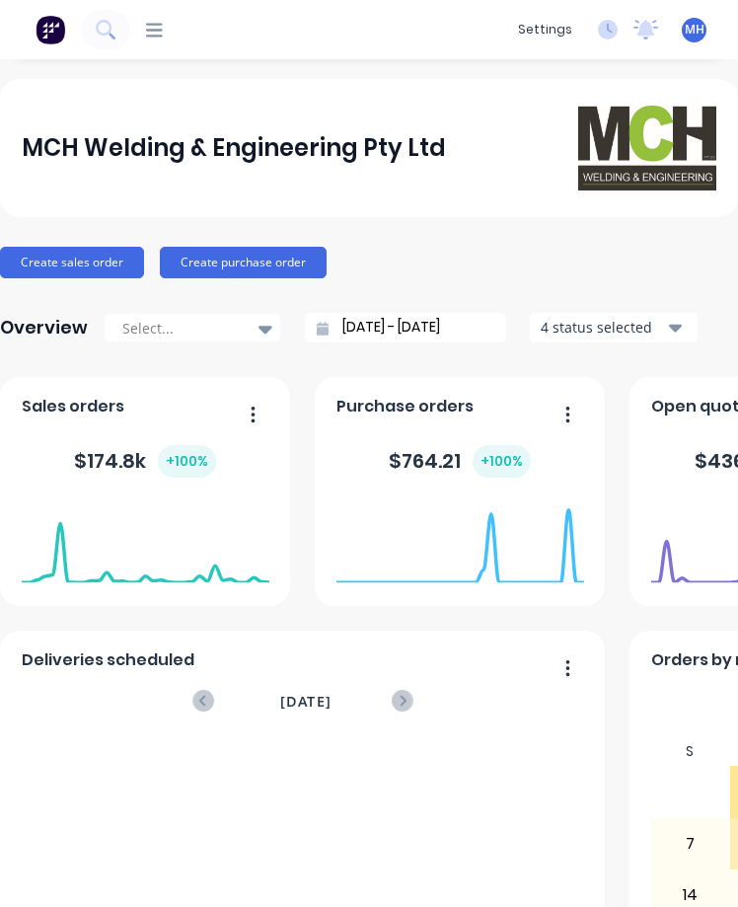
click at [172, 38] on div "dashboard products Product Catalogue Materials sales Sales Orders Customers Pri…" at bounding box center [319, 30] width 378 height 20
click at [137, 31] on div at bounding box center [146, 30] width 33 height 19
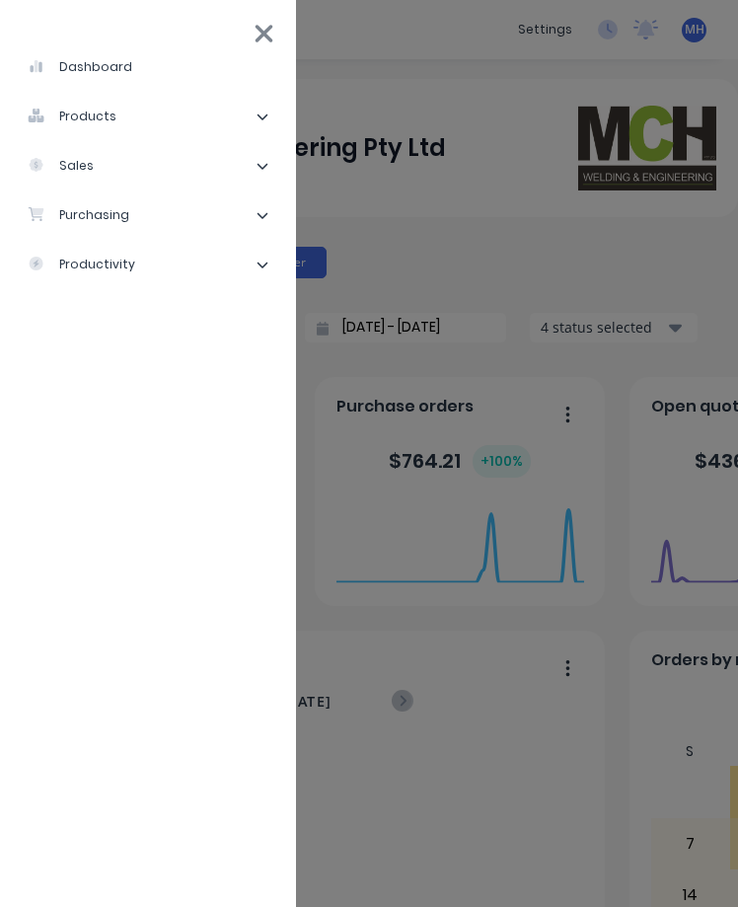
click at [111, 113] on div "products" at bounding box center [72, 117] width 89 height 18
click at [365, 45] on div "dashboard products Product Catalogue Materials sales Sales Orders Customers Pri…" at bounding box center [499, 453] width 738 height 907
click at [273, 32] on icon at bounding box center [264, 34] width 21 height 28
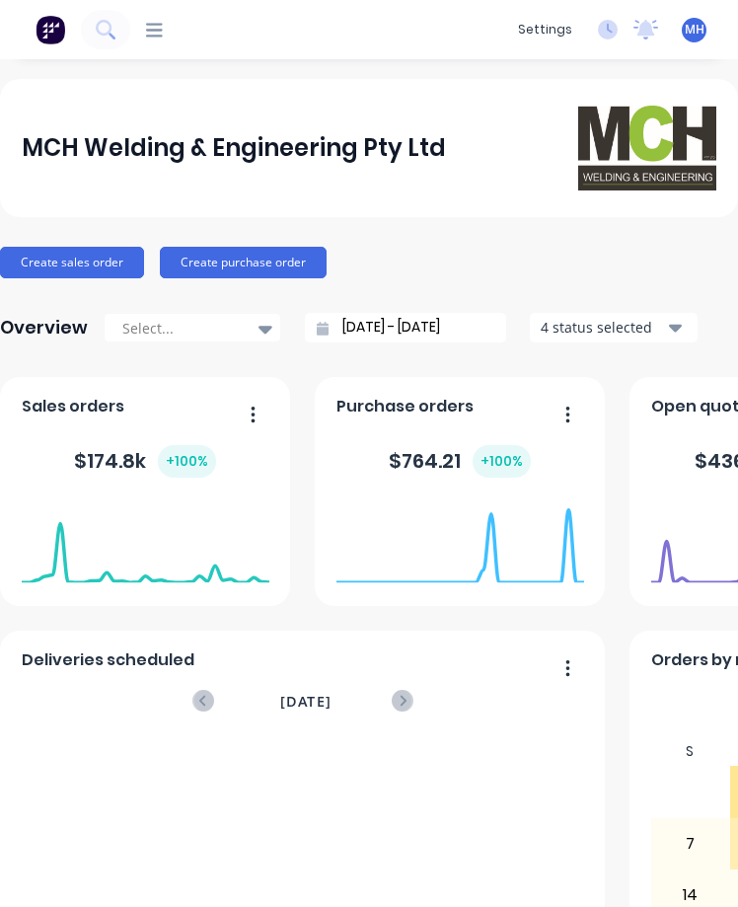
click at [161, 31] on icon at bounding box center [154, 30] width 17 height 14
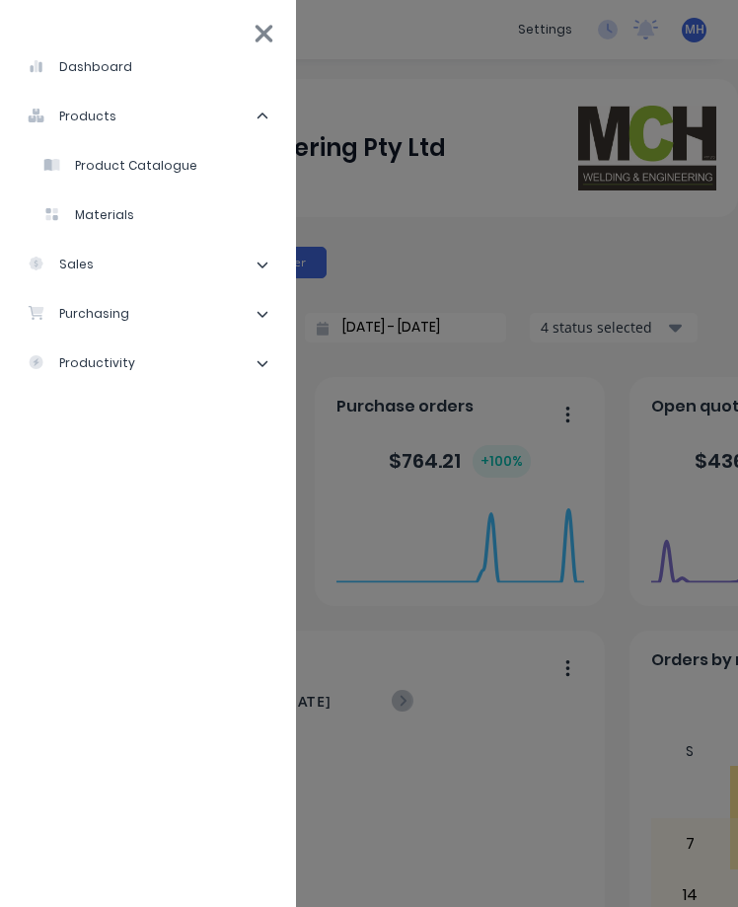
click at [112, 163] on div "Product Catalogue" at bounding box center [120, 166] width 154 height 18
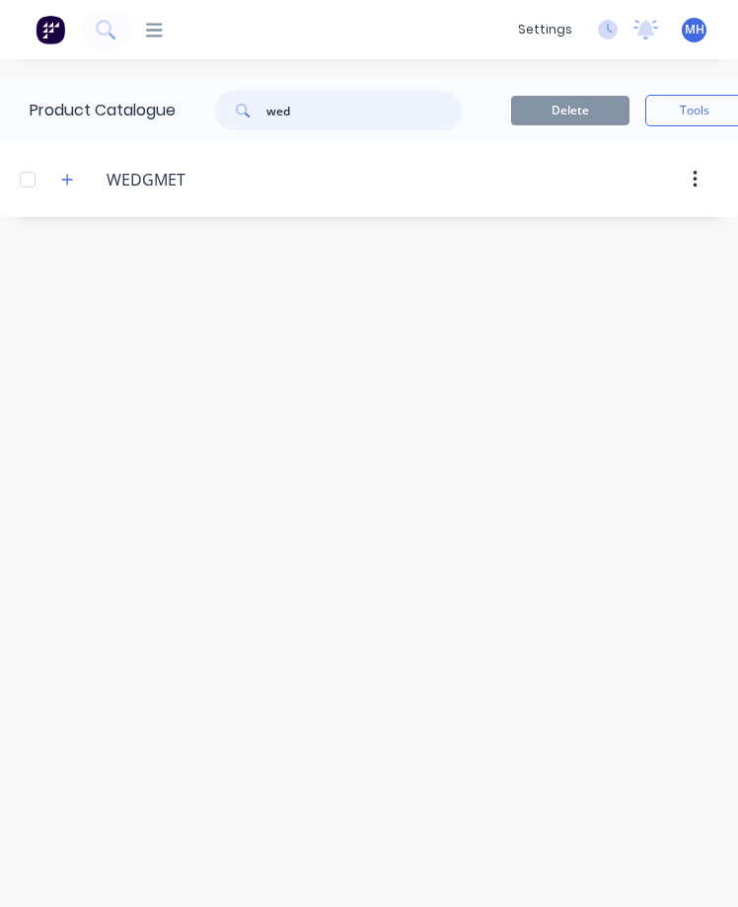
click at [292, 111] on input "wed" at bounding box center [363, 110] width 195 height 39
type input "w"
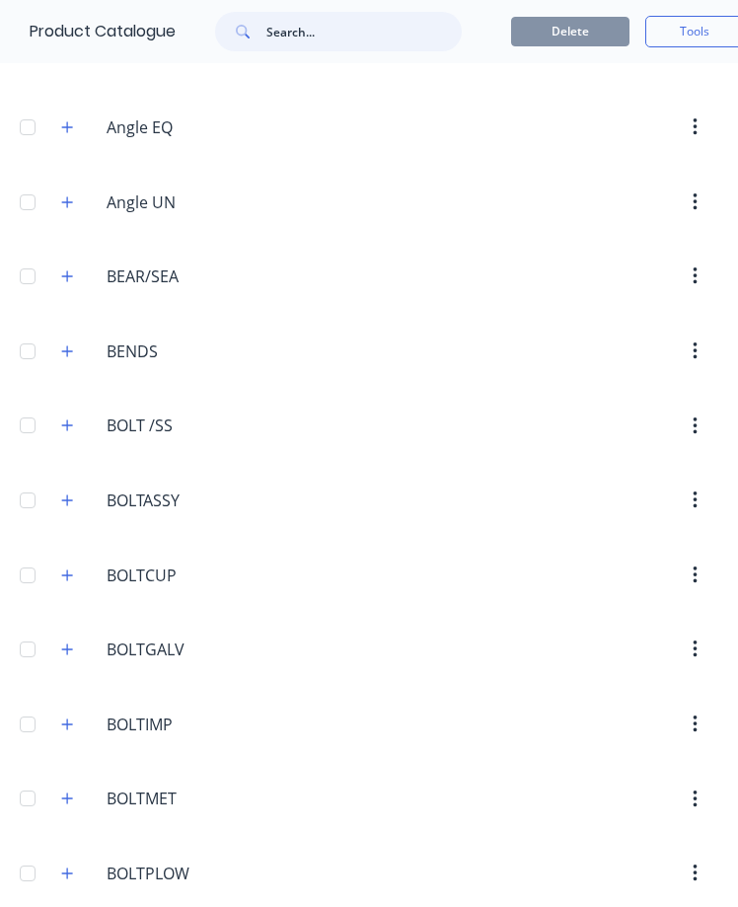
scroll to position [239, 0]
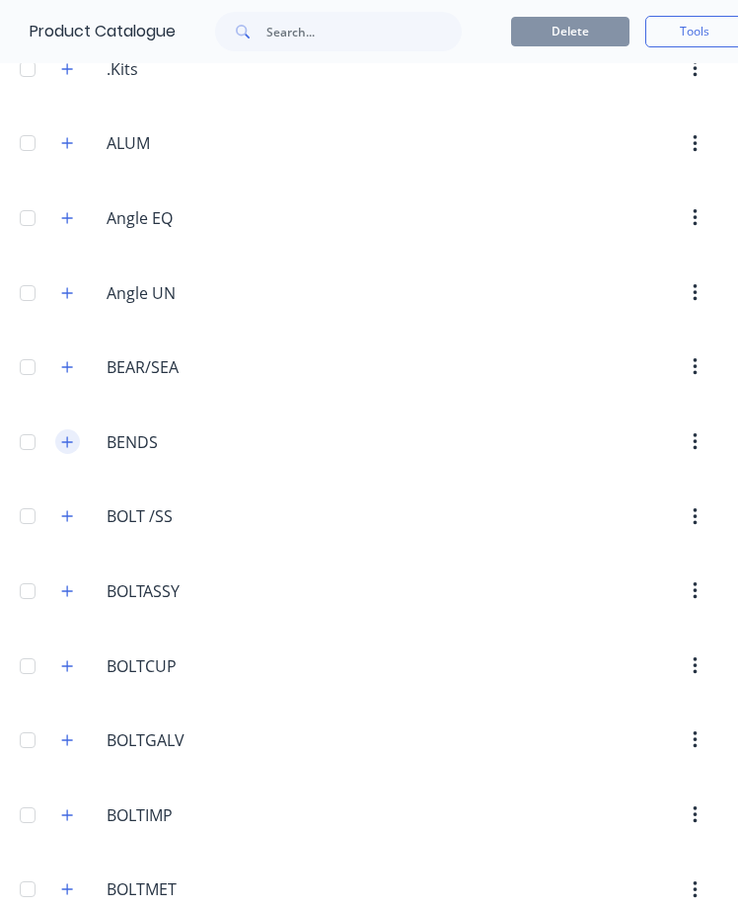
click at [67, 438] on icon "button" at bounding box center [67, 441] width 11 height 11
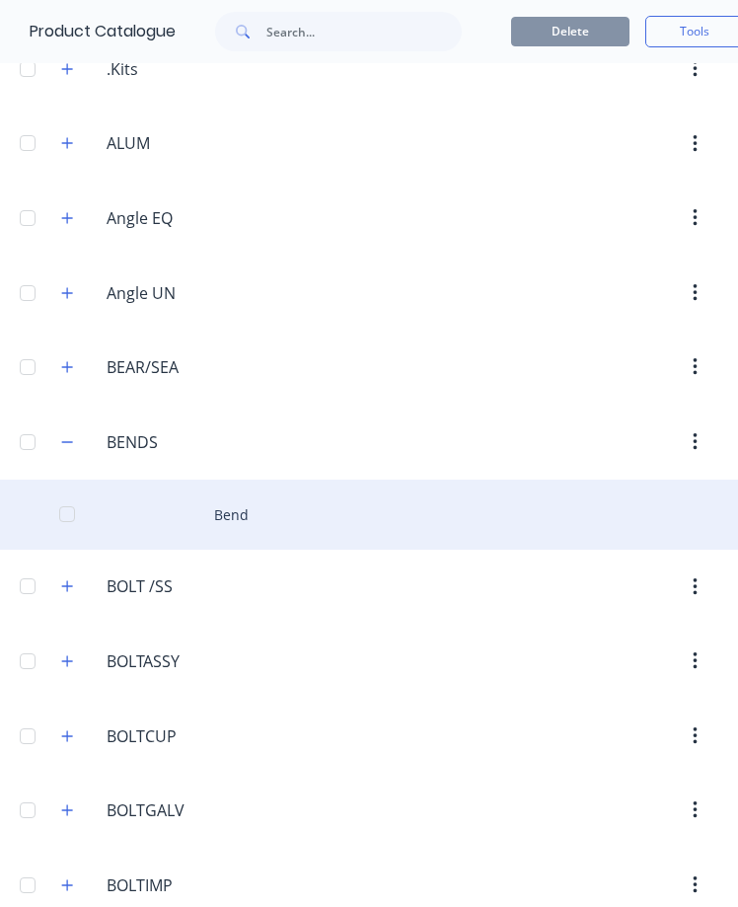
click at [220, 519] on div "Bend" at bounding box center [369, 515] width 738 height 70
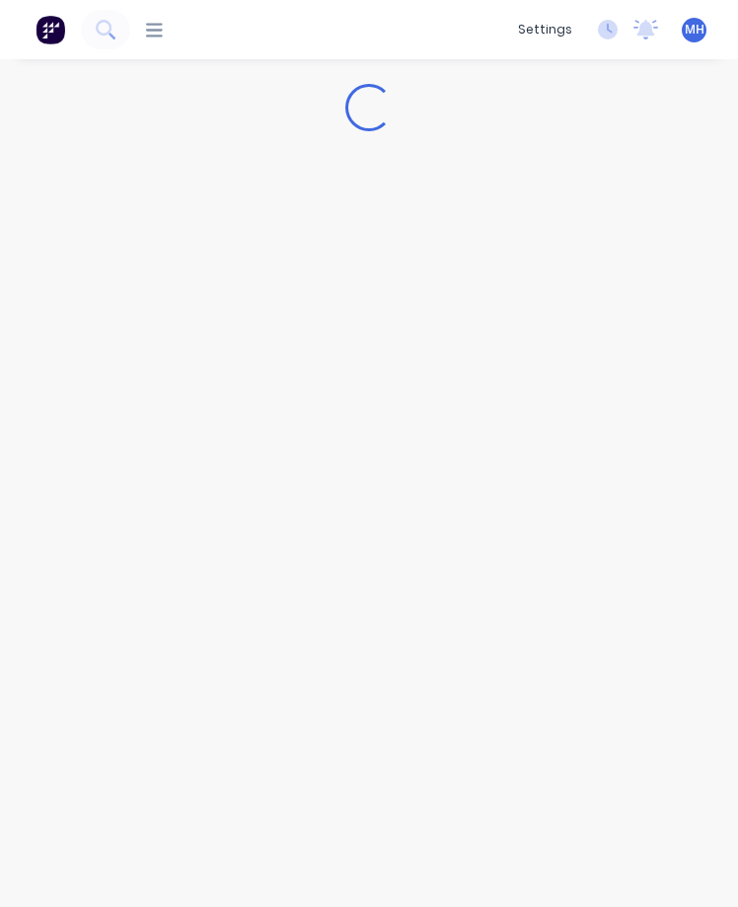
click at [220, 519] on div "Loading..." at bounding box center [369, 463] width 738 height 808
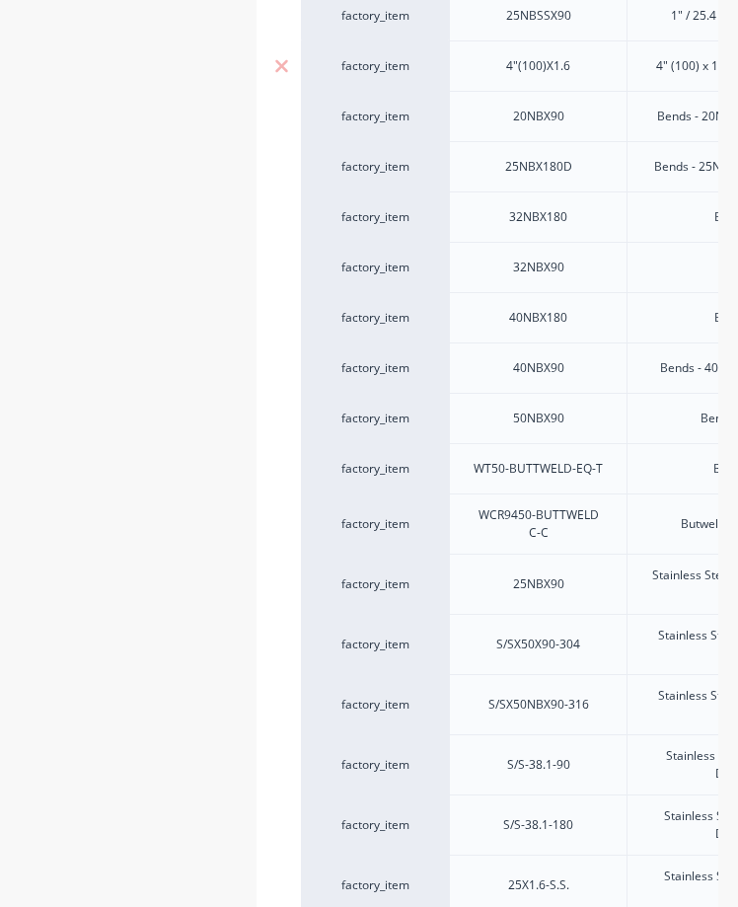
scroll to position [540, 0]
click at [566, 120] on div "20NBX90" at bounding box center [538, 115] width 99 height 26
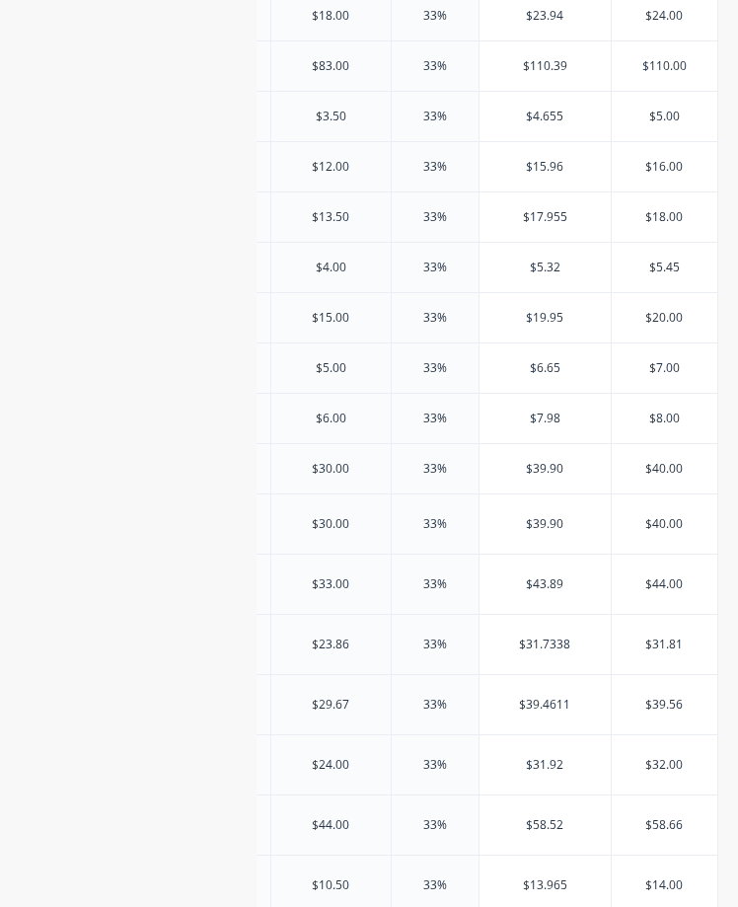
scroll to position [0, 411]
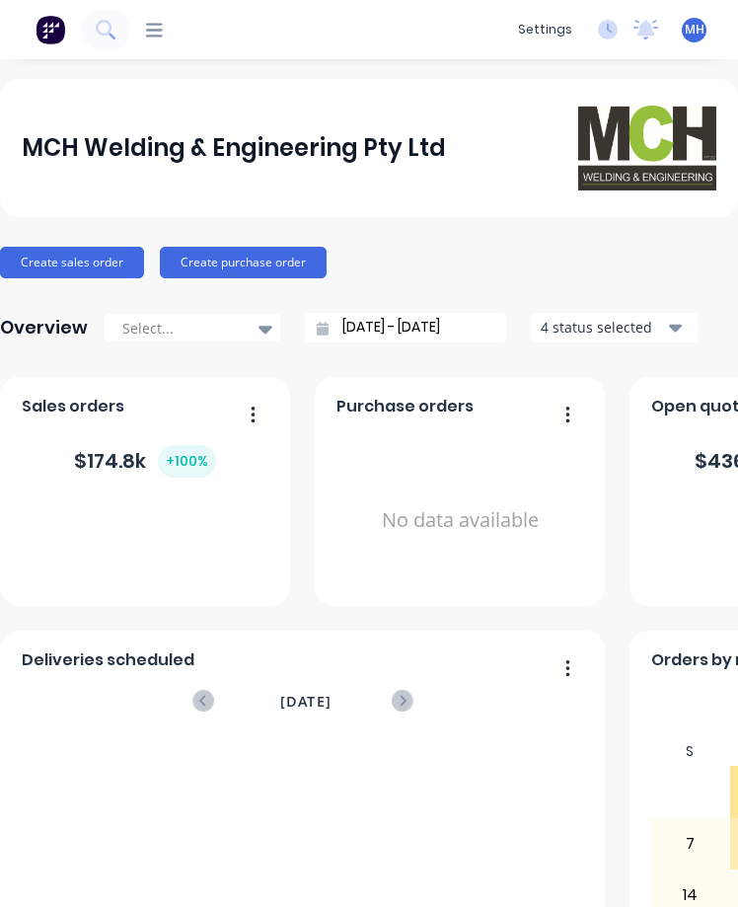
click at [159, 34] on icon at bounding box center [154, 30] width 17 height 19
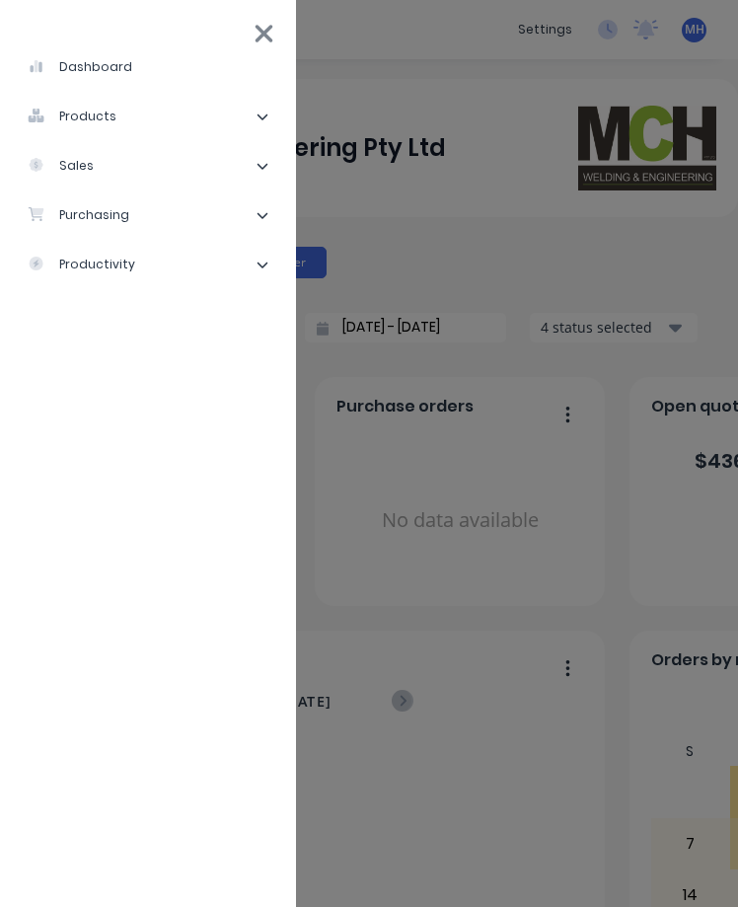
click at [96, 121] on div "products" at bounding box center [72, 117] width 89 height 18
click at [111, 160] on div "Product Catalogue" at bounding box center [120, 166] width 154 height 18
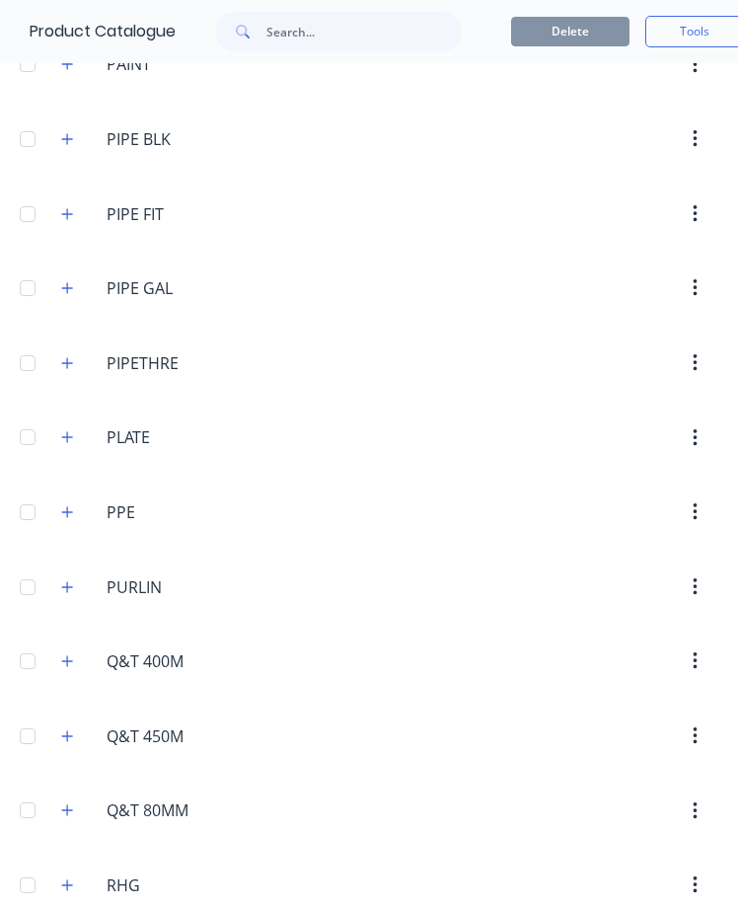
scroll to position [5522, 0]
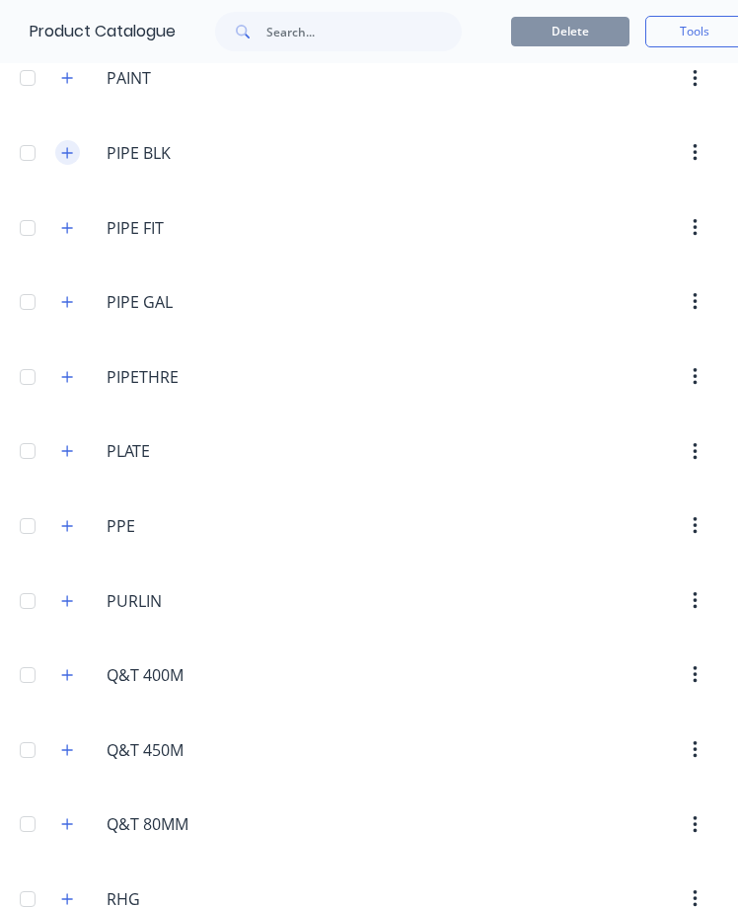
click at [76, 160] on button "button" at bounding box center [67, 152] width 25 height 25
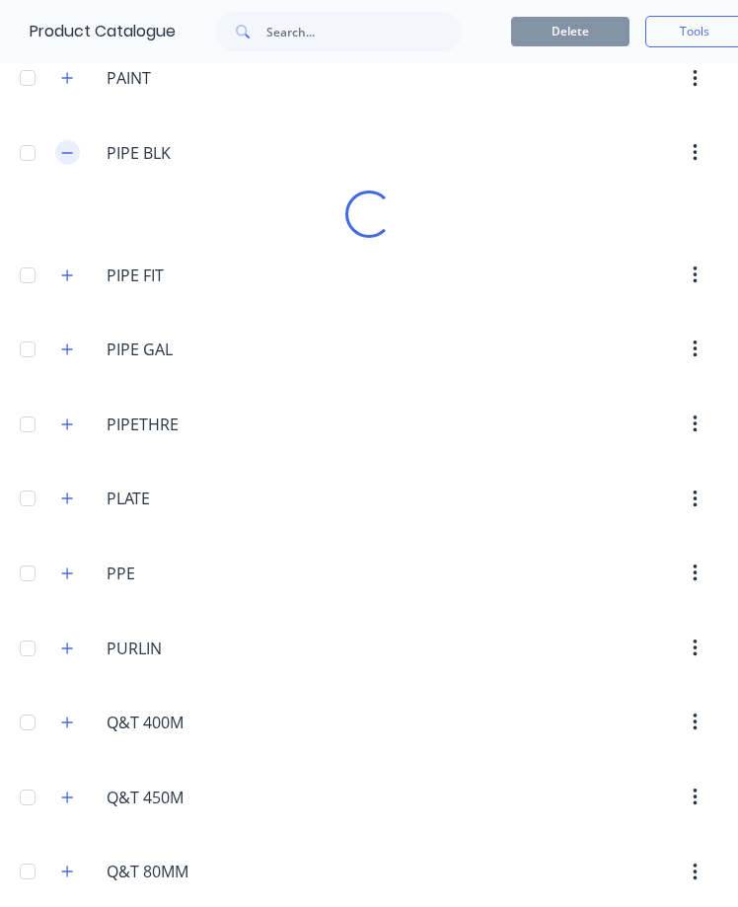
click at [76, 160] on button "button" at bounding box center [67, 152] width 25 height 25
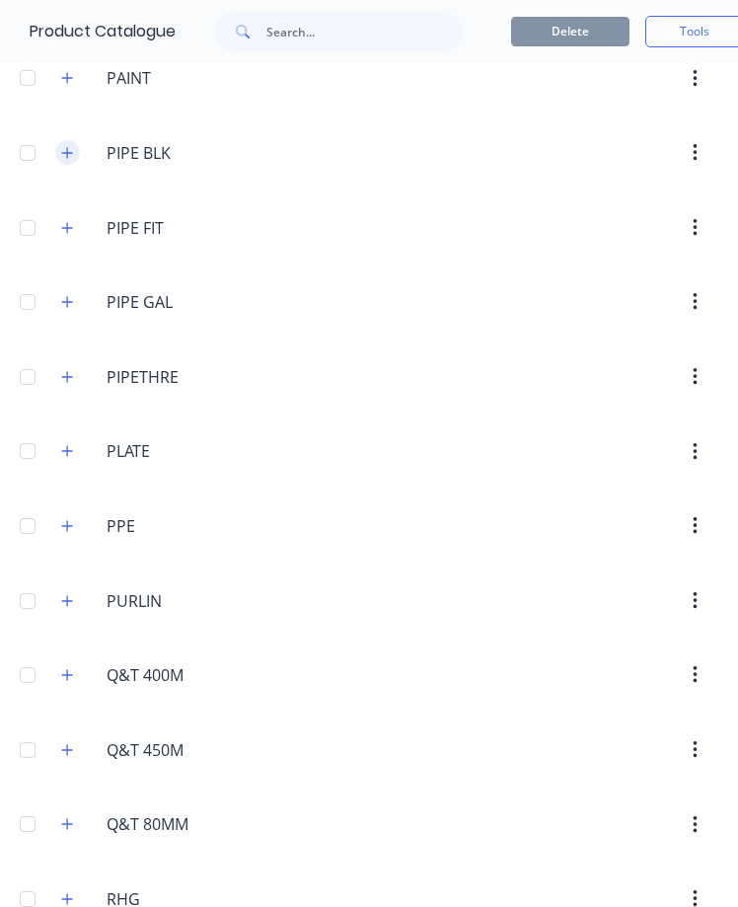
click at [66, 158] on icon "button" at bounding box center [67, 153] width 12 height 14
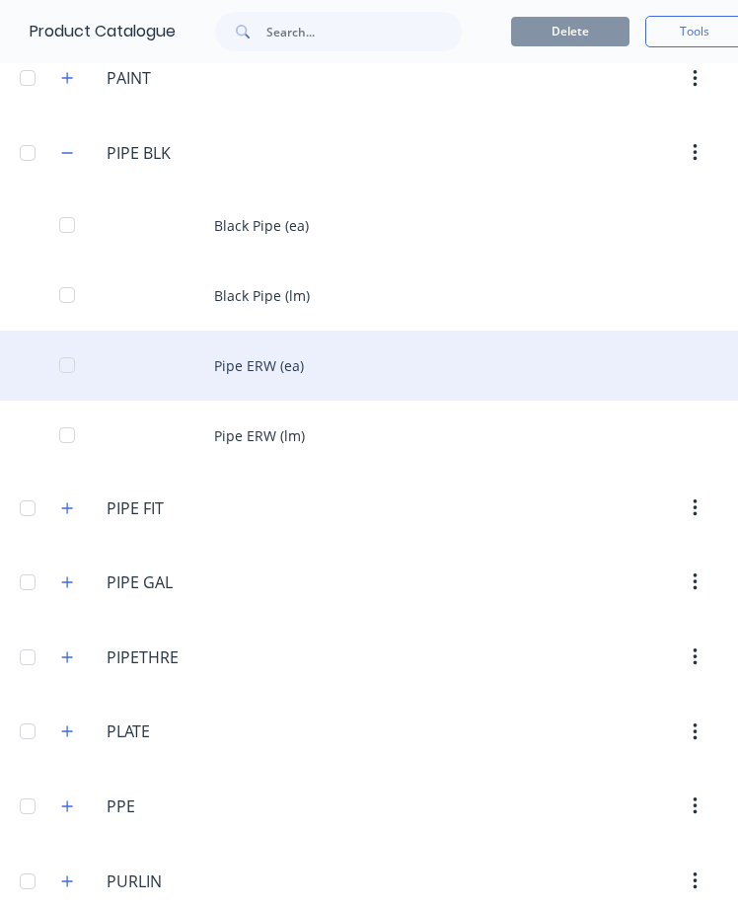
drag, startPoint x: 260, startPoint y: 279, endPoint x: 193, endPoint y: 353, distance: 99.2
click at [193, 353] on div "Pipe ERW (ea)" at bounding box center [369, 366] width 738 height 70
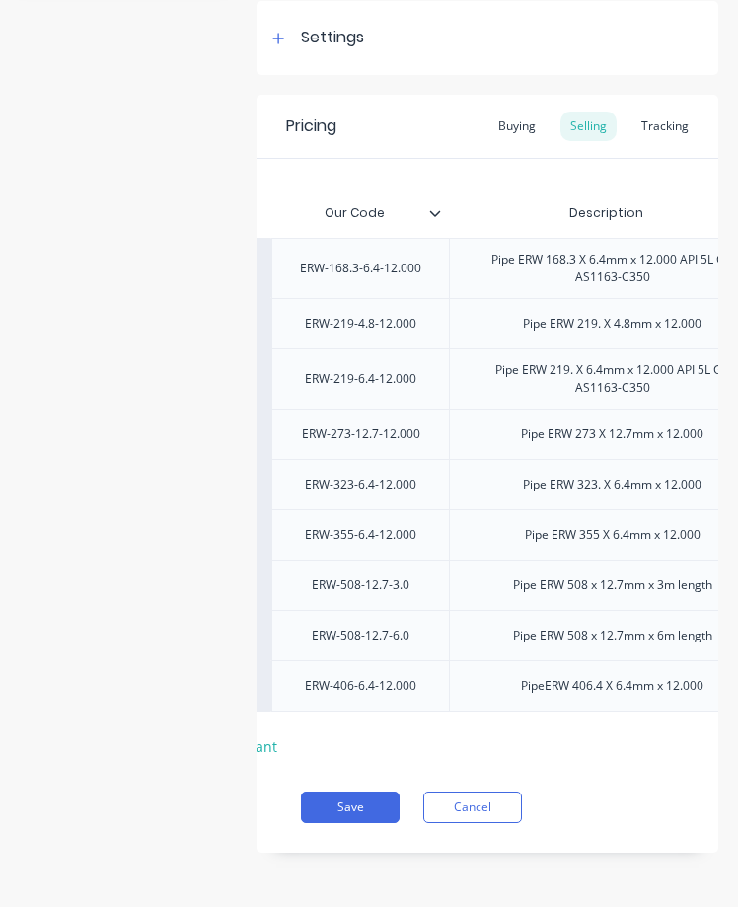
scroll to position [0, 184]
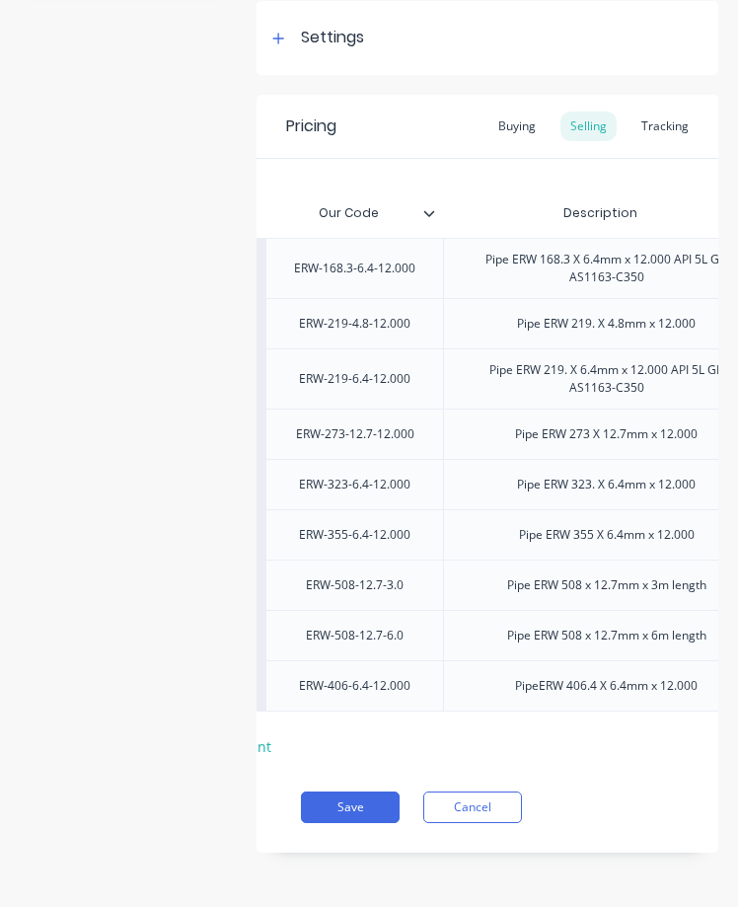
drag, startPoint x: 493, startPoint y: 811, endPoint x: 124, endPoint y: 548, distance: 453.5
click at [124, 548] on div "Product details Collaborate Order History" at bounding box center [123, 338] width 207 height 1089
drag, startPoint x: 465, startPoint y: 816, endPoint x: 67, endPoint y: 460, distance: 533.9
click at [67, 460] on div "Product details Collaborate Order History" at bounding box center [123, 338] width 207 height 1089
click at [472, 805] on button "Cancel" at bounding box center [472, 807] width 99 height 32
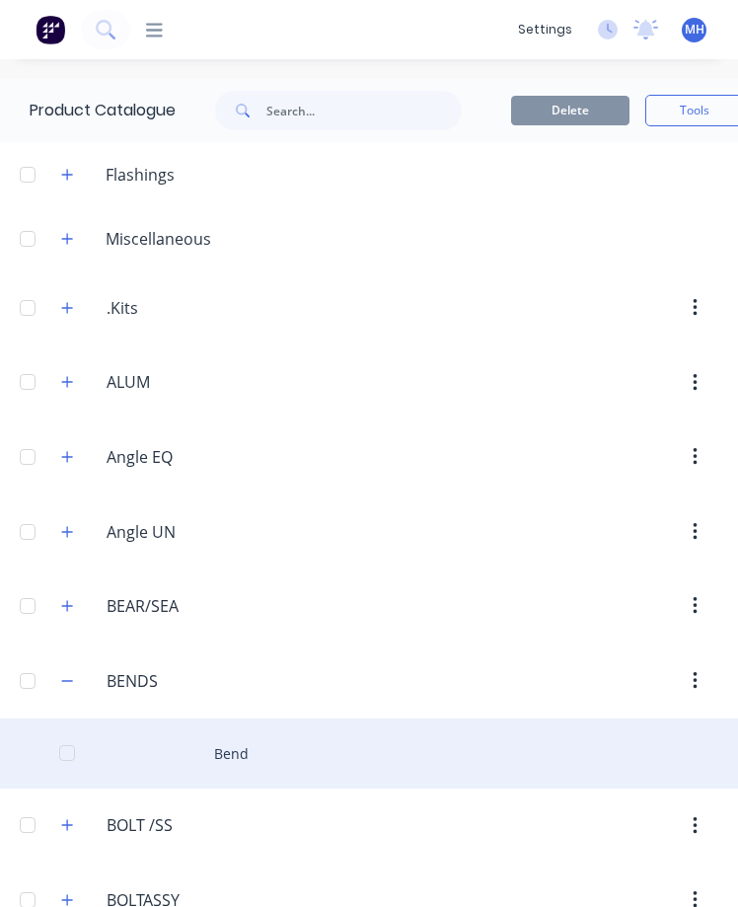
click at [236, 761] on div "Bend" at bounding box center [369, 753] width 738 height 70
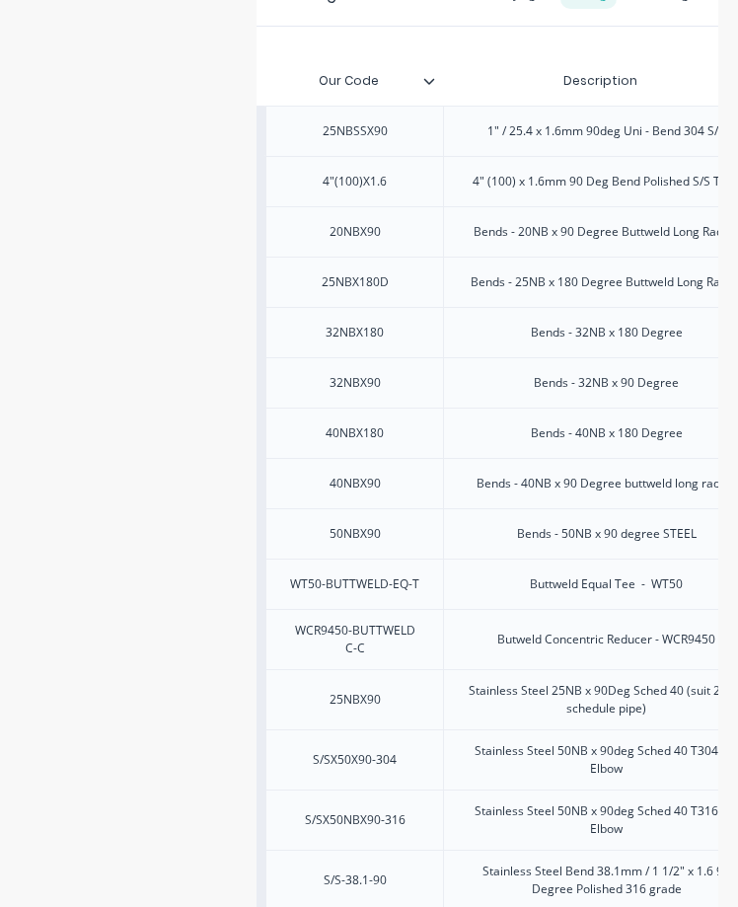
scroll to position [0, 183]
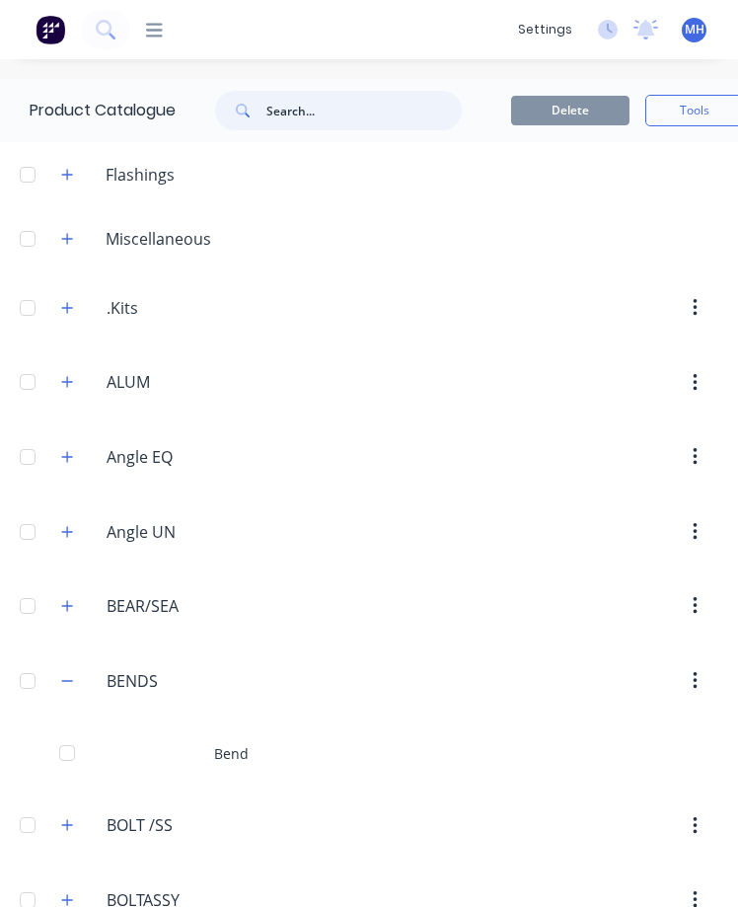
click at [284, 110] on input "text" at bounding box center [363, 110] width 195 height 39
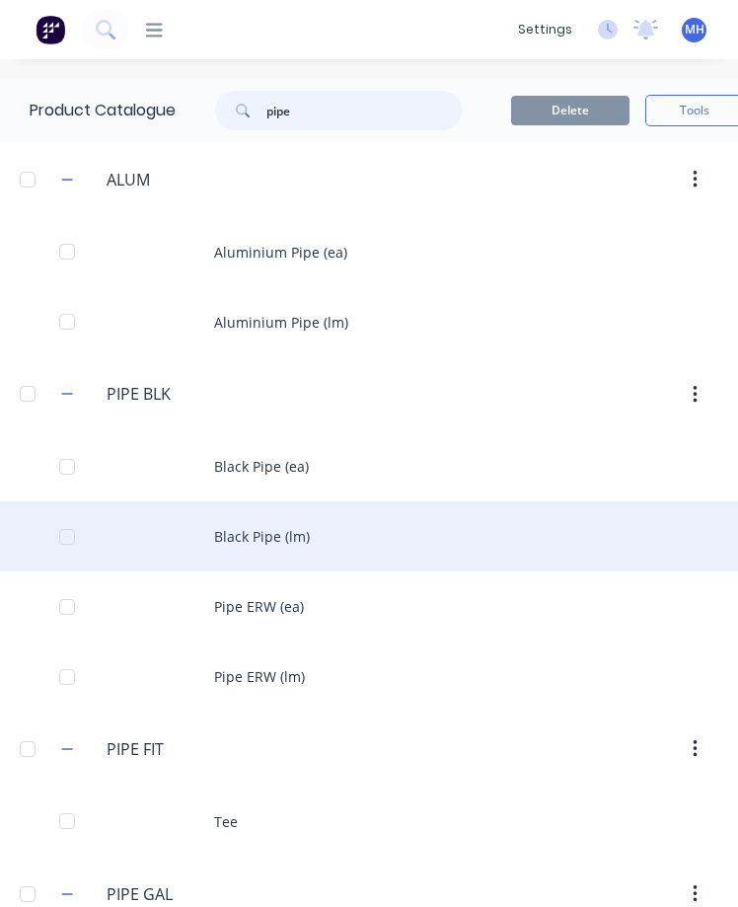
type input "pipe"
click at [245, 537] on div "Black Pipe (lm)" at bounding box center [369, 536] width 738 height 70
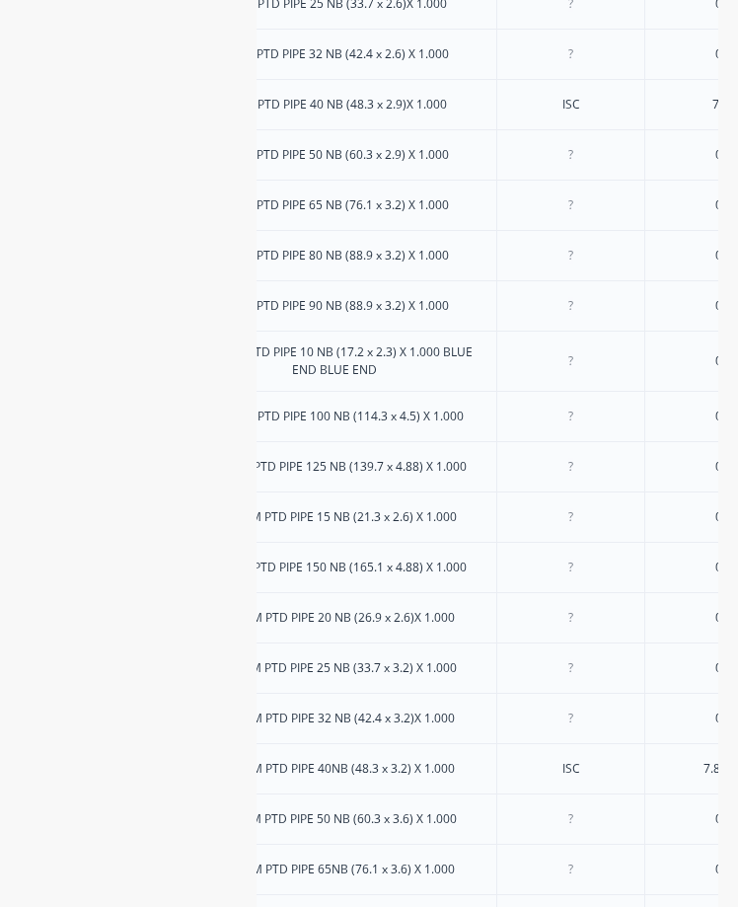
scroll to position [0, 427]
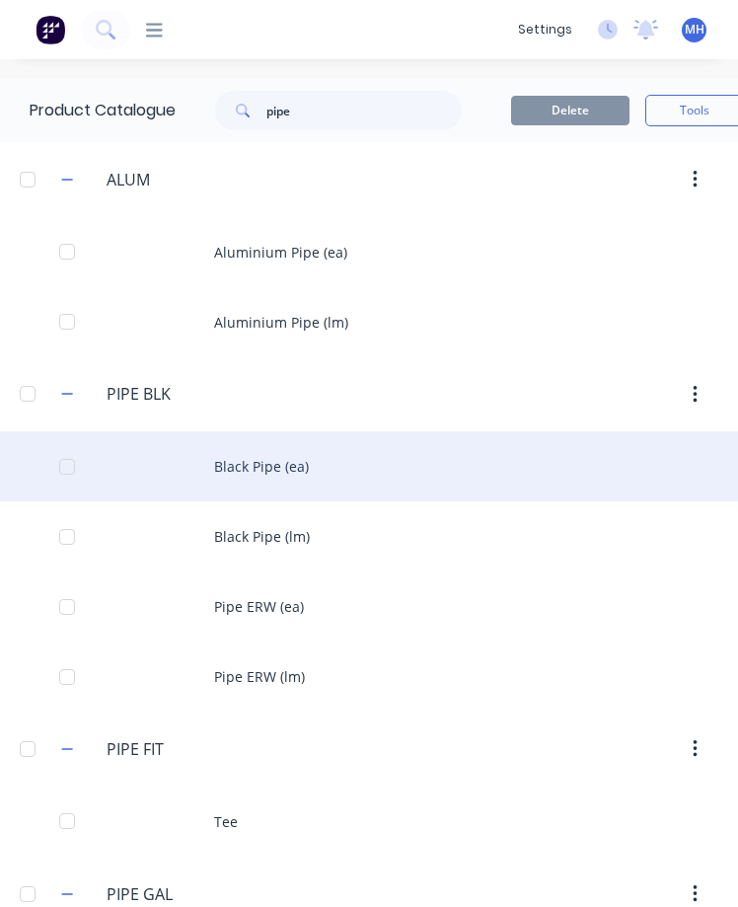
click at [297, 458] on div "Black Pipe (ea)" at bounding box center [369, 466] width 738 height 70
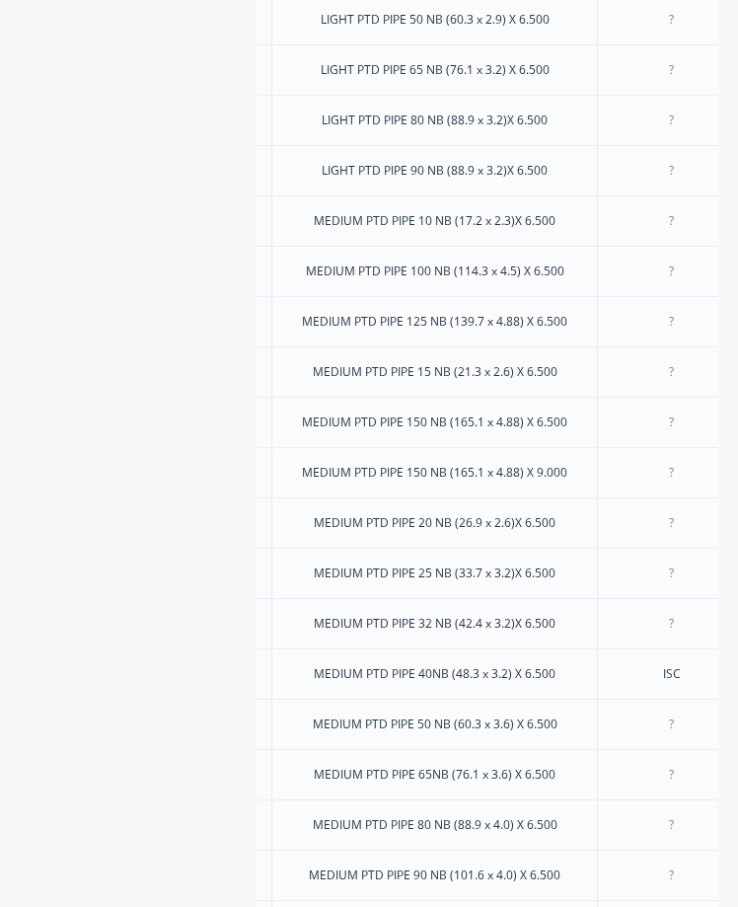
scroll to position [0, 325]
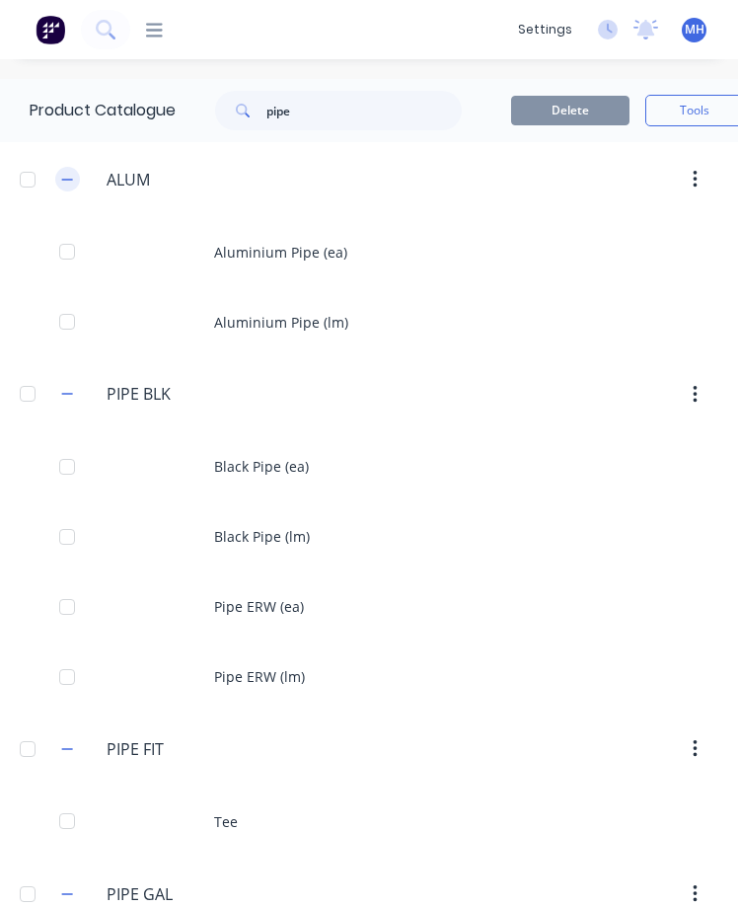
click at [69, 182] on icon "button" at bounding box center [67, 180] width 12 height 14
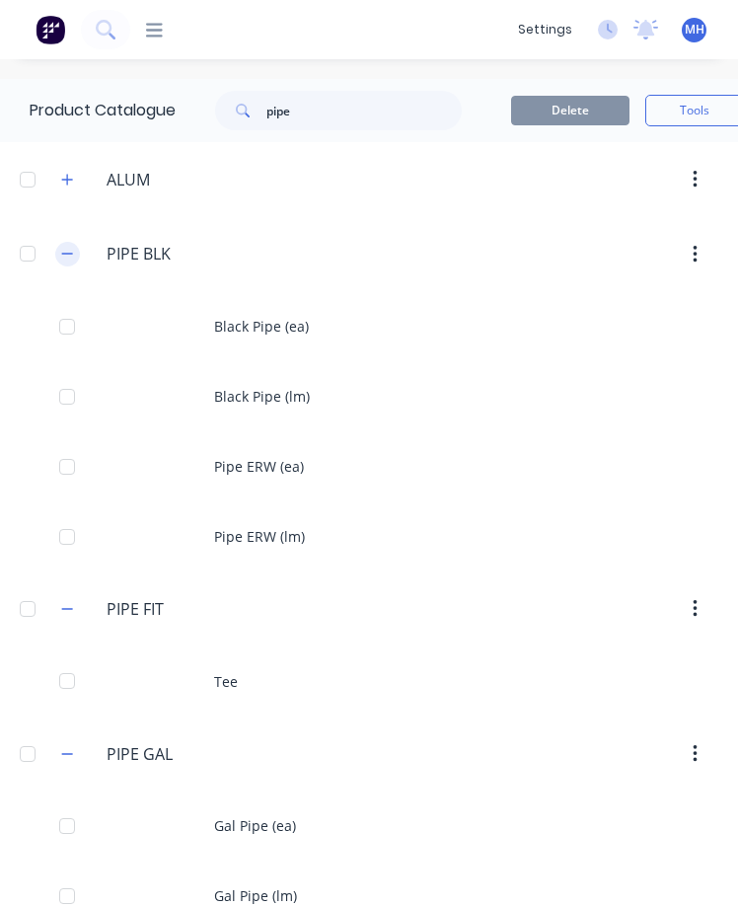
click at [67, 249] on icon "button" at bounding box center [67, 254] width 12 height 14
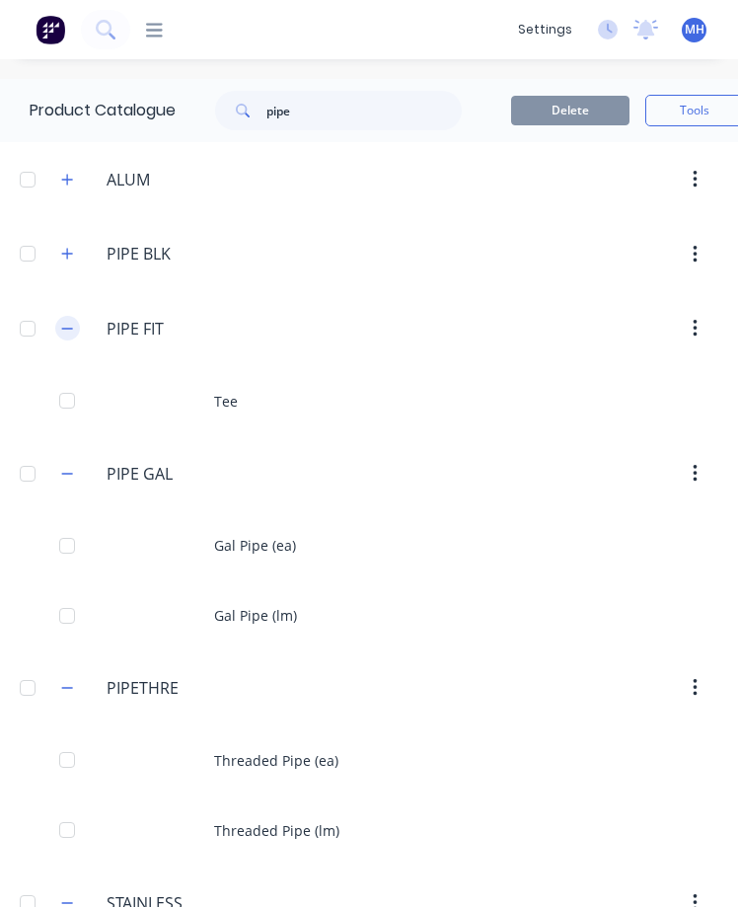
click at [65, 324] on icon "button" at bounding box center [67, 329] width 12 height 14
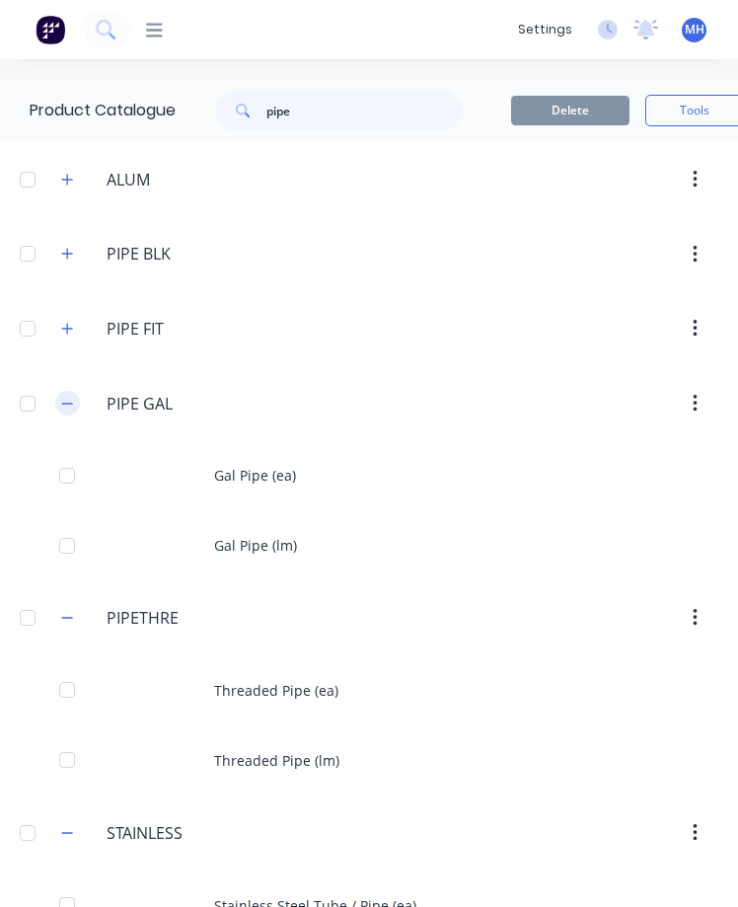
click at [73, 400] on icon "button" at bounding box center [67, 404] width 12 height 14
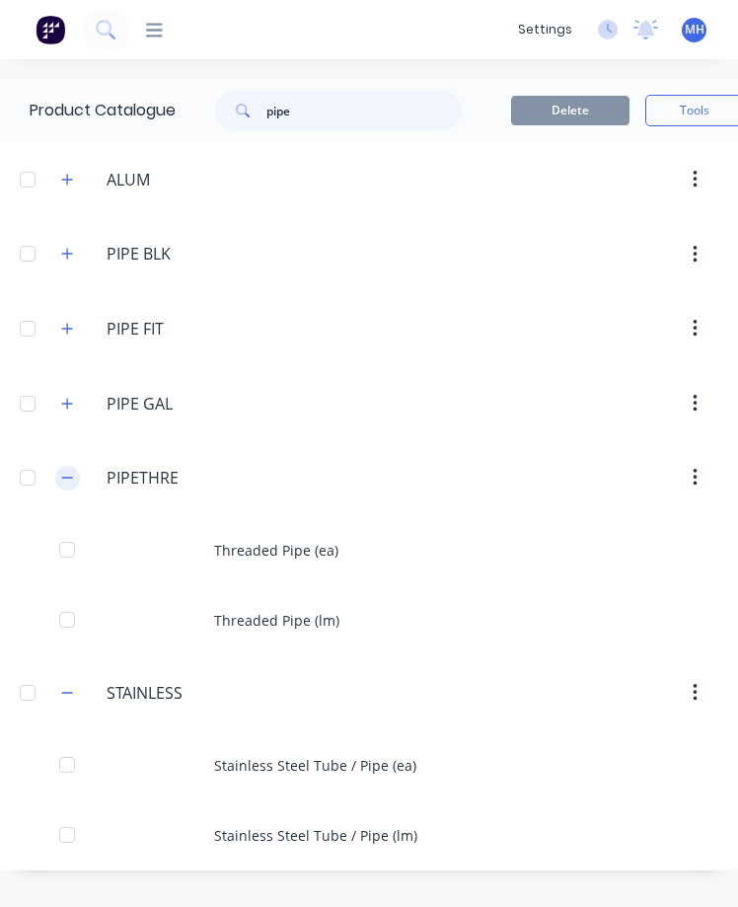
click at [64, 475] on icon "button" at bounding box center [67, 478] width 12 height 14
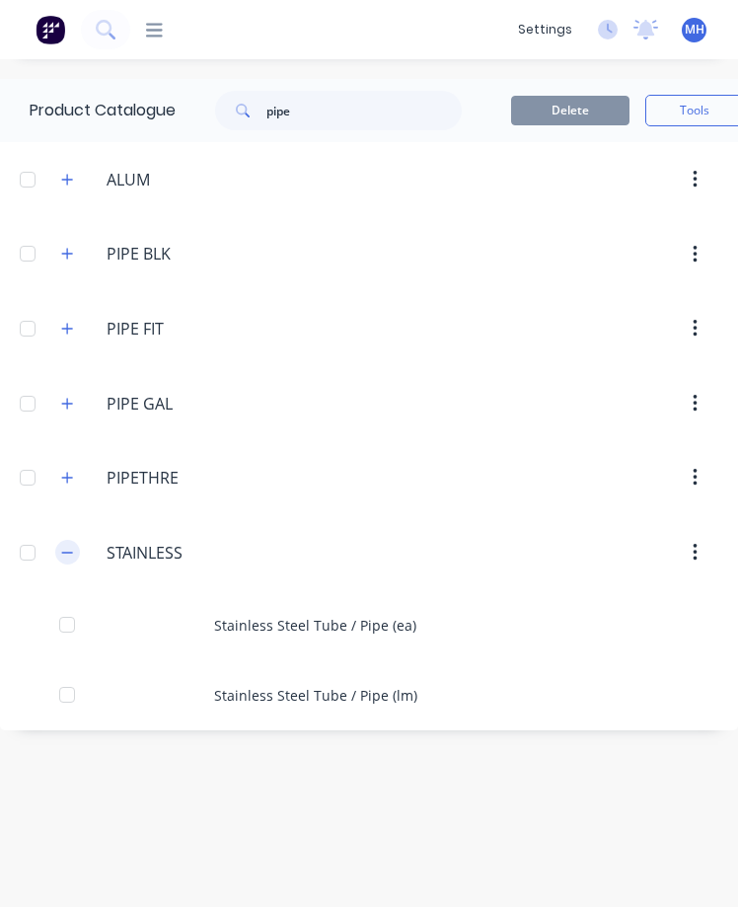
click at [64, 549] on icon "button" at bounding box center [67, 553] width 12 height 14
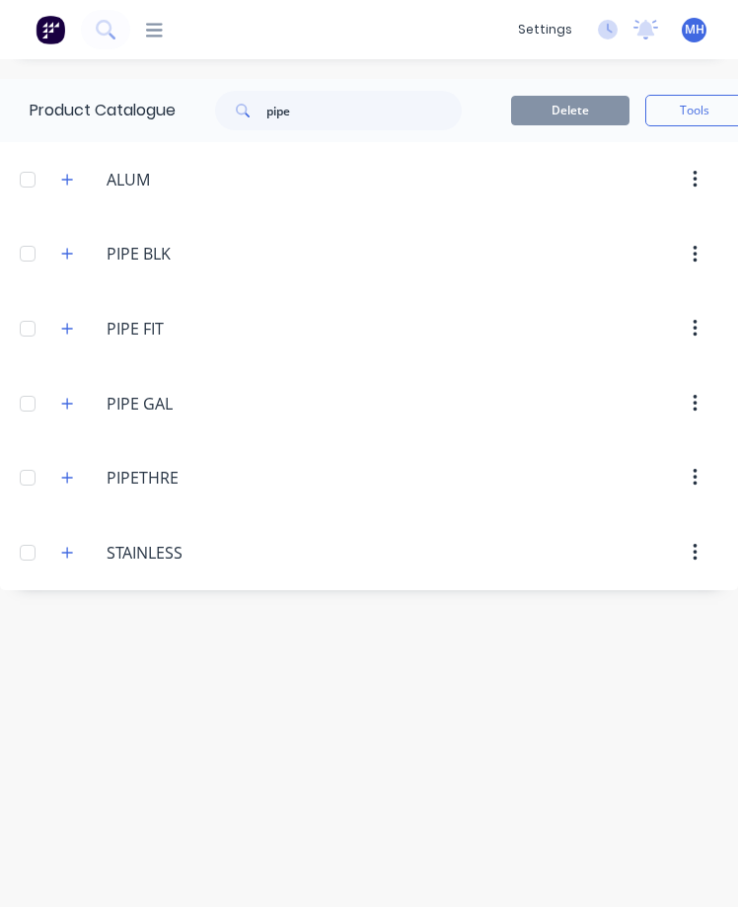
click at [227, 375] on header "[DOMAIN_NAME]. PIPE GAL" at bounding box center [369, 403] width 738 height 75
click at [296, 113] on input "pipe" at bounding box center [363, 110] width 195 height 39
type input "p"
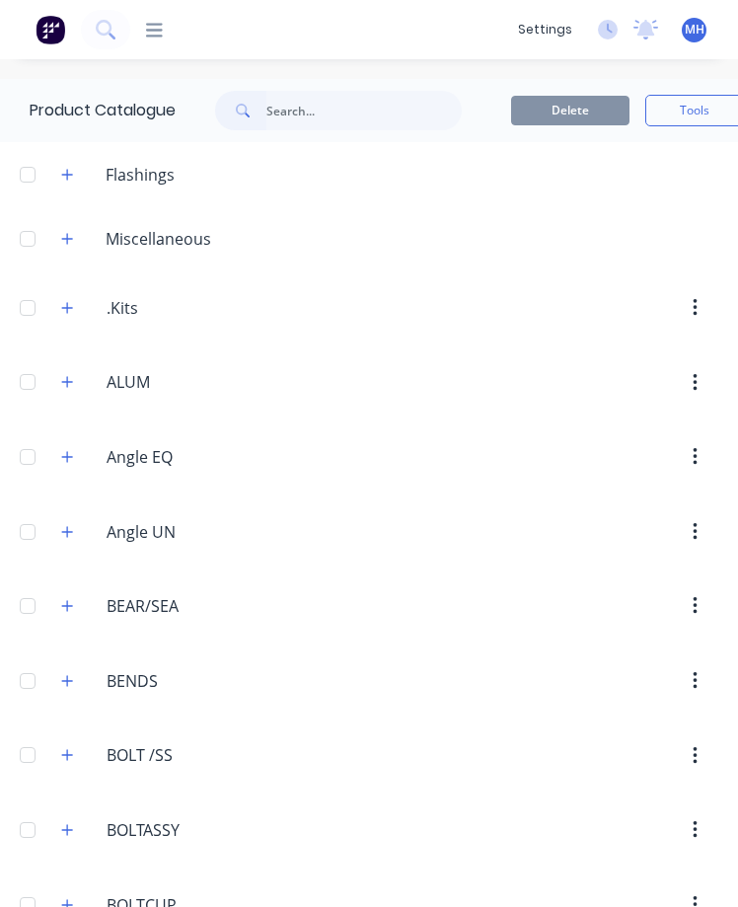
click at [192, 171] on div at bounding box center [464, 174] width 548 height 25
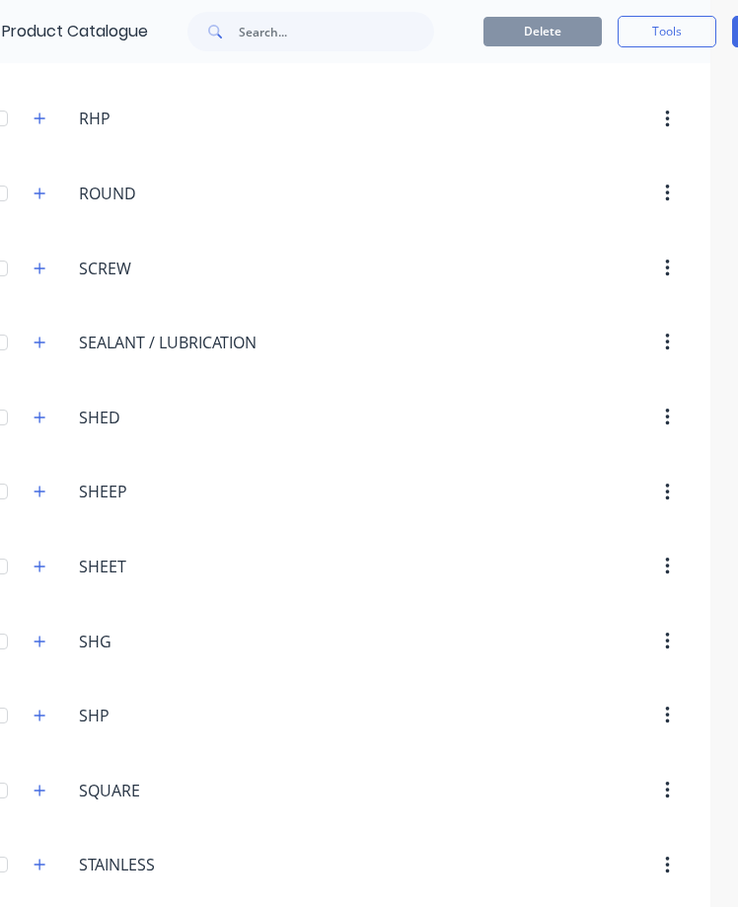
scroll to position [6308, 28]
click at [38, 722] on button "button" at bounding box center [40, 714] width 25 height 25
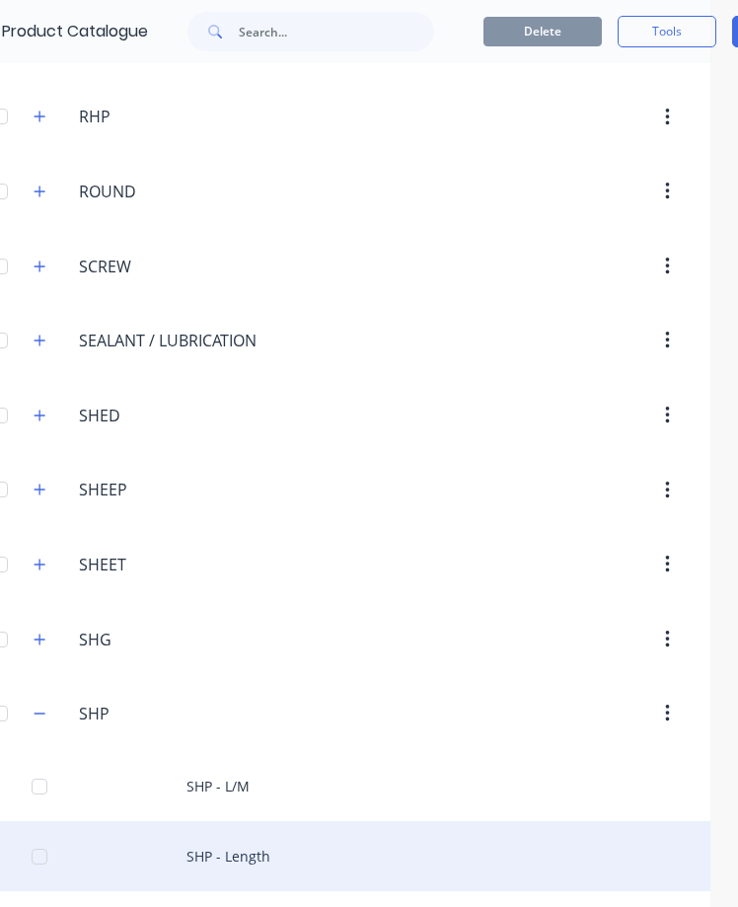
click at [231, 870] on div "SHP - Length" at bounding box center [341, 856] width 738 height 70
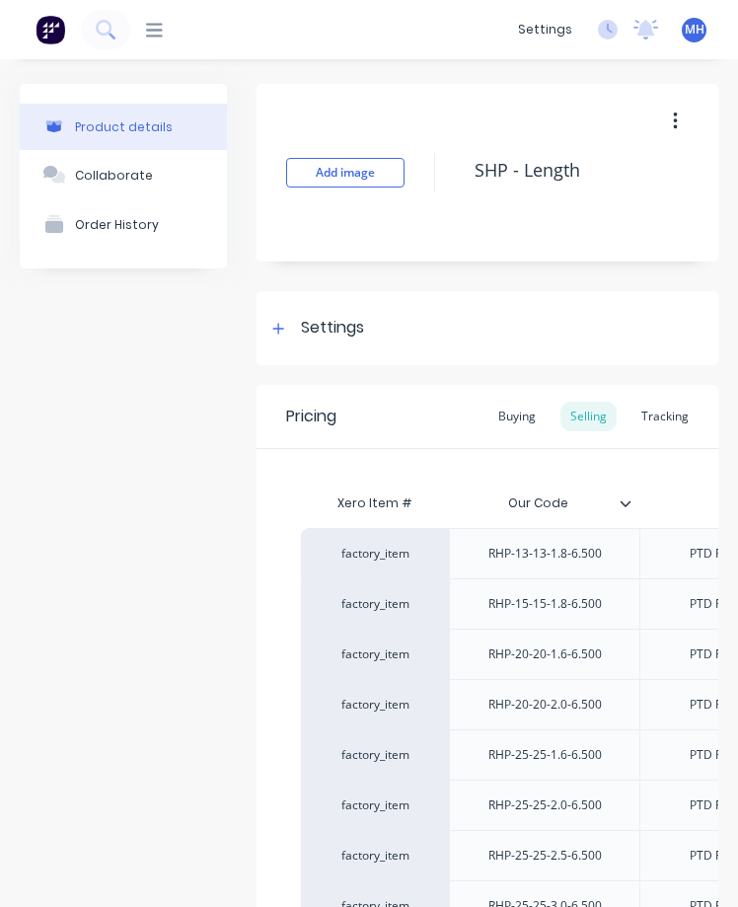
click at [159, 30] on icon at bounding box center [154, 30] width 17 height 14
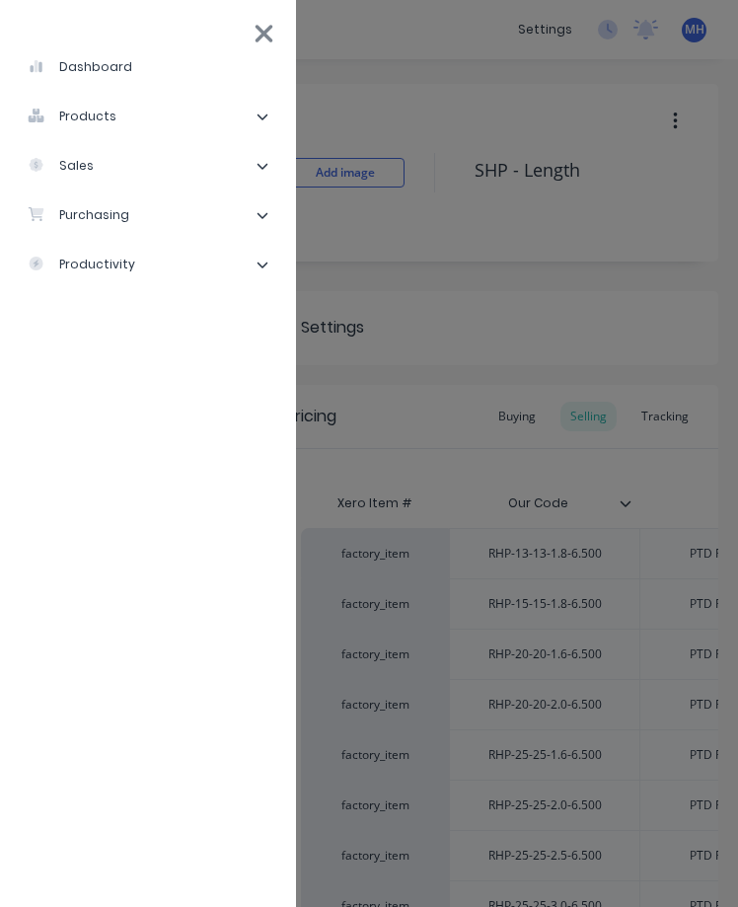
click at [99, 114] on div "products" at bounding box center [72, 117] width 89 height 18
click at [105, 156] on li "Product Catalogue" at bounding box center [156, 165] width 249 height 49
click at [108, 164] on div "Product Catalogue" at bounding box center [120, 166] width 154 height 18
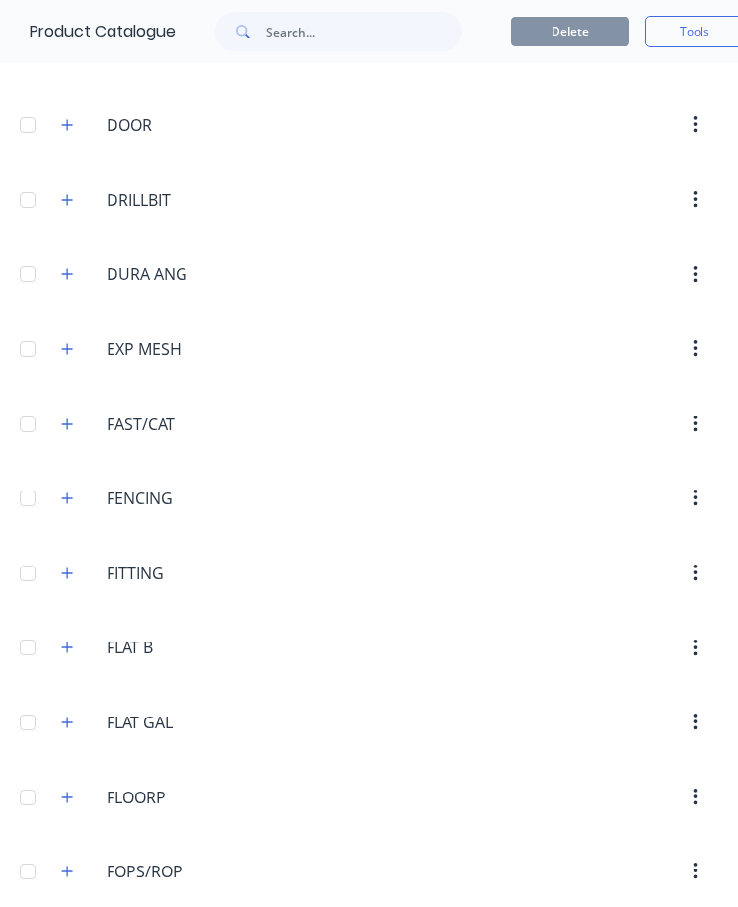
scroll to position [2900, 0]
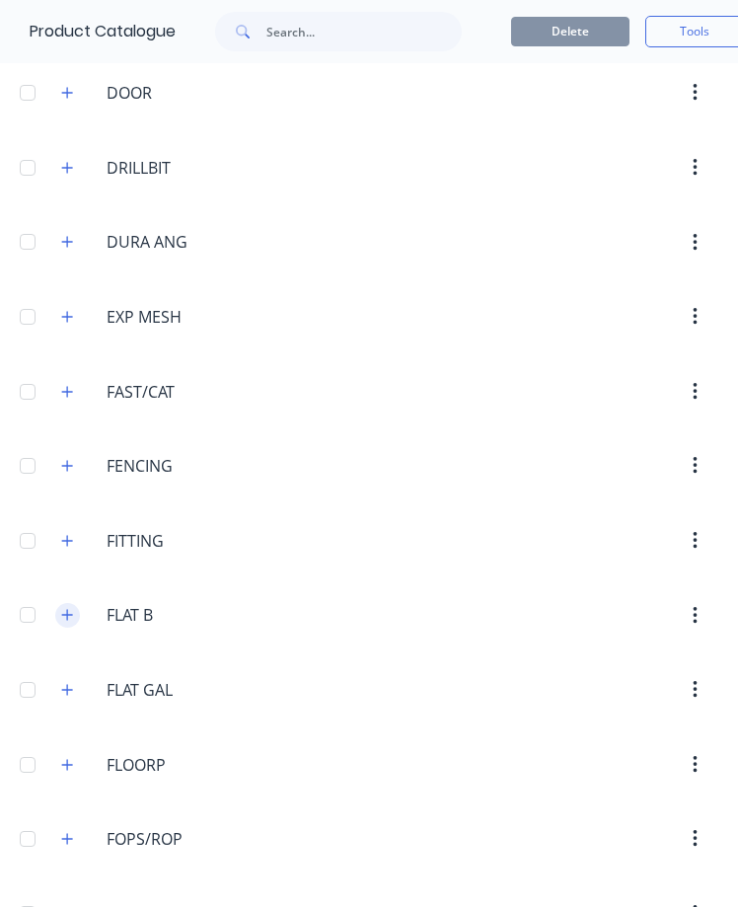
click at [68, 614] on icon "button" at bounding box center [67, 615] width 12 height 14
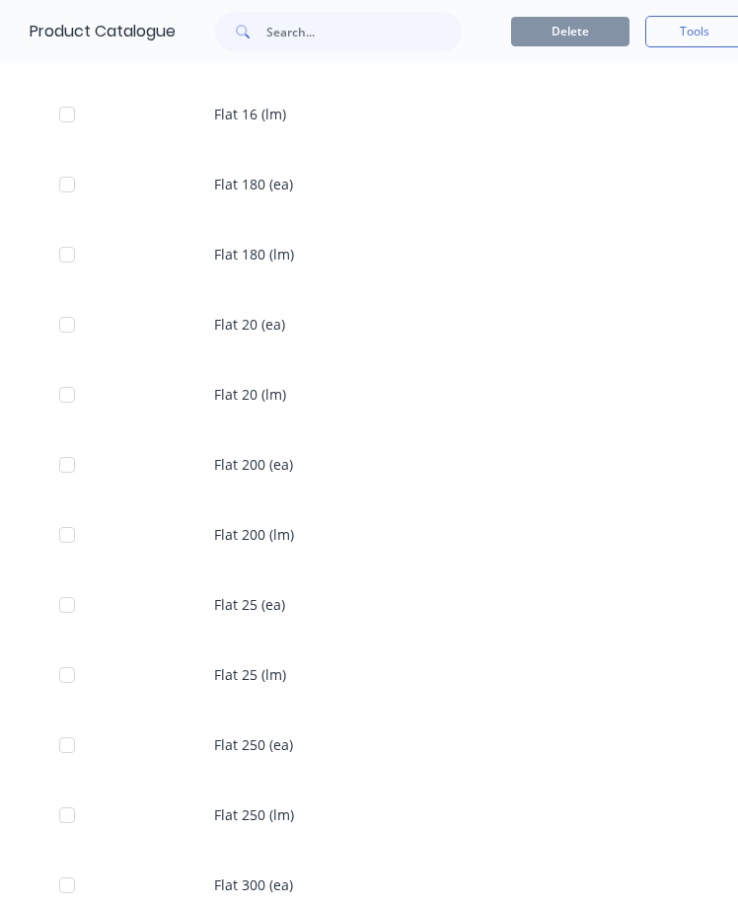
scroll to position [4387, 0]
click at [266, 814] on div "Flat 250 (lm)" at bounding box center [369, 813] width 738 height 70
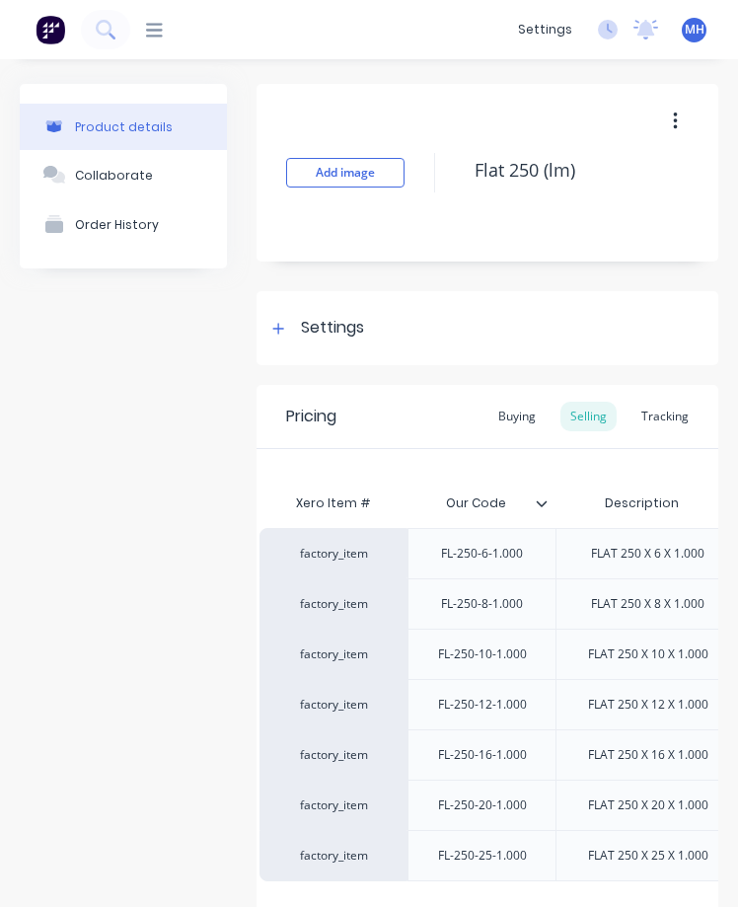
scroll to position [0, 35]
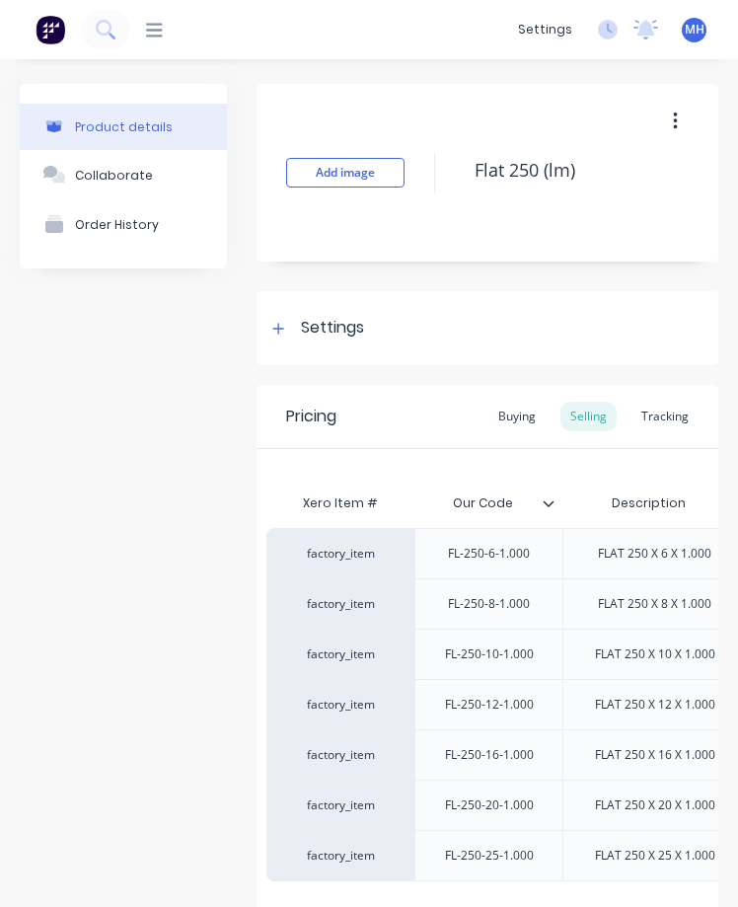
click at [422, 536] on div "FL-250-6-1.000" at bounding box center [488, 553] width 148 height 50
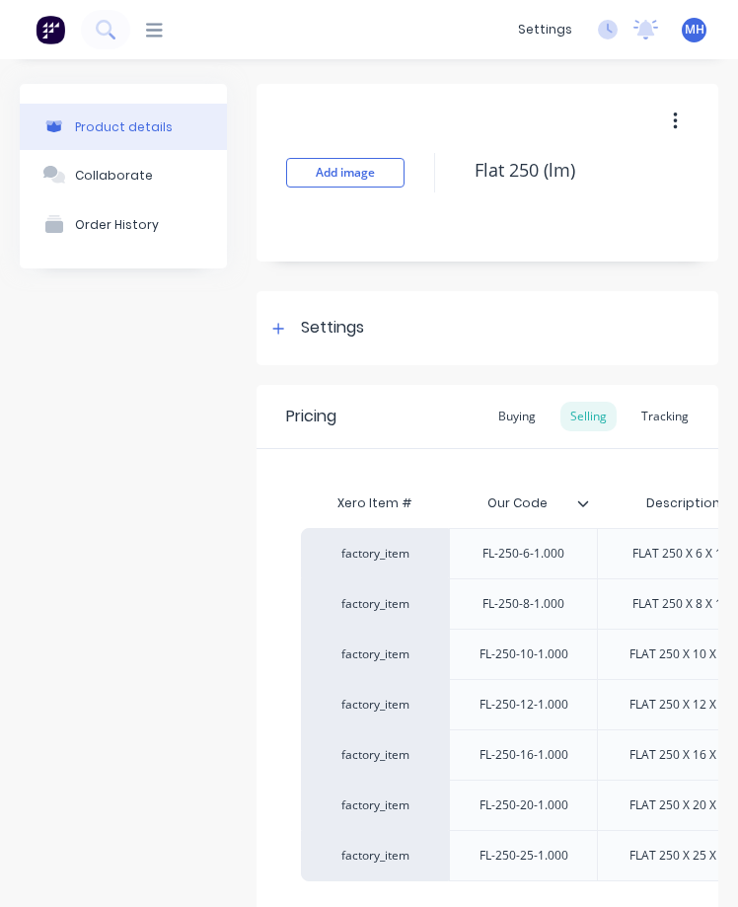
click at [125, 128] on div "Product details" at bounding box center [124, 126] width 98 height 15
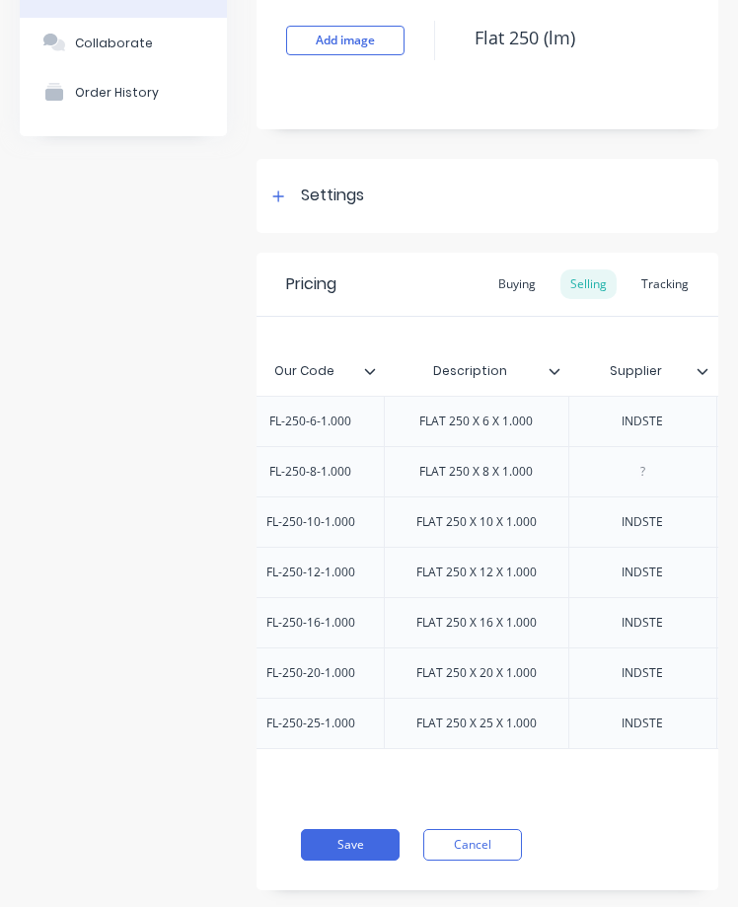
scroll to position [174, 0]
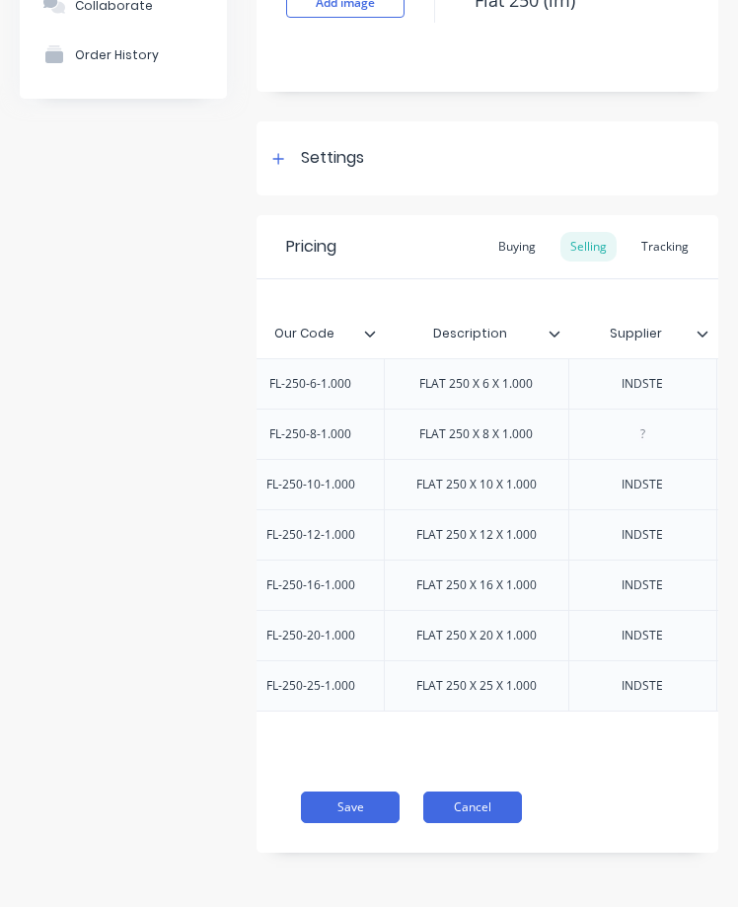
click at [492, 821] on button "Cancel" at bounding box center [472, 807] width 99 height 32
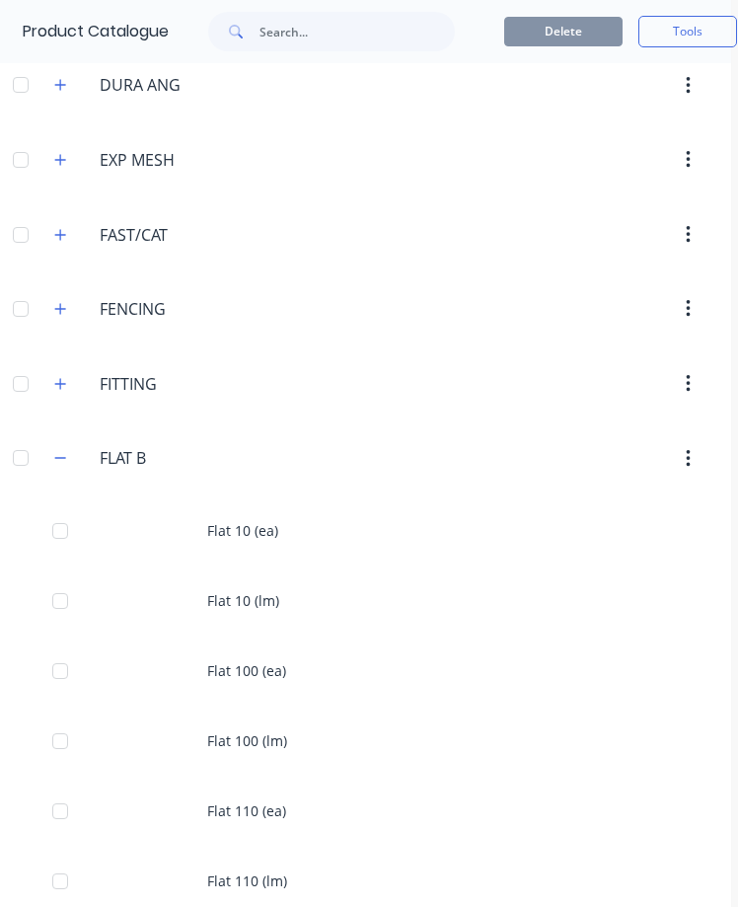
scroll to position [3058, 7]
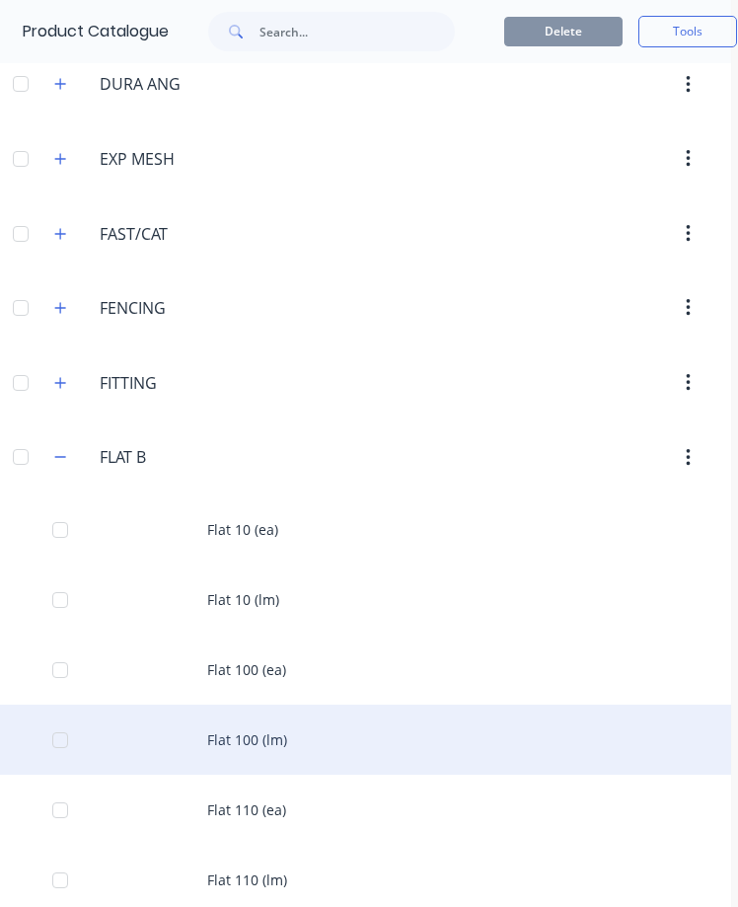
click at [238, 743] on div "Flat 100 (lm)" at bounding box center [362, 740] width 738 height 70
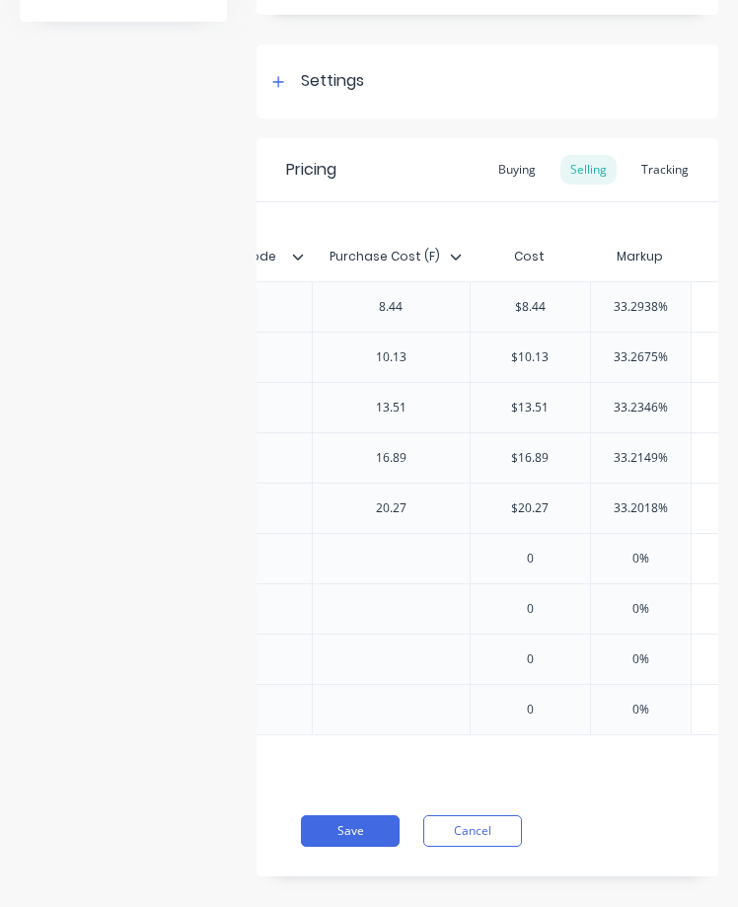
scroll to position [256, 0]
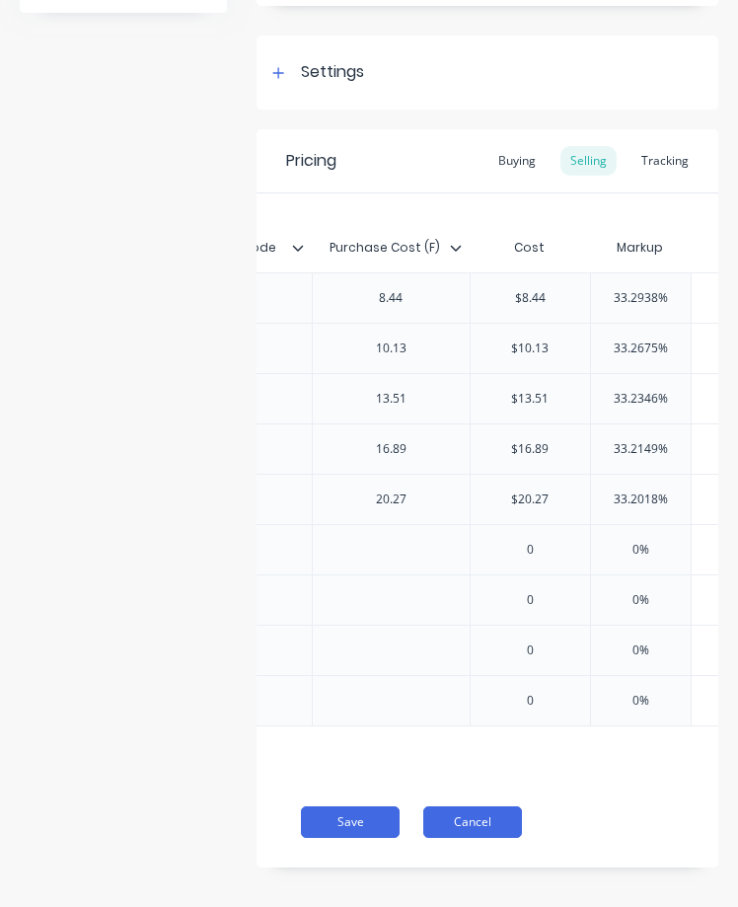
click at [490, 835] on button "Cancel" at bounding box center [472, 822] width 99 height 32
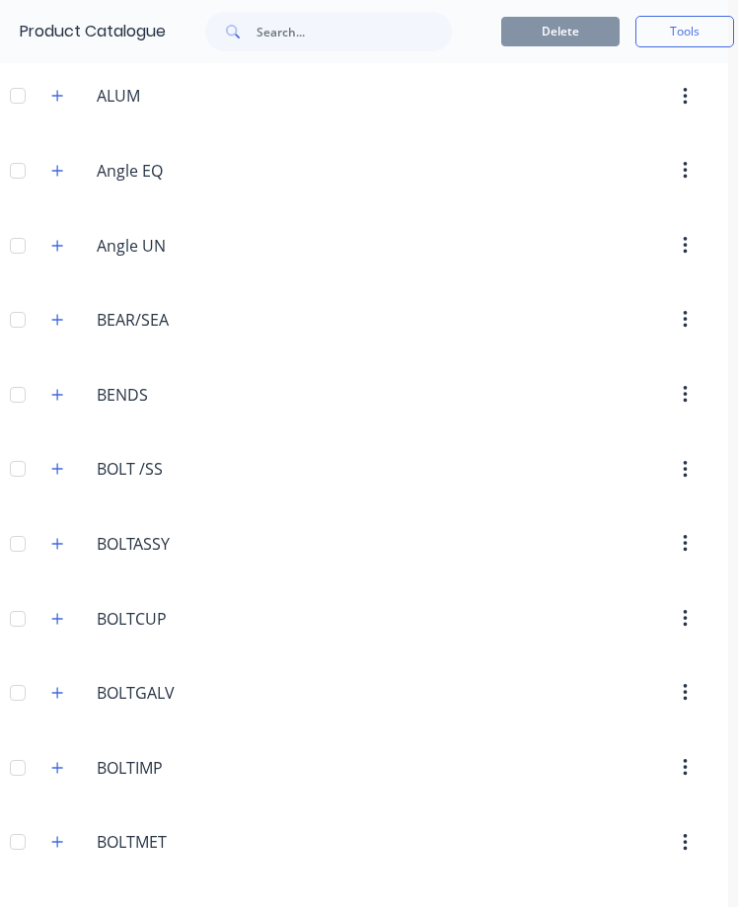
scroll to position [287, 10]
click at [215, 393] on input "BENDS" at bounding box center [214, 394] width 234 height 24
click at [118, 402] on input "BENDS" at bounding box center [214, 394] width 234 height 24
click at [60, 400] on icon "button" at bounding box center [57, 394] width 12 height 14
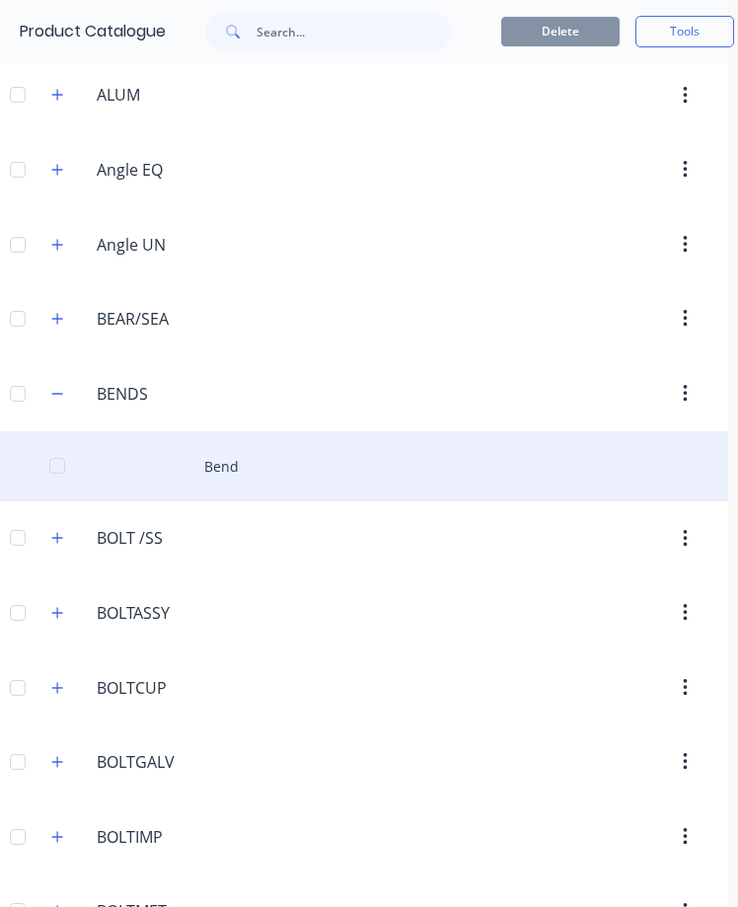
click at [203, 454] on div "Bend" at bounding box center [359, 466] width 738 height 70
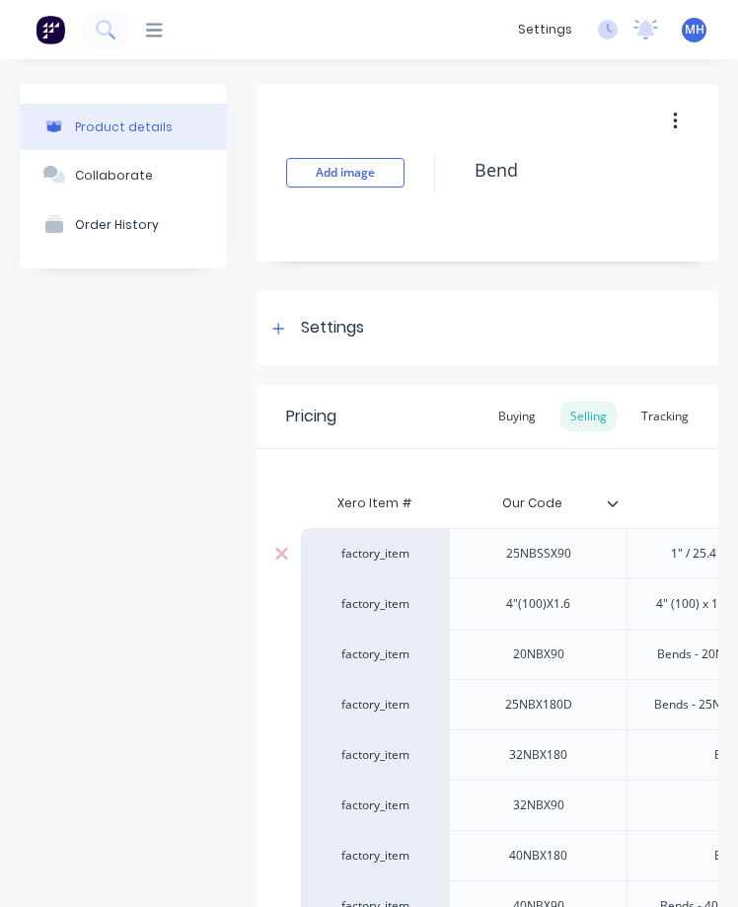
click at [518, 559] on div "25NBSSX90" at bounding box center [538, 554] width 99 height 26
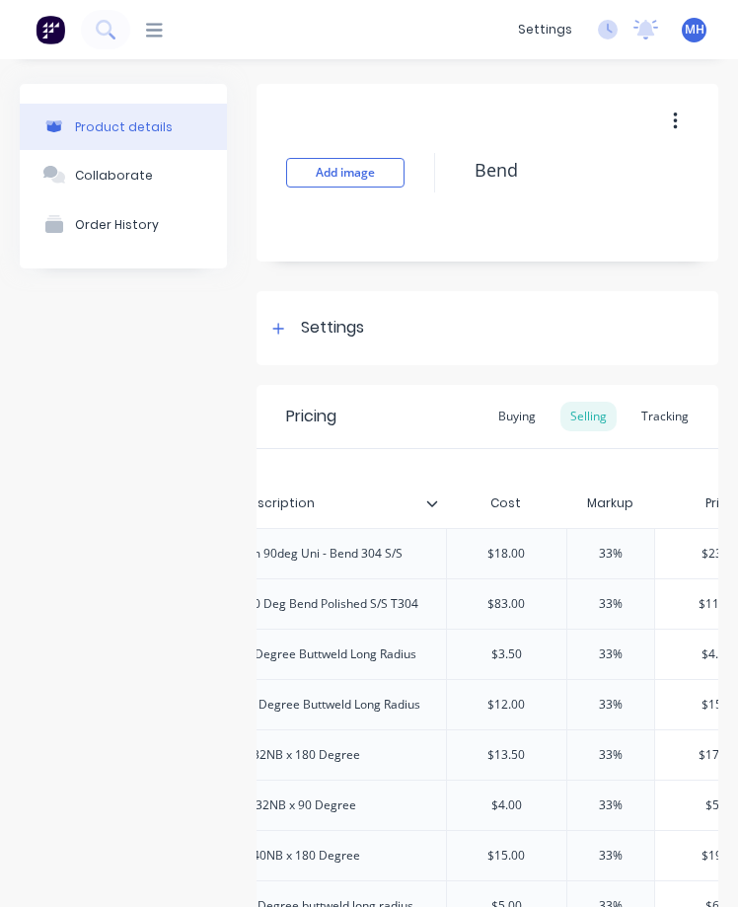
scroll to position [0, 509]
click at [505, 560] on input "text" at bounding box center [503, 554] width 119 height 18
type input "$18.00"
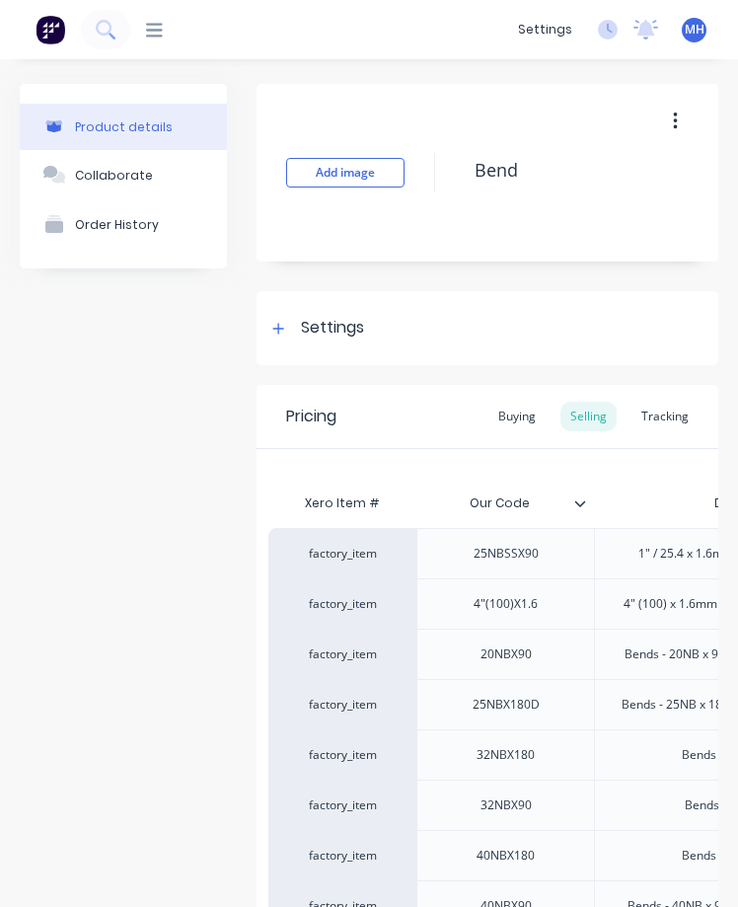
scroll to position [0, 31]
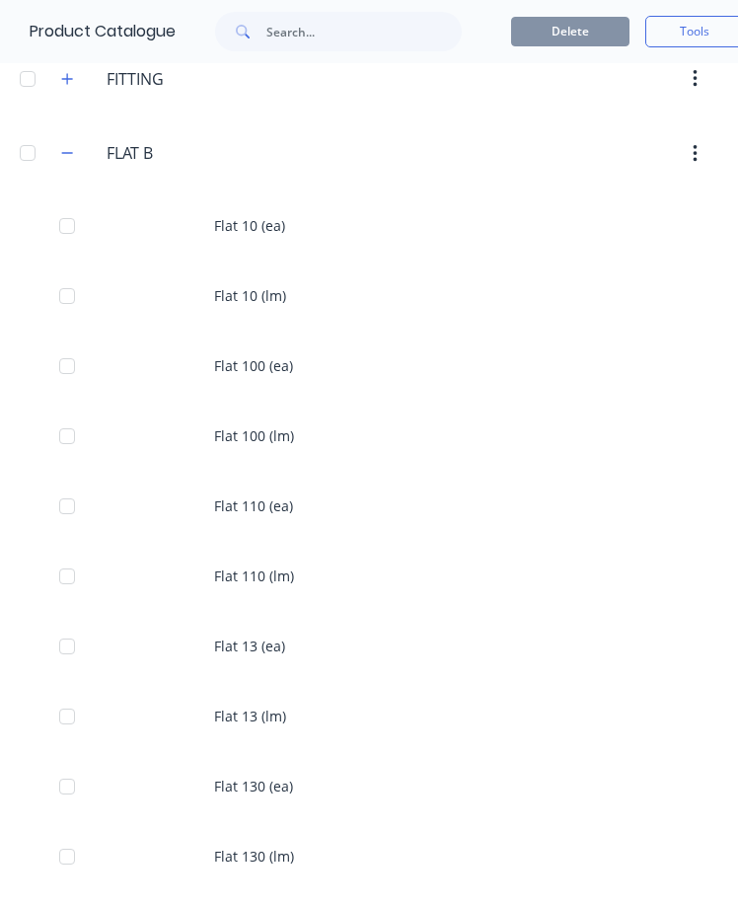
scroll to position [3433, 0]
click at [73, 152] on icon "button" at bounding box center [67, 152] width 11 height 1
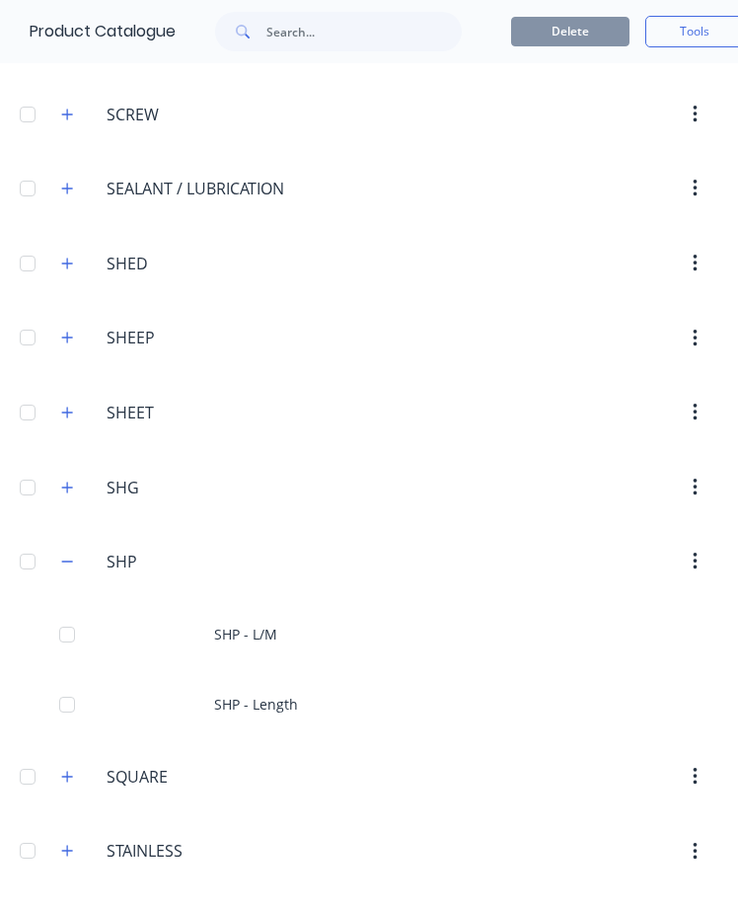
scroll to position [6531, 0]
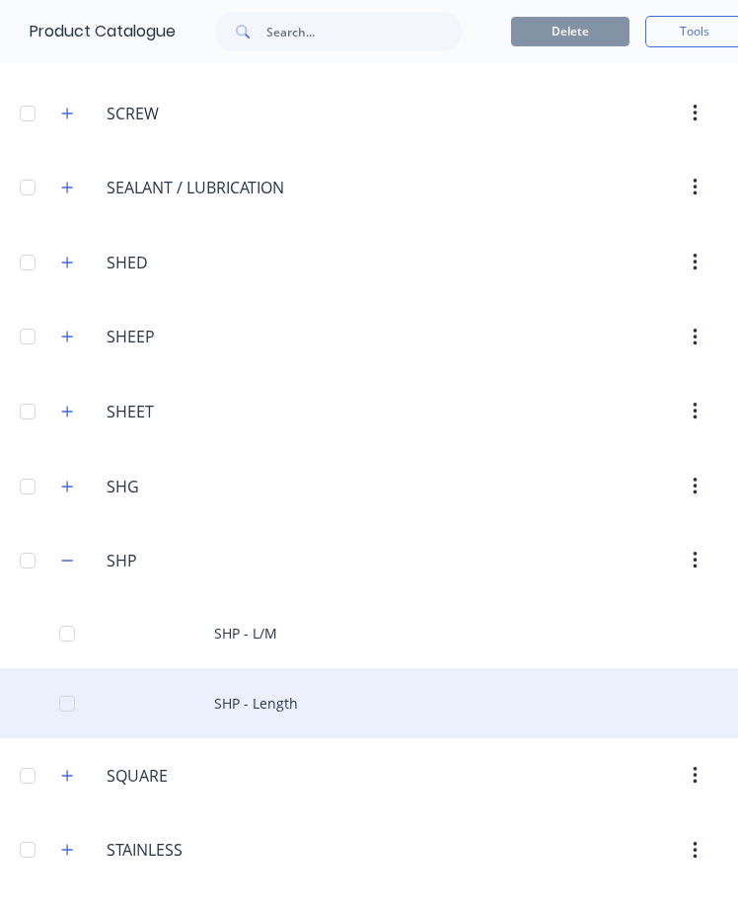
drag, startPoint x: 255, startPoint y: 639, endPoint x: 157, endPoint y: 707, distance: 118.5
click at [157, 707] on div "SHP - Length" at bounding box center [369, 703] width 738 height 70
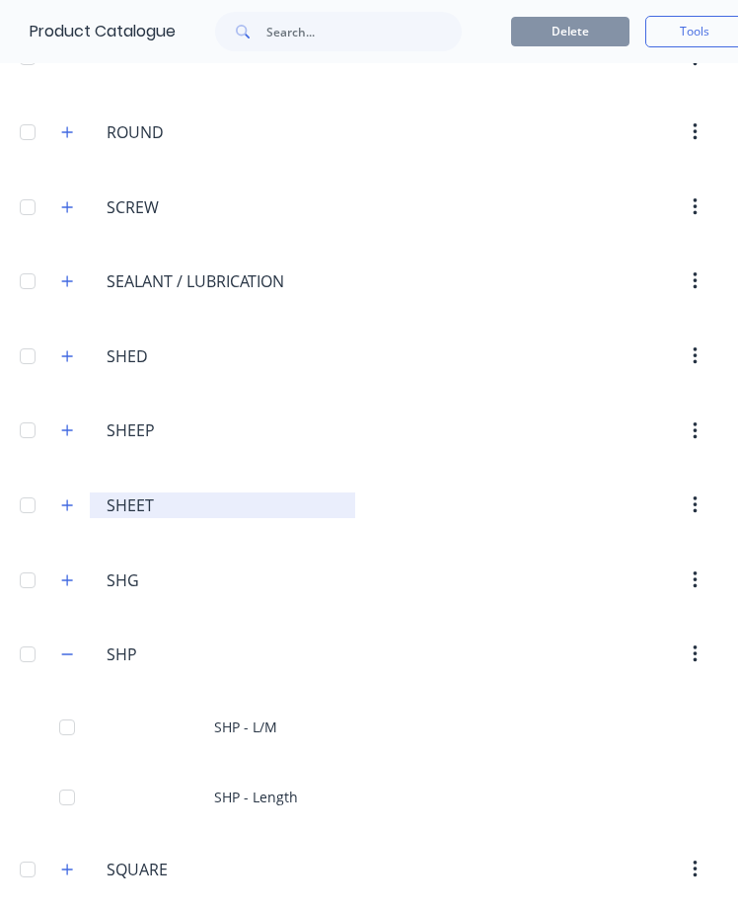
scroll to position [6442, 0]
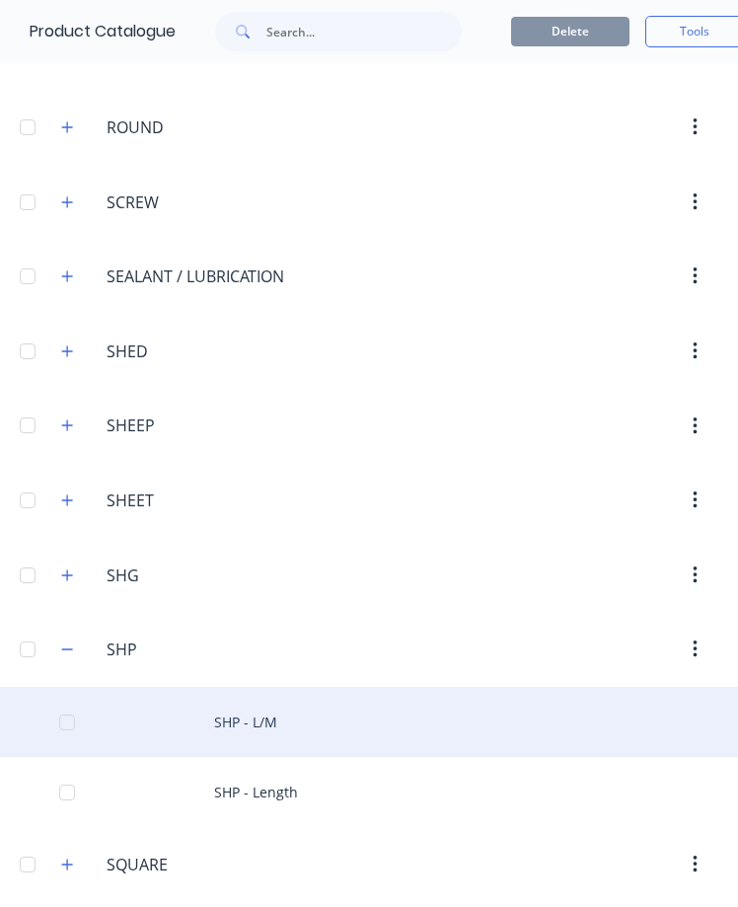
click at [224, 728] on div "SHP - L/M" at bounding box center [369, 722] width 738 height 70
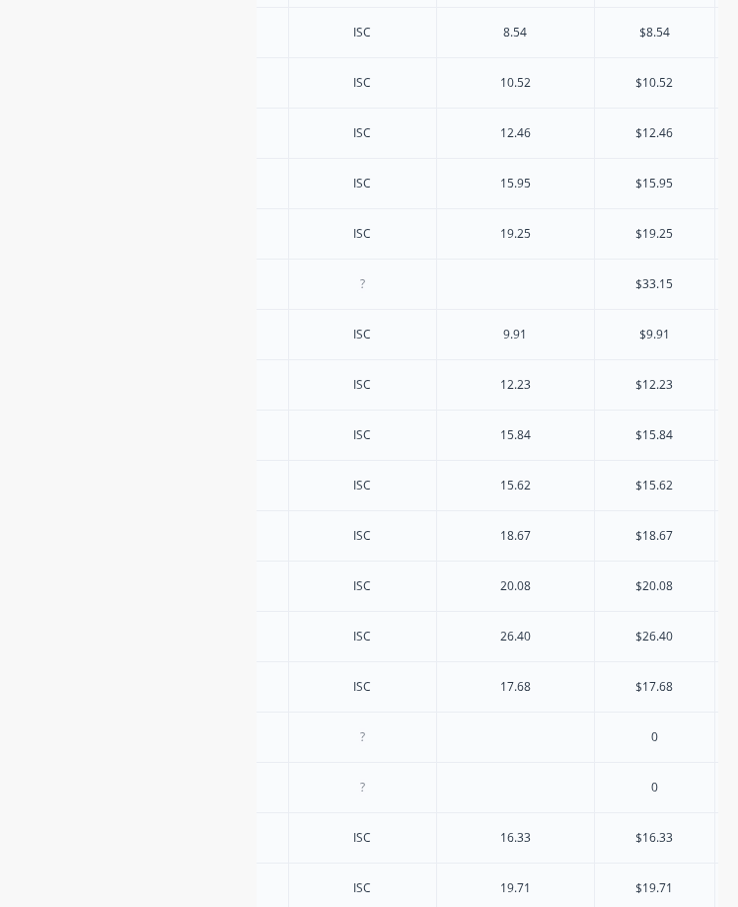
scroll to position [0, 616]
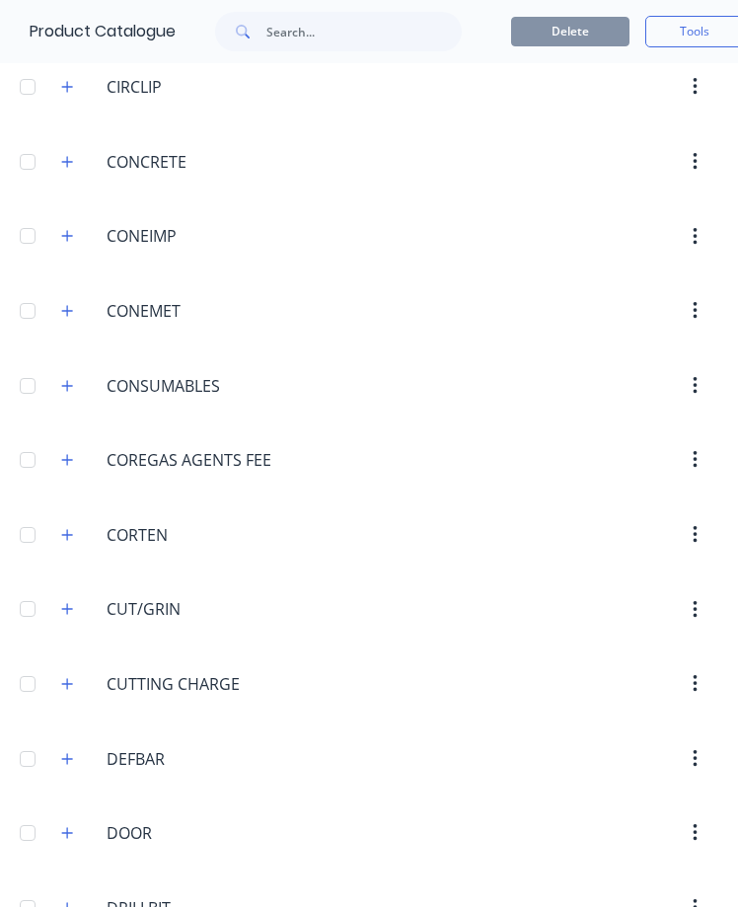
scroll to position [2259, 0]
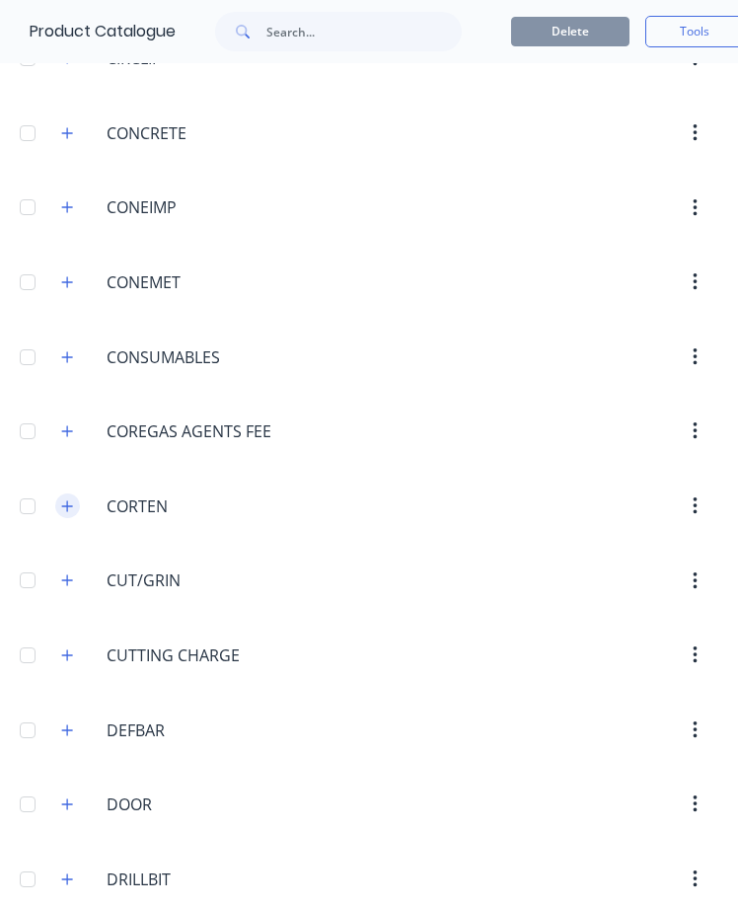
click at [63, 510] on icon "button" at bounding box center [67, 506] width 12 height 14
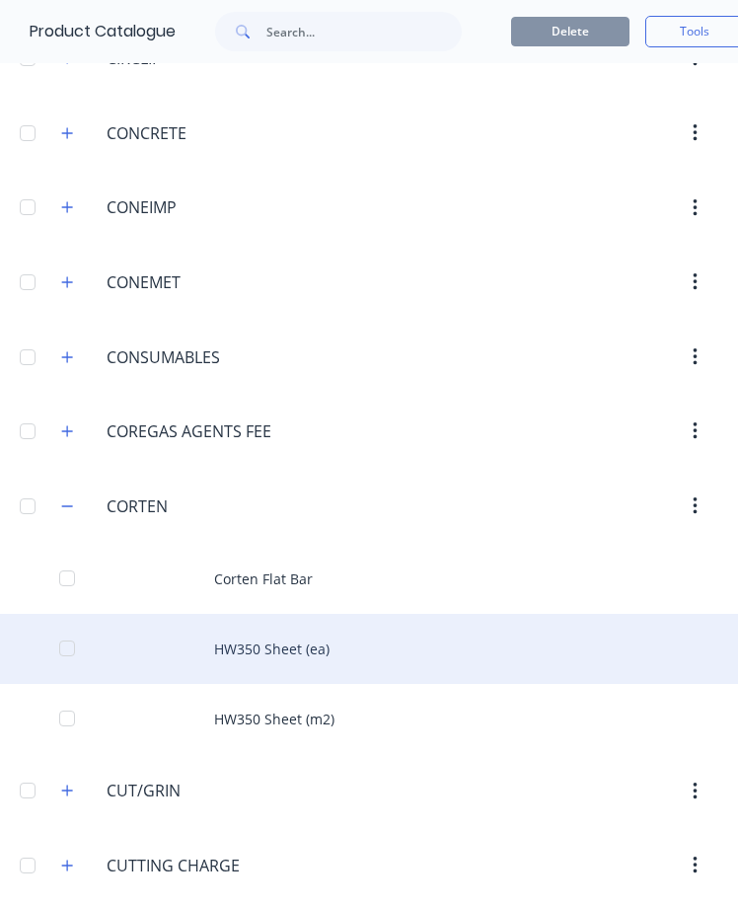
click at [292, 646] on div "HW350 Sheet (ea)" at bounding box center [369, 649] width 738 height 70
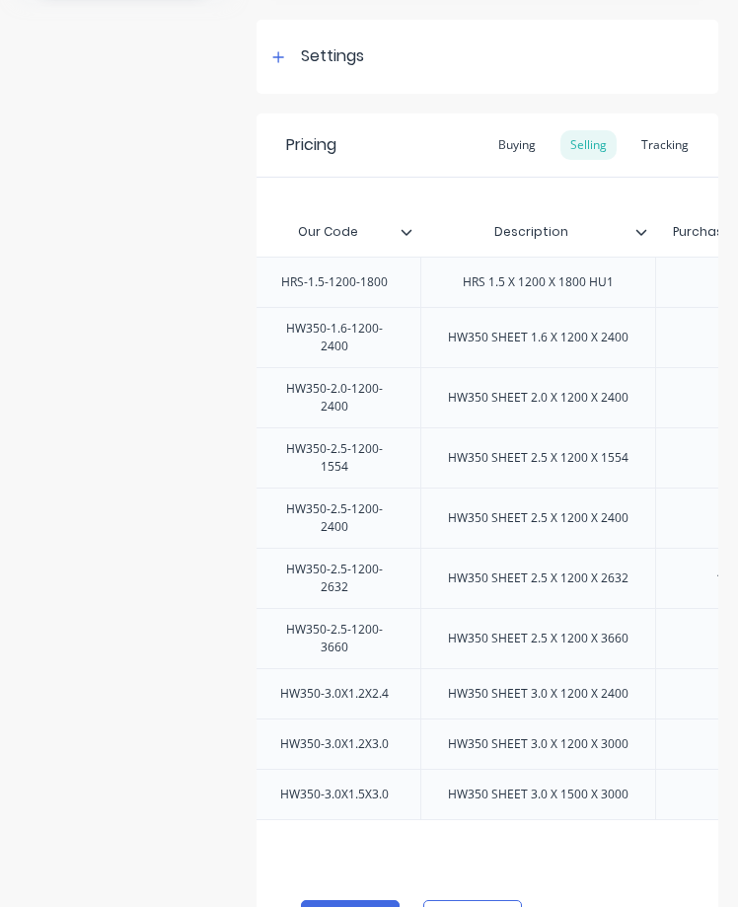
scroll to position [273, 0]
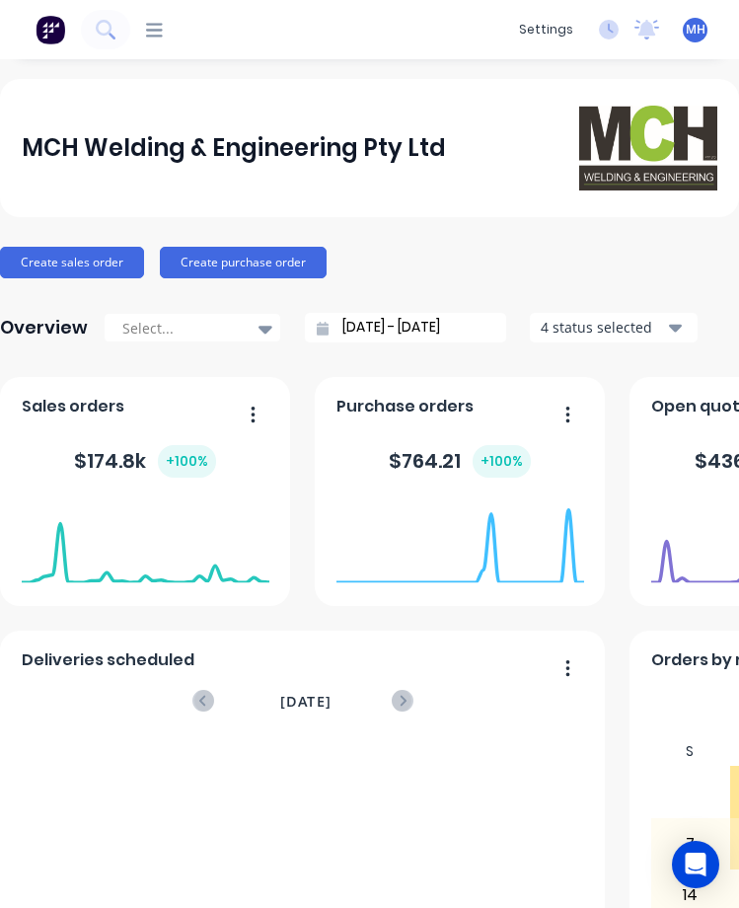
drag, startPoint x: 332, startPoint y: 113, endPoint x: 336, endPoint y: 176, distance: 62.3
click at [336, 176] on div "MCH Welding & Engineering Pty Ltd" at bounding box center [370, 148] width 697 height 84
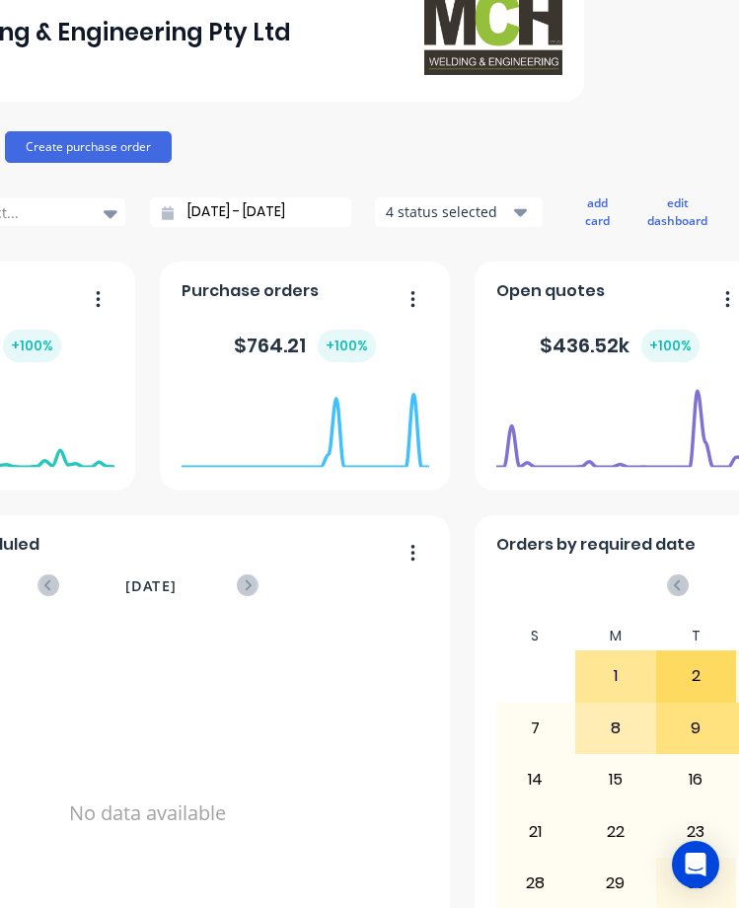
scroll to position [0, 155]
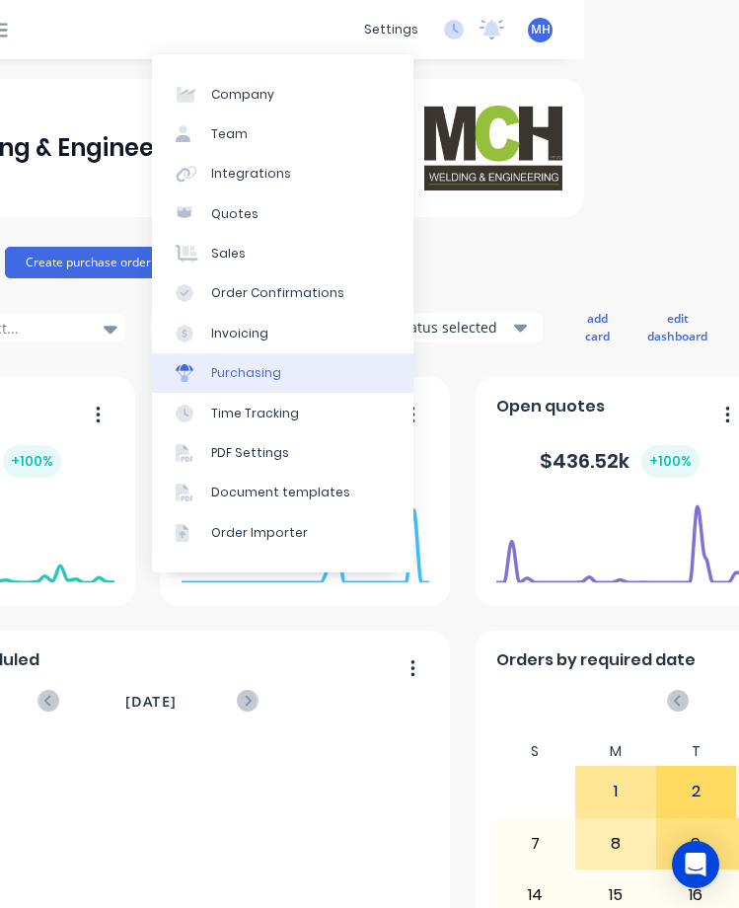
click at [237, 371] on div "Purchasing" at bounding box center [246, 373] width 70 height 18
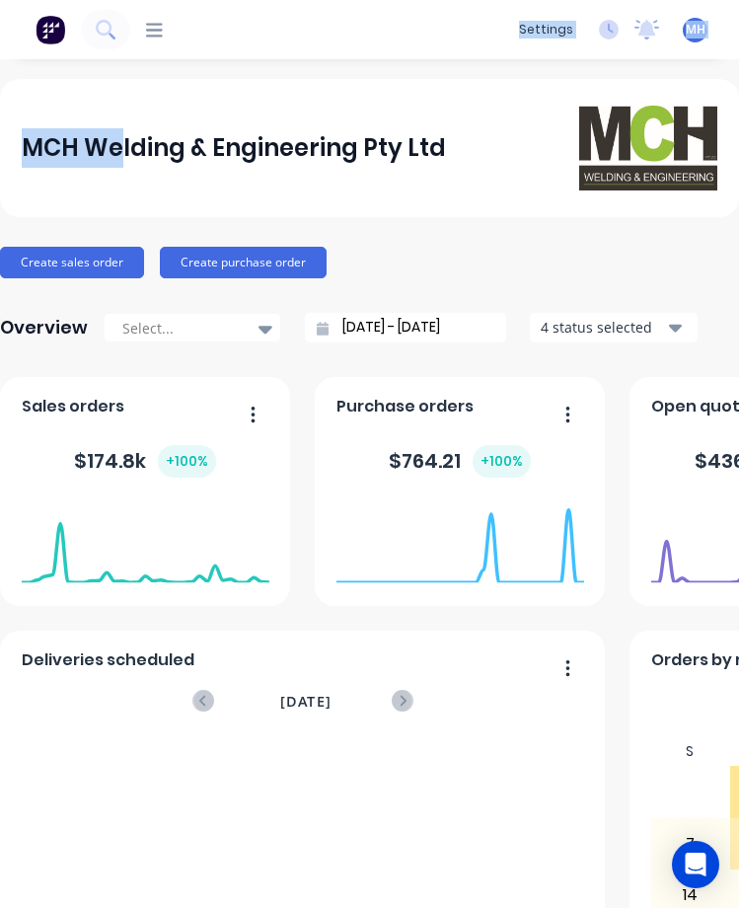
drag, startPoint x: 172, startPoint y: 42, endPoint x: 122, endPoint y: 1, distance: 64.4
click at [122, 9] on div "dashboard products sales purchasing productivity dashboard products Product Cat…" at bounding box center [369, 29] width 739 height 59
click at [155, 38] on icon at bounding box center [154, 30] width 17 height 19
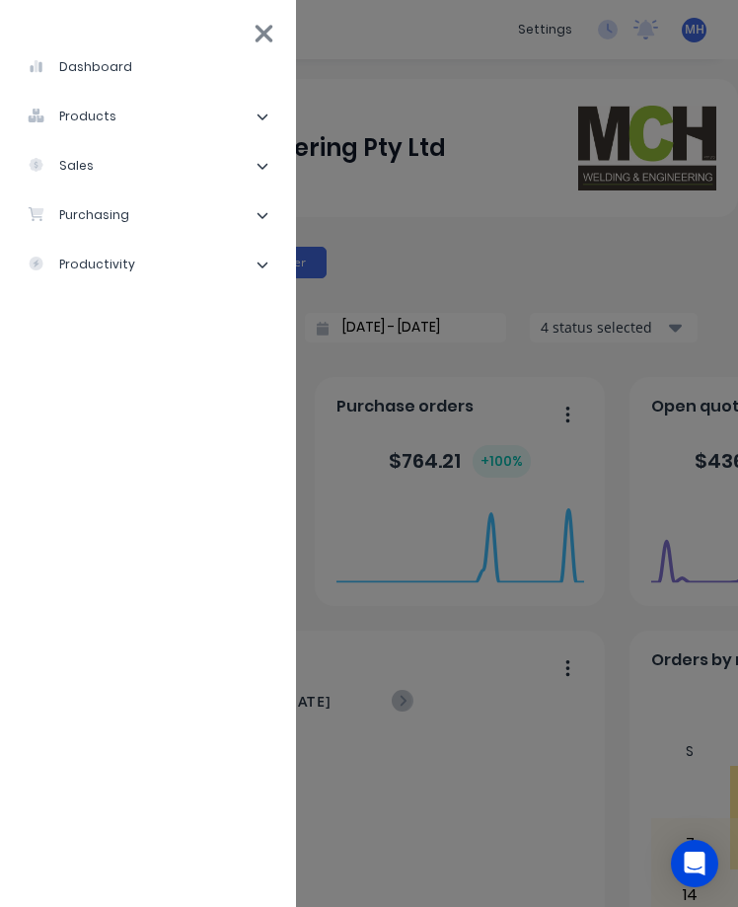
click at [93, 119] on div "products" at bounding box center [72, 117] width 89 height 18
click at [116, 165] on div "Product Catalogue" at bounding box center [120, 166] width 154 height 18
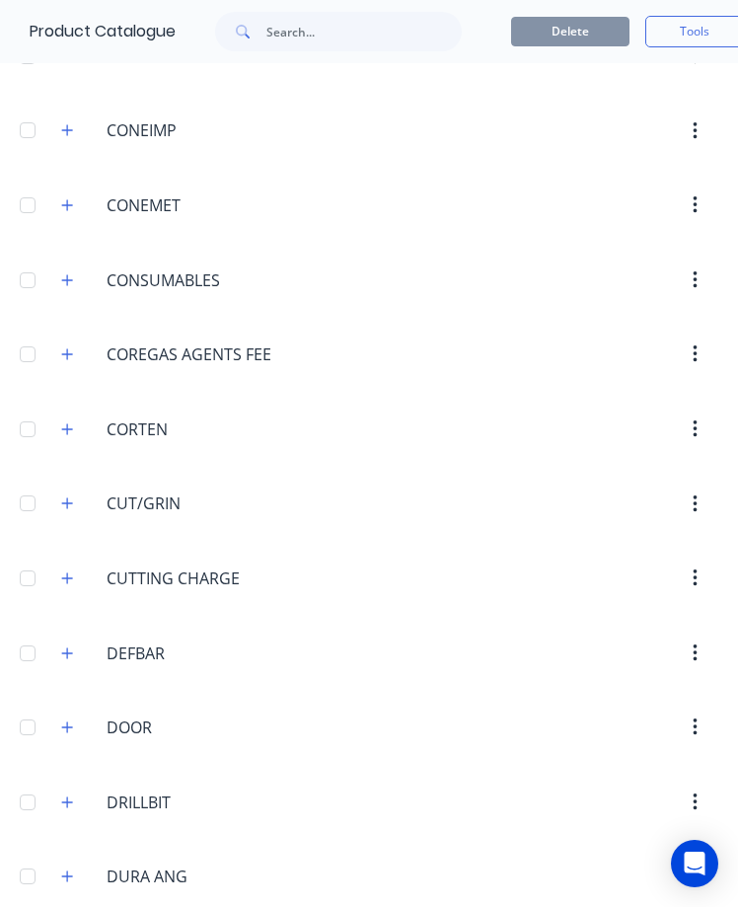
scroll to position [2267, 0]
click at [69, 433] on icon "button" at bounding box center [67, 428] width 12 height 14
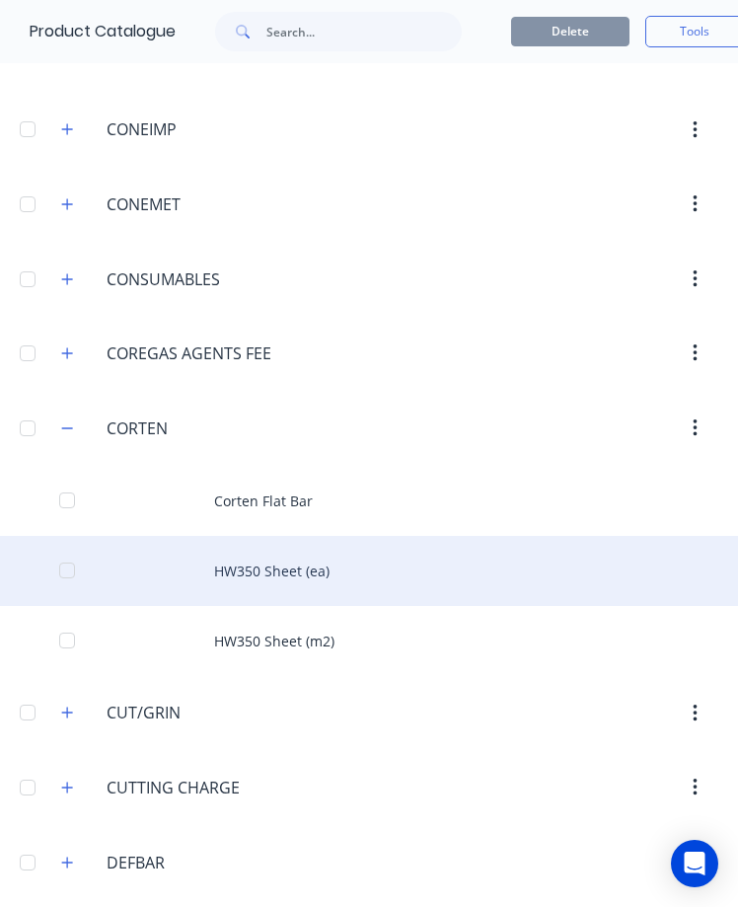
click at [258, 576] on div "HW350 Sheet (ea)" at bounding box center [369, 571] width 738 height 70
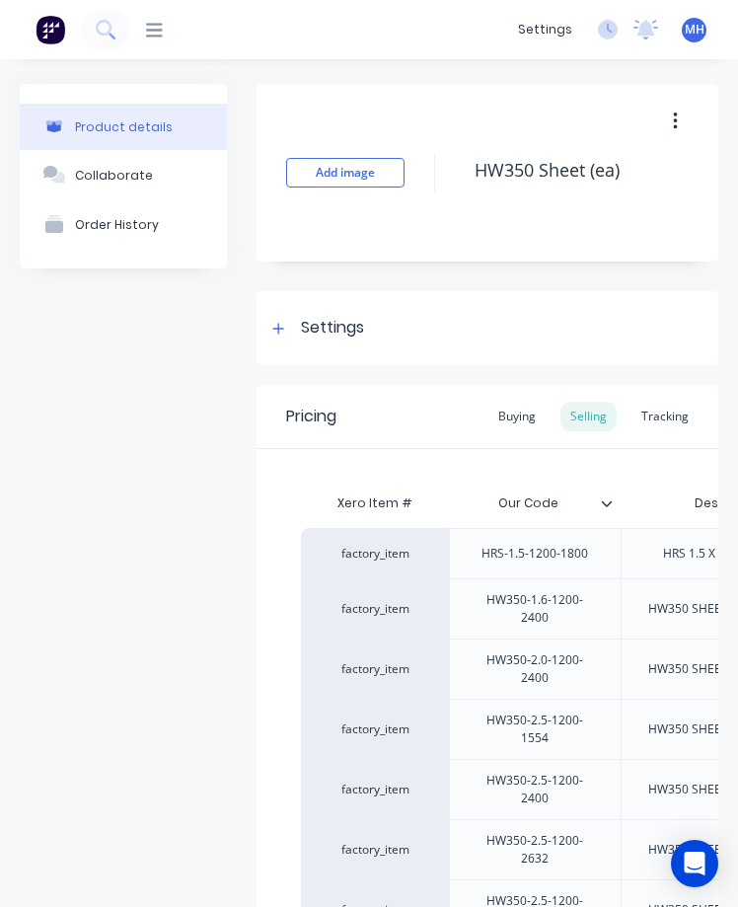
type textarea "x"
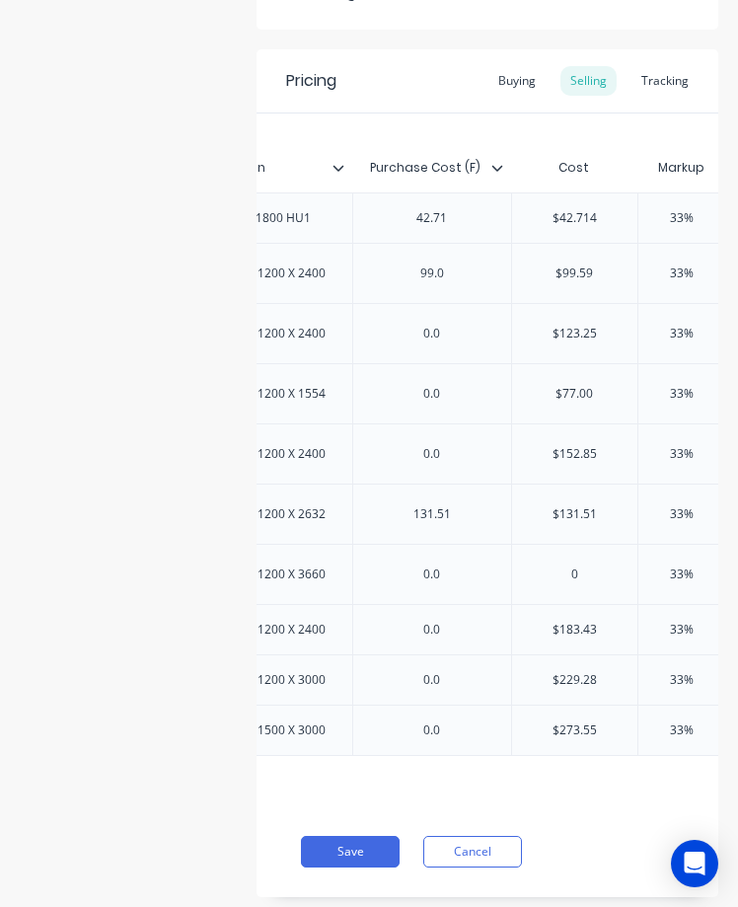
scroll to position [0, 474]
